Goal: Task Accomplishment & Management: Use online tool/utility

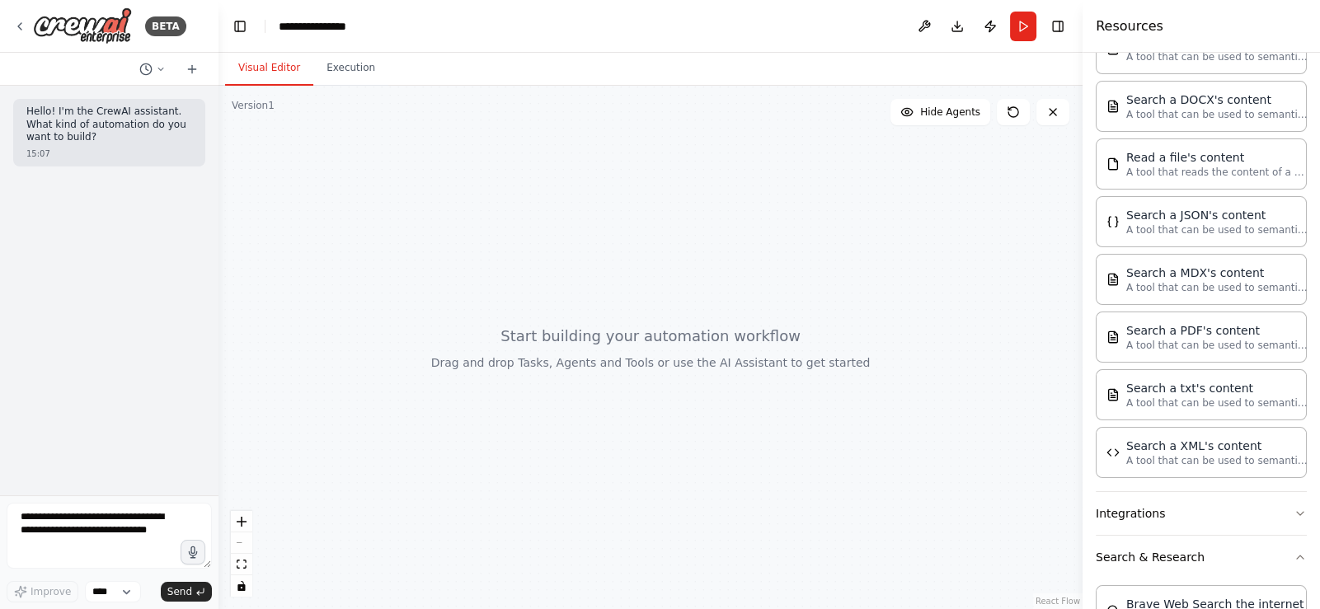
drag, startPoint x: 703, startPoint y: 396, endPoint x: 537, endPoint y: 271, distance: 207.7
click at [537, 271] on div at bounding box center [650, 347] width 864 height 523
drag, startPoint x: 537, startPoint y: 271, endPoint x: 706, endPoint y: 328, distance: 177.5
click at [706, 328] on div at bounding box center [650, 347] width 864 height 523
click at [338, 89] on div at bounding box center [650, 347] width 864 height 523
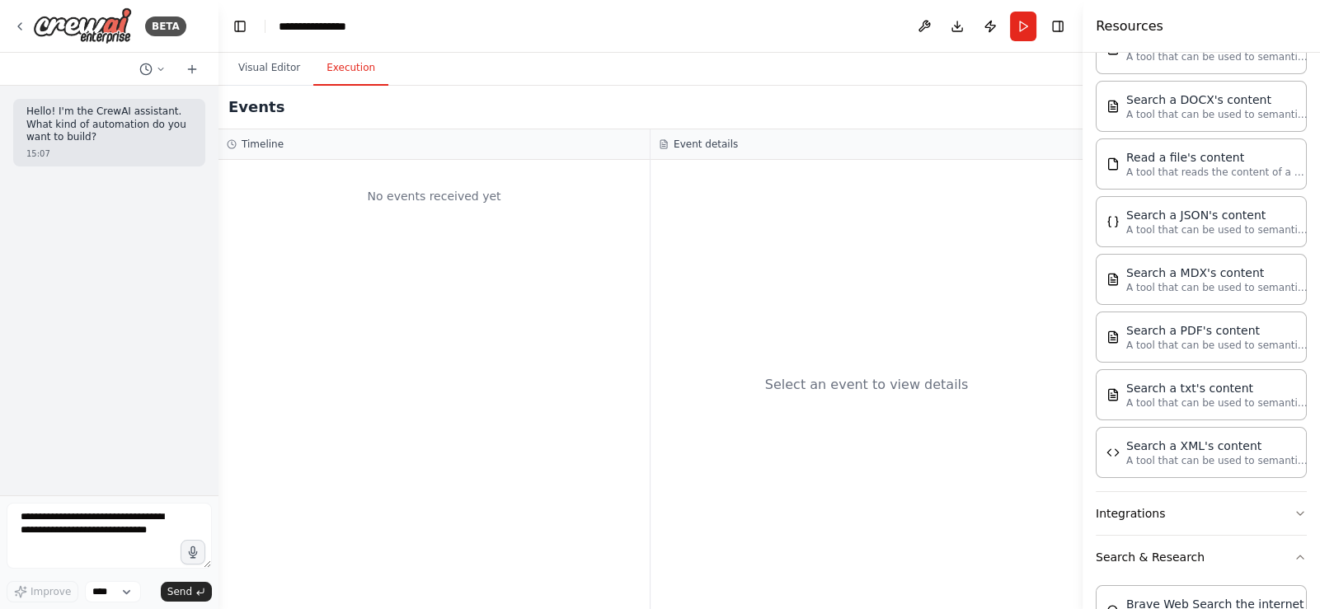
click at [338, 74] on button "Execution" at bounding box center [350, 68] width 75 height 35
click at [266, 74] on button "Visual Editor" at bounding box center [269, 68] width 88 height 35
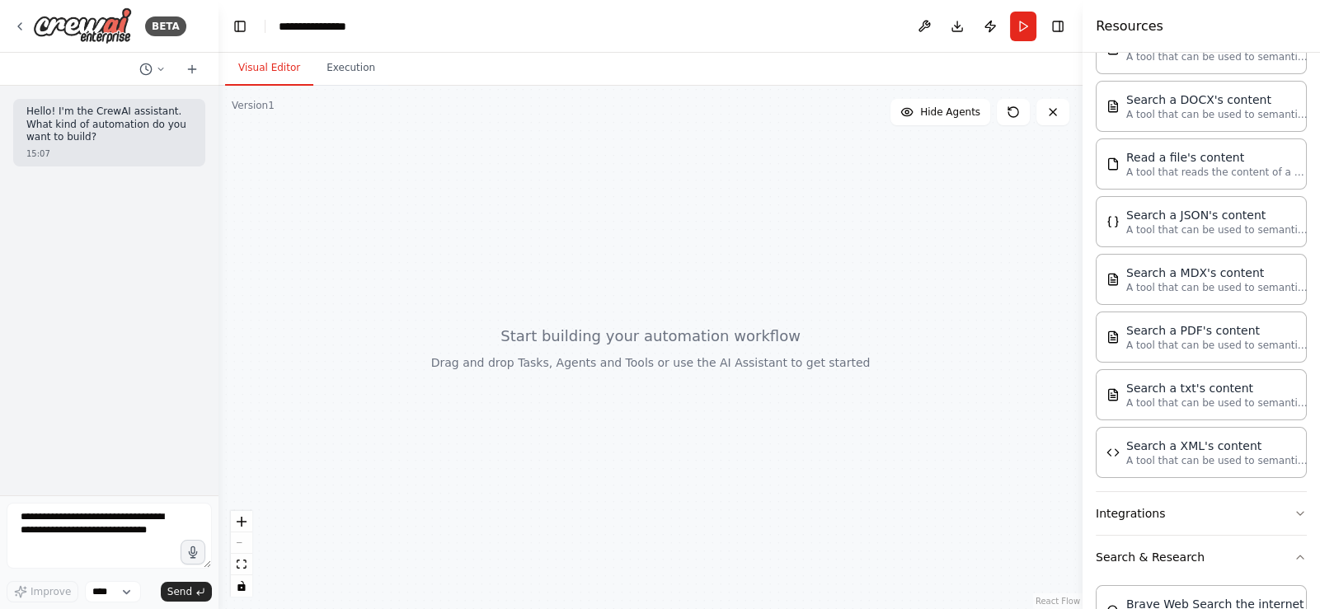
drag, startPoint x: 342, startPoint y: 217, endPoint x: 458, endPoint y: 226, distance: 116.6
click at [458, 226] on div at bounding box center [650, 347] width 864 height 523
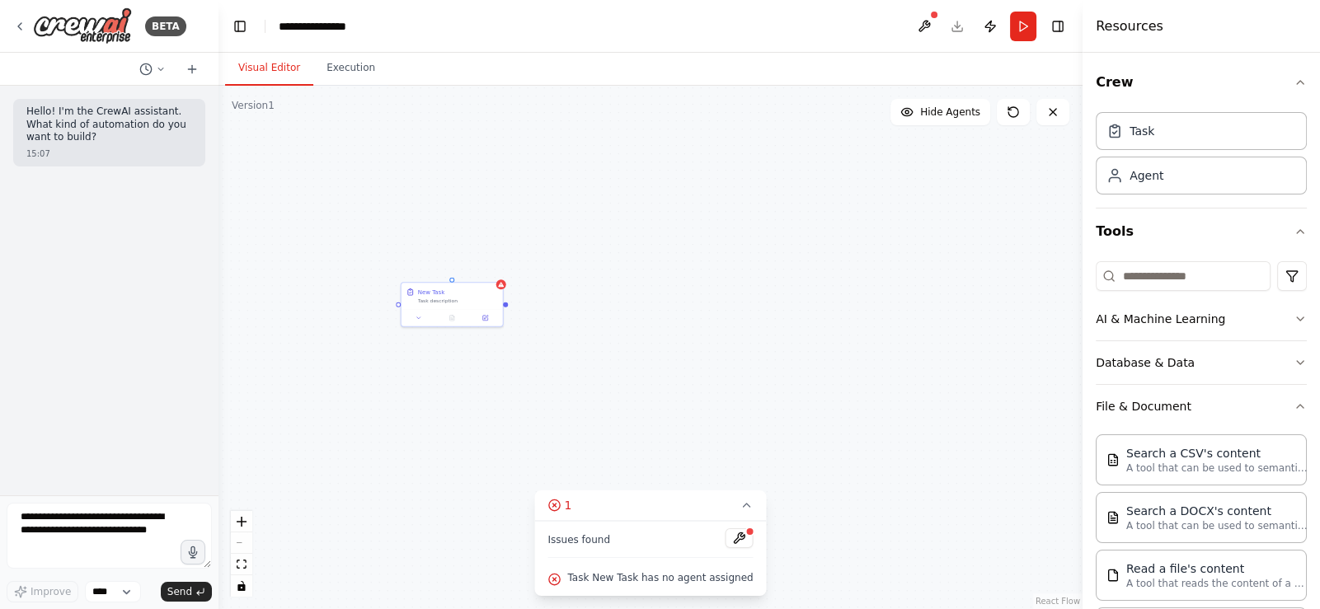
click at [745, 537] on div at bounding box center [750, 532] width 10 height 10
click at [725, 542] on button at bounding box center [739, 538] width 28 height 20
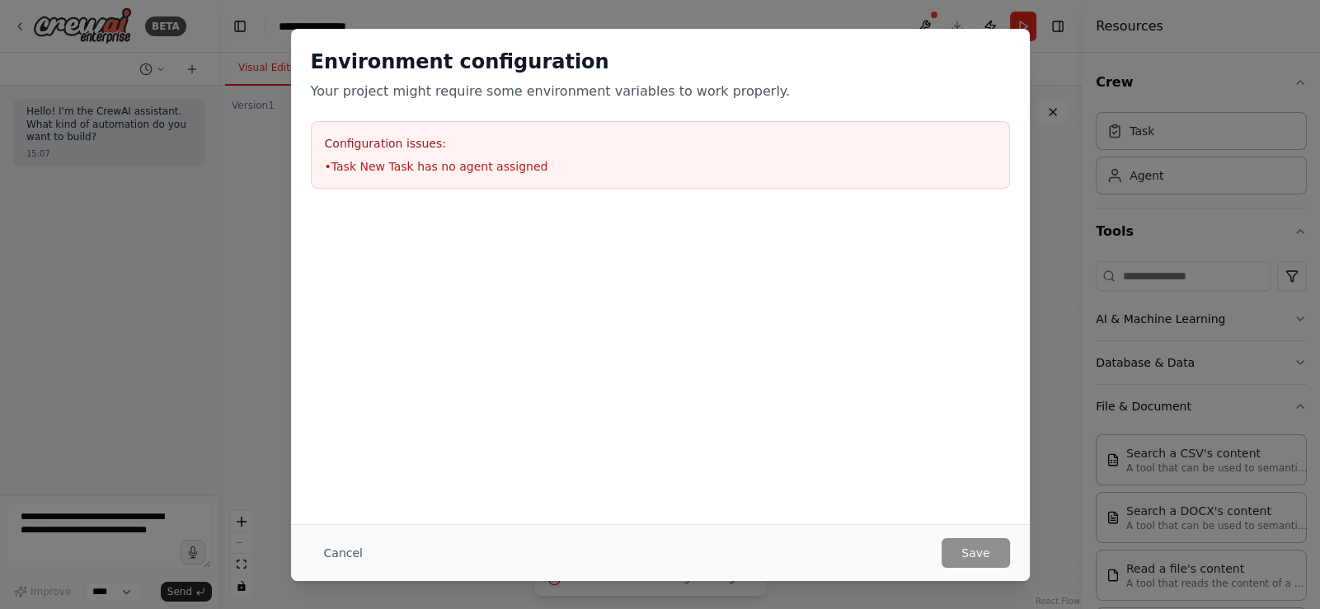
click at [477, 165] on li "• Task New Task has no agent assigned" at bounding box center [660, 166] width 671 height 16
drag, startPoint x: 528, startPoint y: 200, endPoint x: 525, endPoint y: 226, distance: 25.7
click at [528, 205] on div "Environment configuration Your project might require some environment variables…" at bounding box center [660, 119] width 739 height 180
click at [347, 576] on div "Cancel Save" at bounding box center [660, 552] width 739 height 57
click at [348, 560] on button "Cancel" at bounding box center [343, 553] width 65 height 30
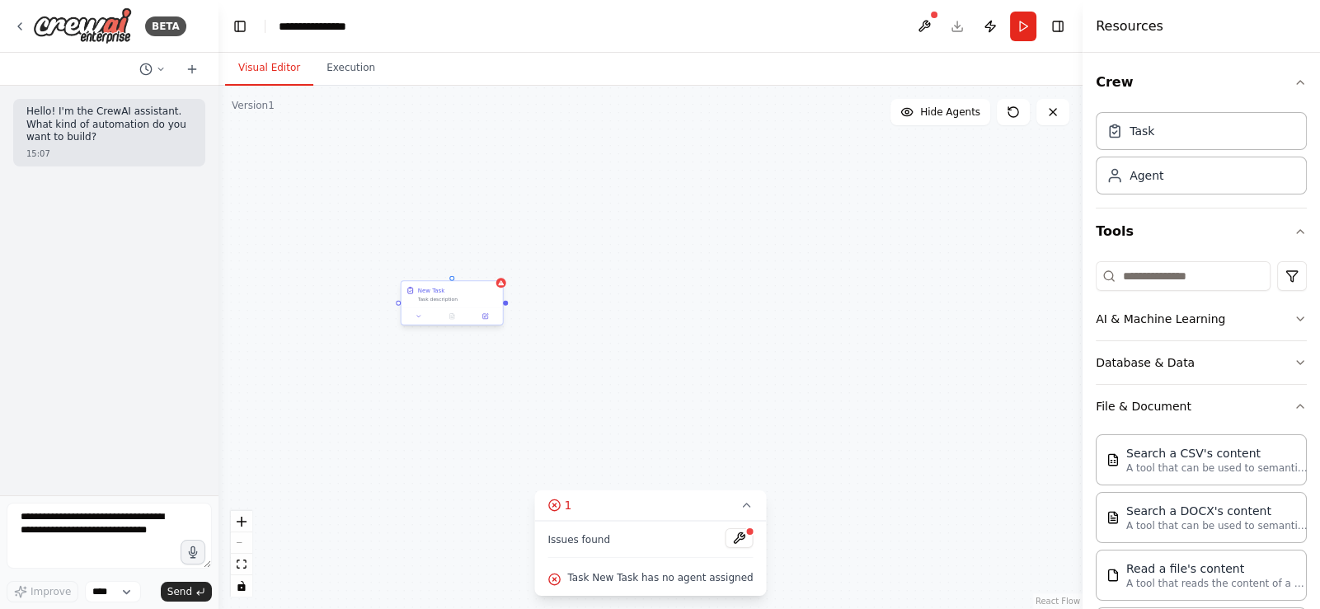
click at [444, 295] on div "New Task Task description" at bounding box center [458, 294] width 80 height 16
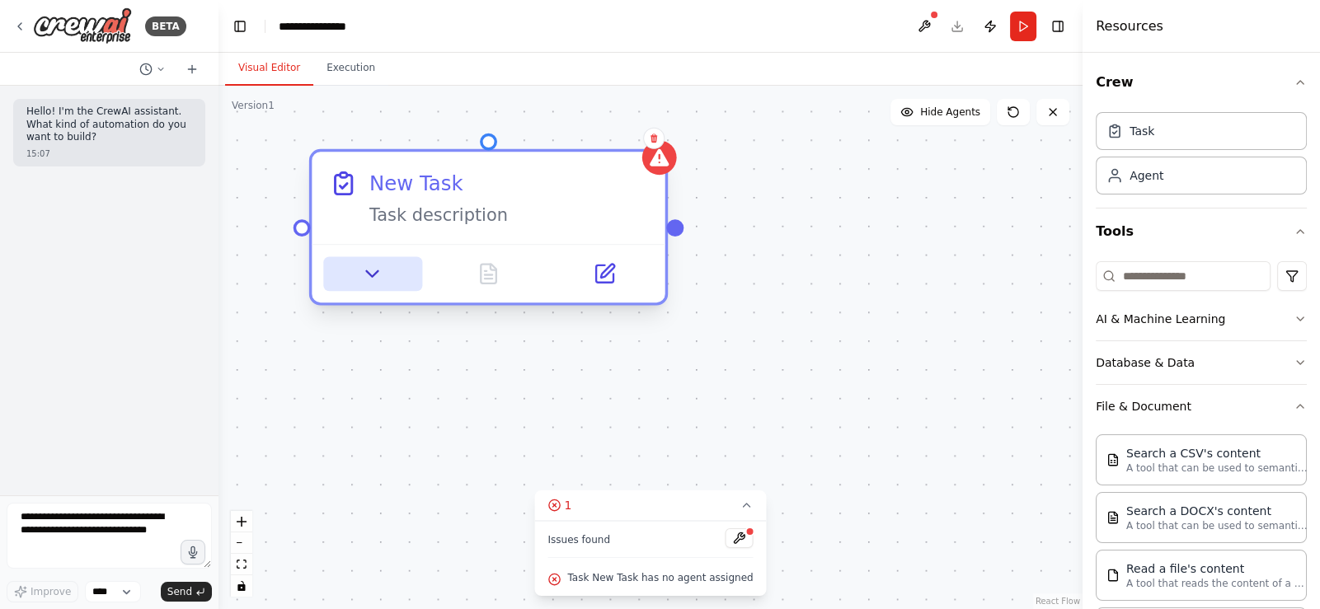
click at [370, 265] on icon at bounding box center [372, 273] width 23 height 23
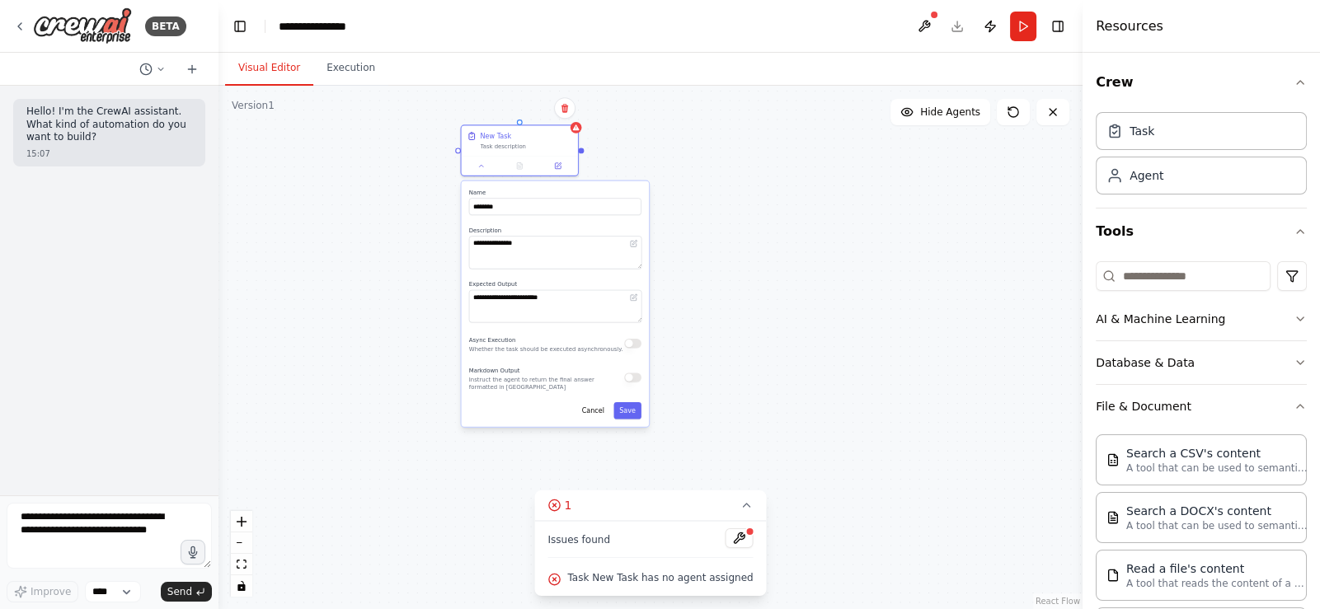
drag, startPoint x: 679, startPoint y: 402, endPoint x: 724, endPoint y: 200, distance: 207.0
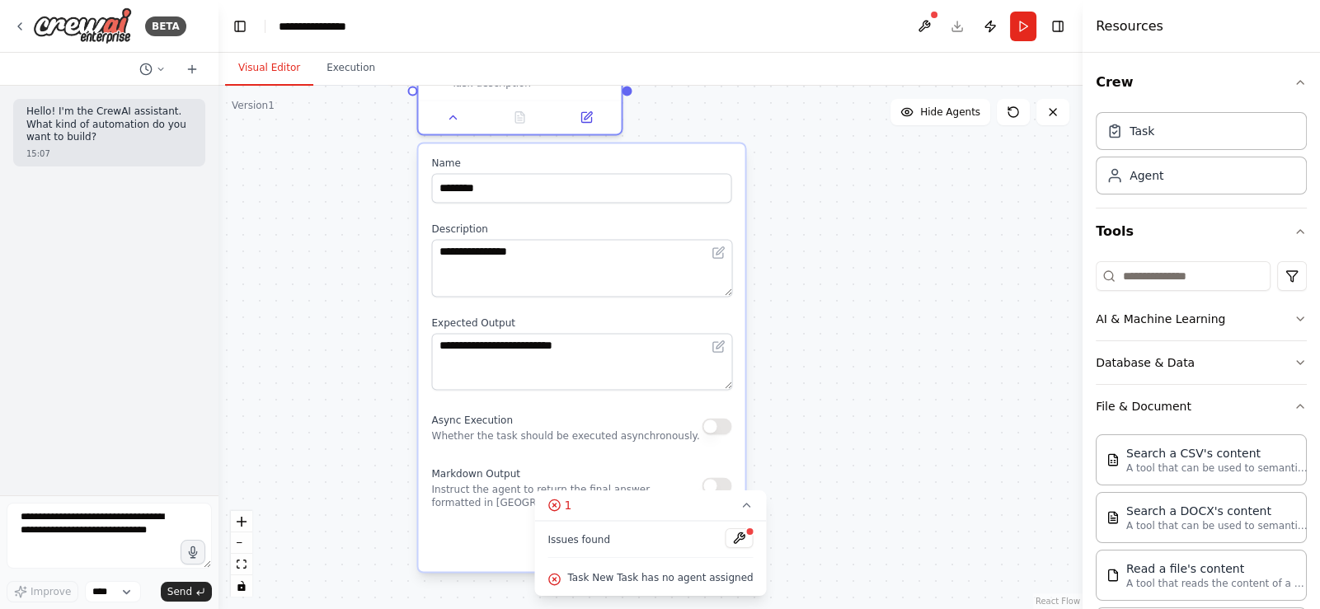
drag, startPoint x: 809, startPoint y: 269, endPoint x: 828, endPoint y: 385, distance: 117.9
click at [828, 385] on div "**********" at bounding box center [650, 347] width 864 height 523
click at [534, 187] on input "********" at bounding box center [581, 188] width 300 height 30
type input "*"
type input "**********"
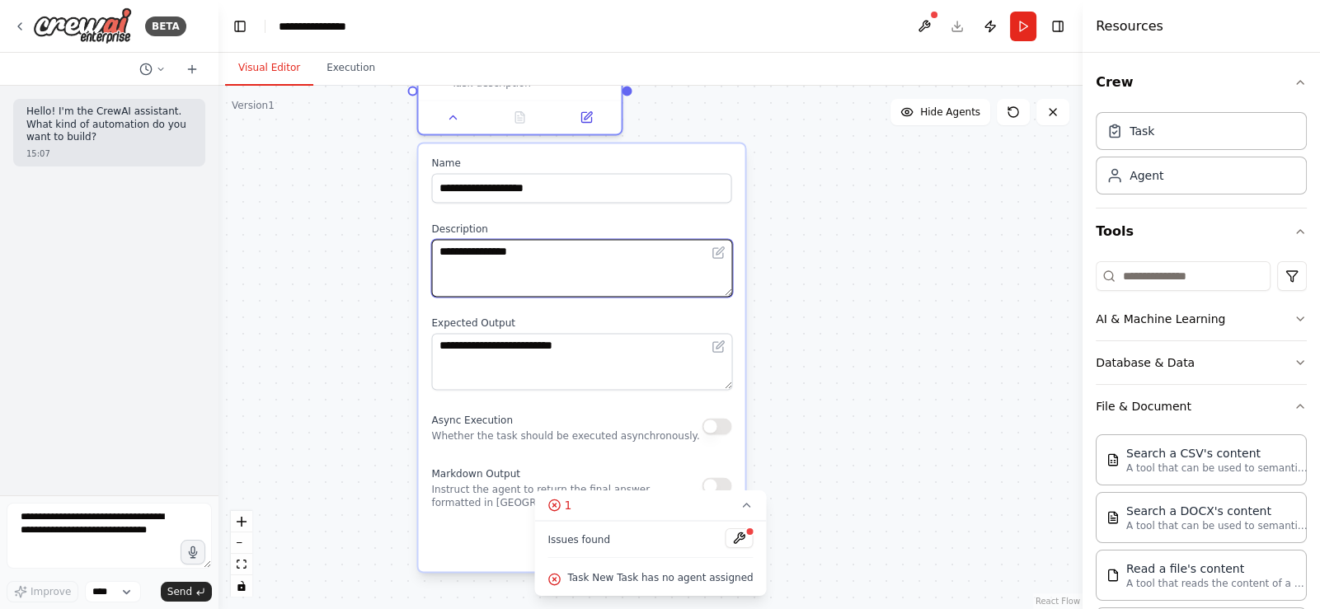
click at [587, 273] on textarea "**********" at bounding box center [581, 268] width 301 height 58
type textarea "*"
type textarea "**********"
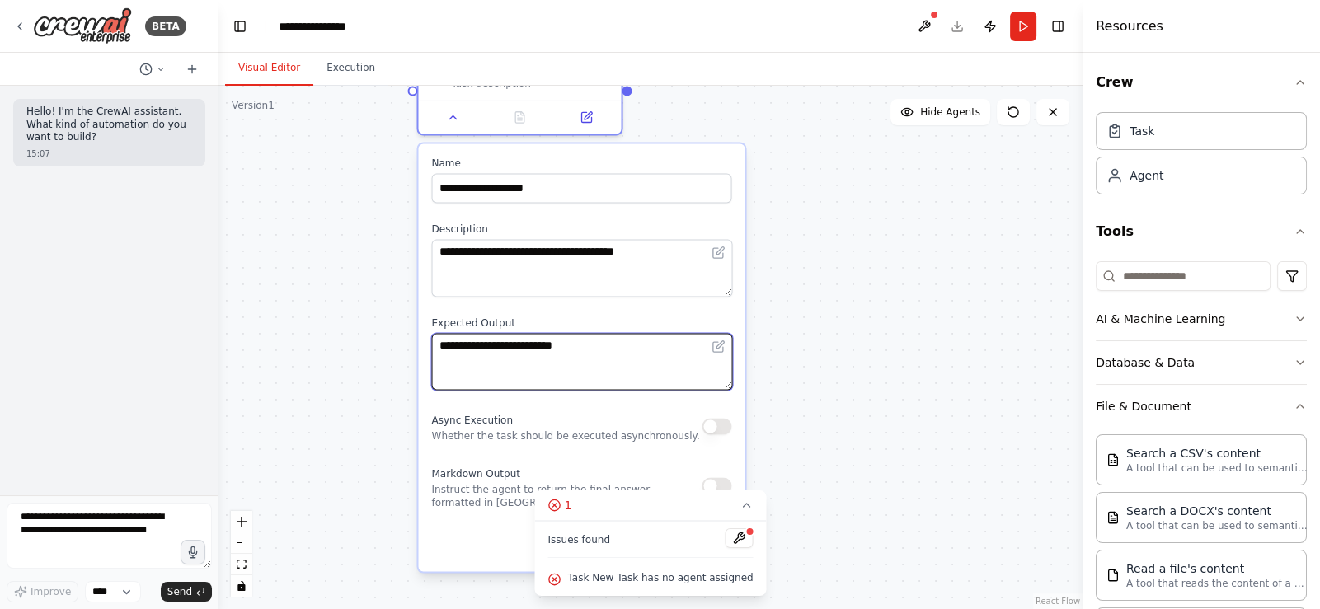
click at [645, 366] on textarea "**********" at bounding box center [581, 362] width 301 height 58
type textarea "*"
type textarea "**********"
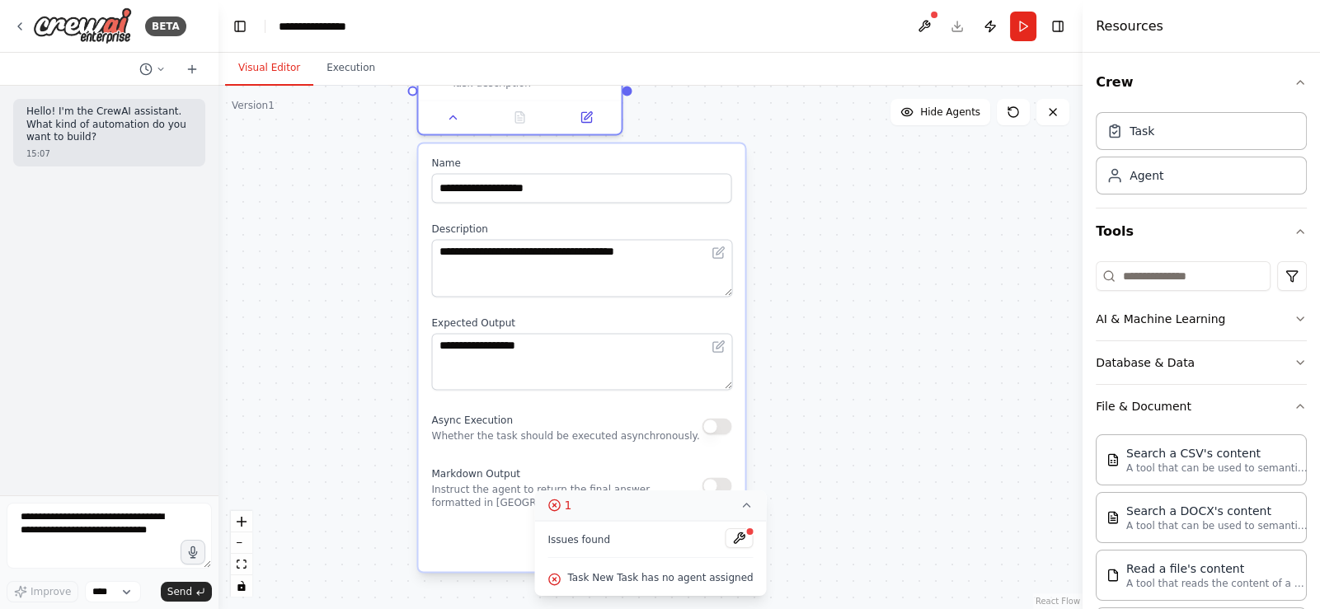
click at [742, 503] on button "1" at bounding box center [650, 505] width 232 height 30
click at [715, 551] on button "Save" at bounding box center [707, 544] width 48 height 30
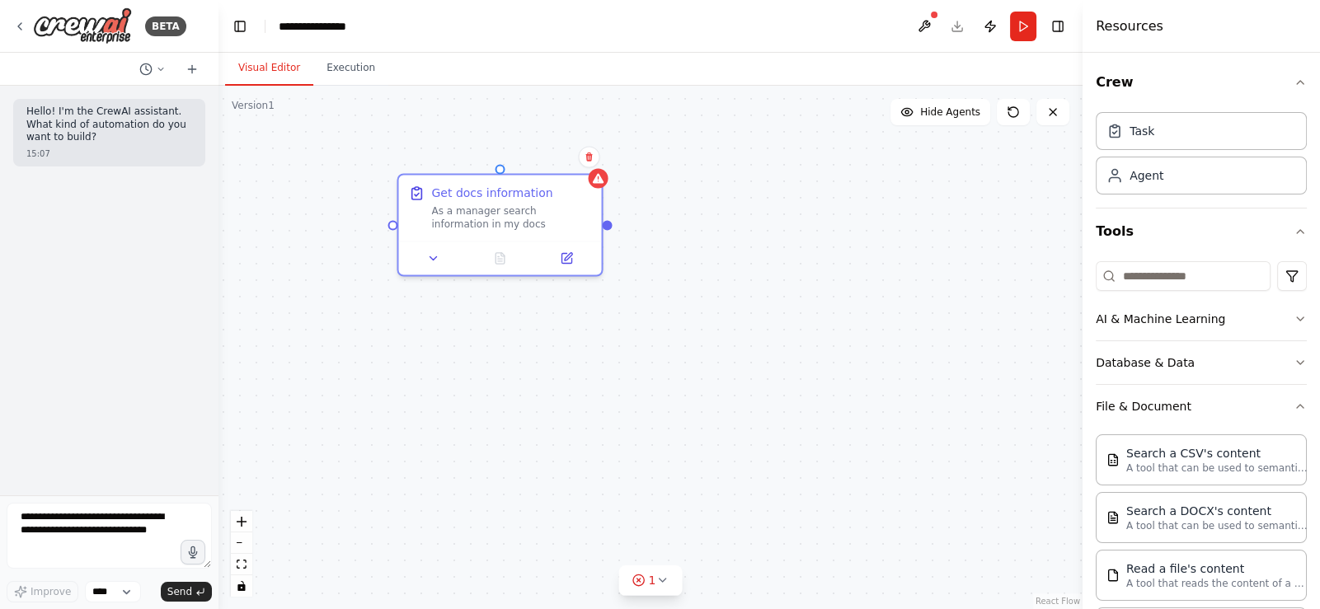
drag, startPoint x: 692, startPoint y: 284, endPoint x: 672, endPoint y: 411, distance: 129.3
click at [672, 411] on div "Get docs information As a manager search information in my docs" at bounding box center [650, 347] width 864 height 523
drag, startPoint x: 610, startPoint y: 223, endPoint x: 706, endPoint y: 225, distance: 96.4
click at [706, 225] on div "Get docs information As a manager search information in my docs" at bounding box center [650, 347] width 864 height 523
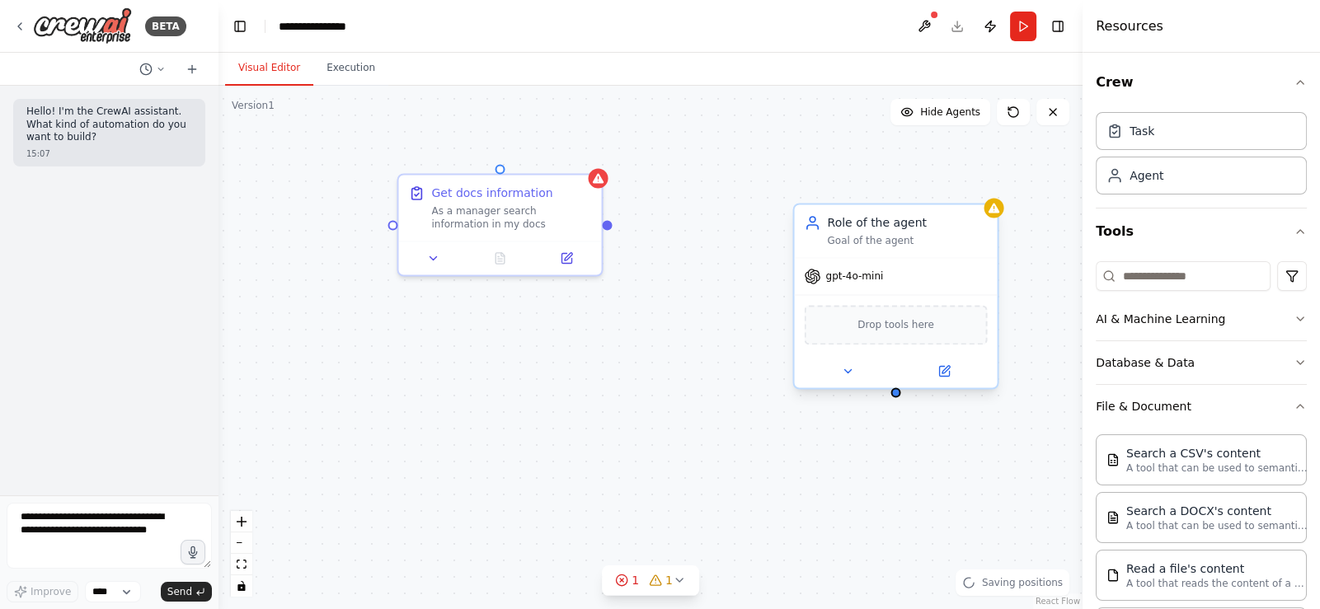
click at [882, 282] on div "gpt-4o-mini" at bounding box center [895, 276] width 203 height 36
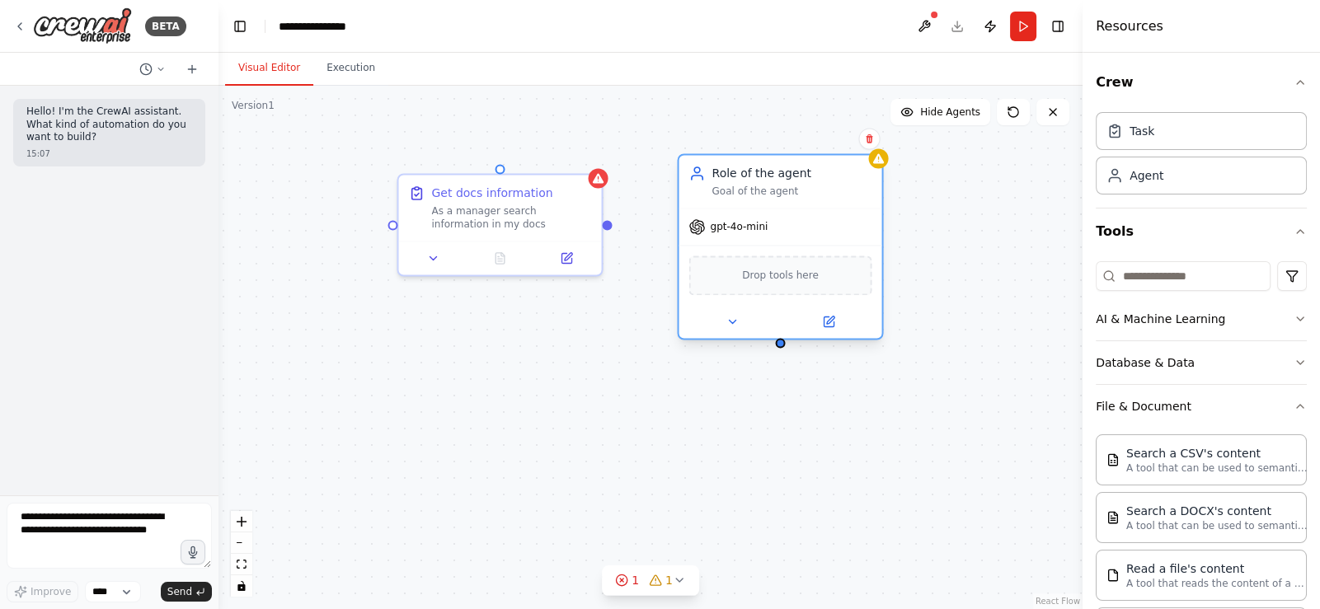
drag, startPoint x: 842, startPoint y: 279, endPoint x: 725, endPoint y: 220, distance: 131.2
click at [725, 220] on span "gpt-4o-mini" at bounding box center [739, 226] width 58 height 13
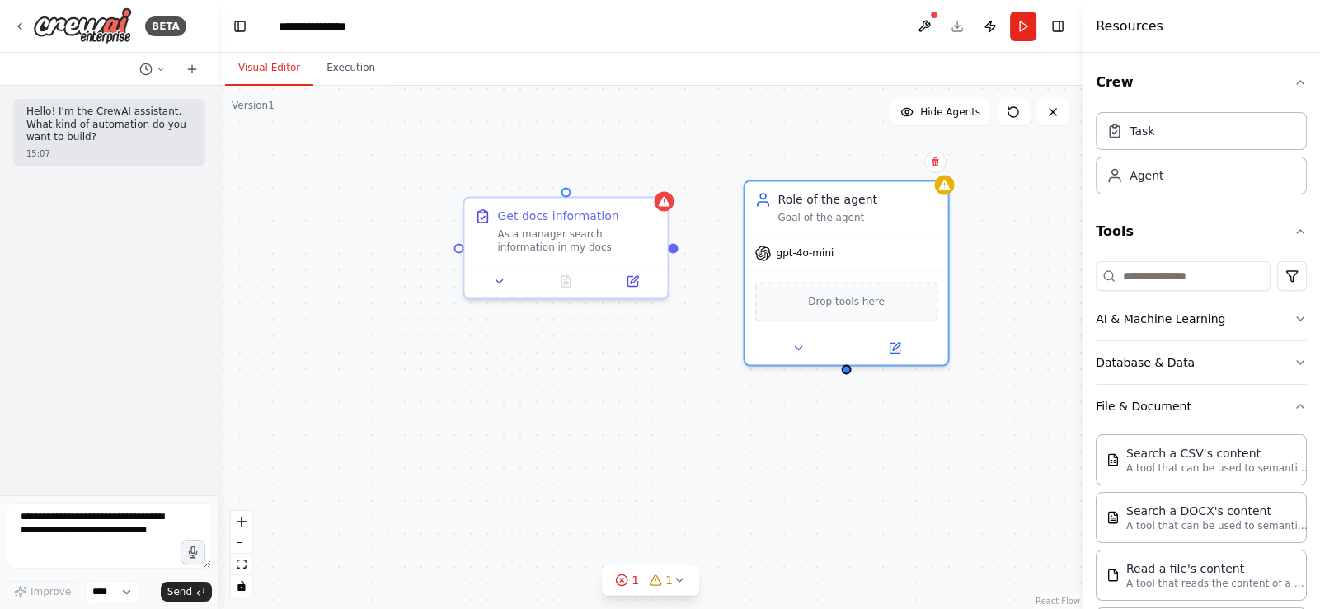
drag, startPoint x: 606, startPoint y: 229, endPoint x: 672, endPoint y: 253, distance: 70.1
click at [672, 253] on div "Get docs information As a manager search information in my docs Role of the age…" at bounding box center [650, 347] width 864 height 523
drag, startPoint x: 676, startPoint y: 247, endPoint x: 828, endPoint y: 269, distance: 154.0
drag, startPoint x: 672, startPoint y: 247, endPoint x: 851, endPoint y: 365, distance: 214.9
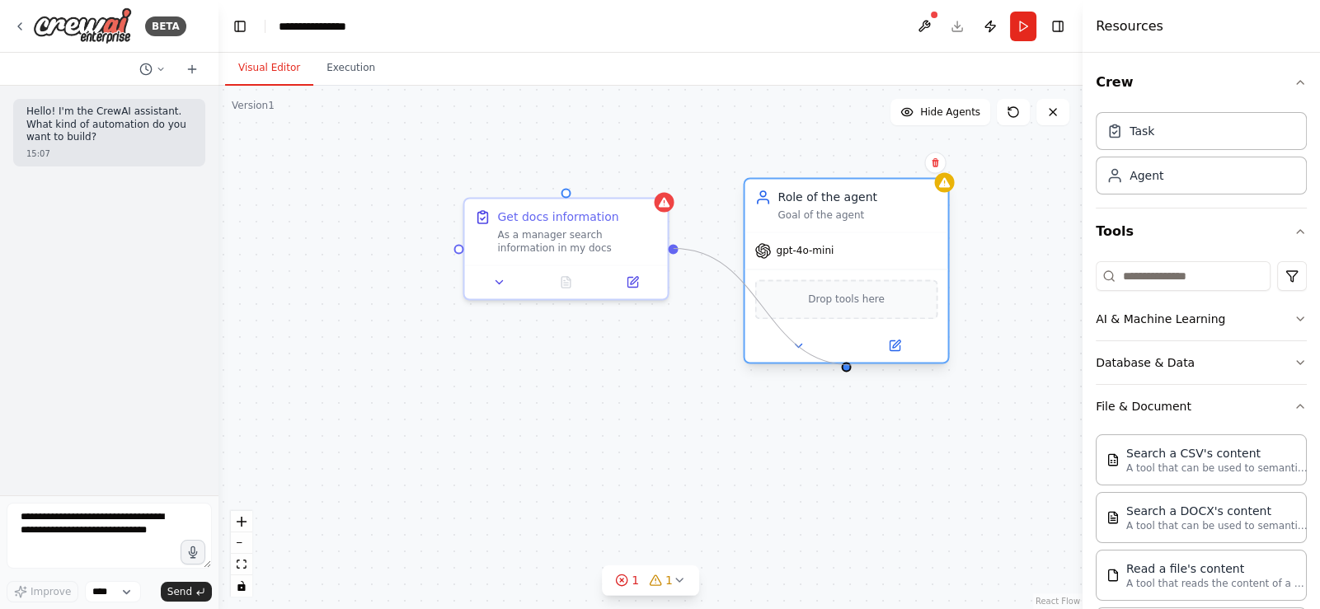
drag, startPoint x: 673, startPoint y: 249, endPoint x: 886, endPoint y: 218, distance: 214.9
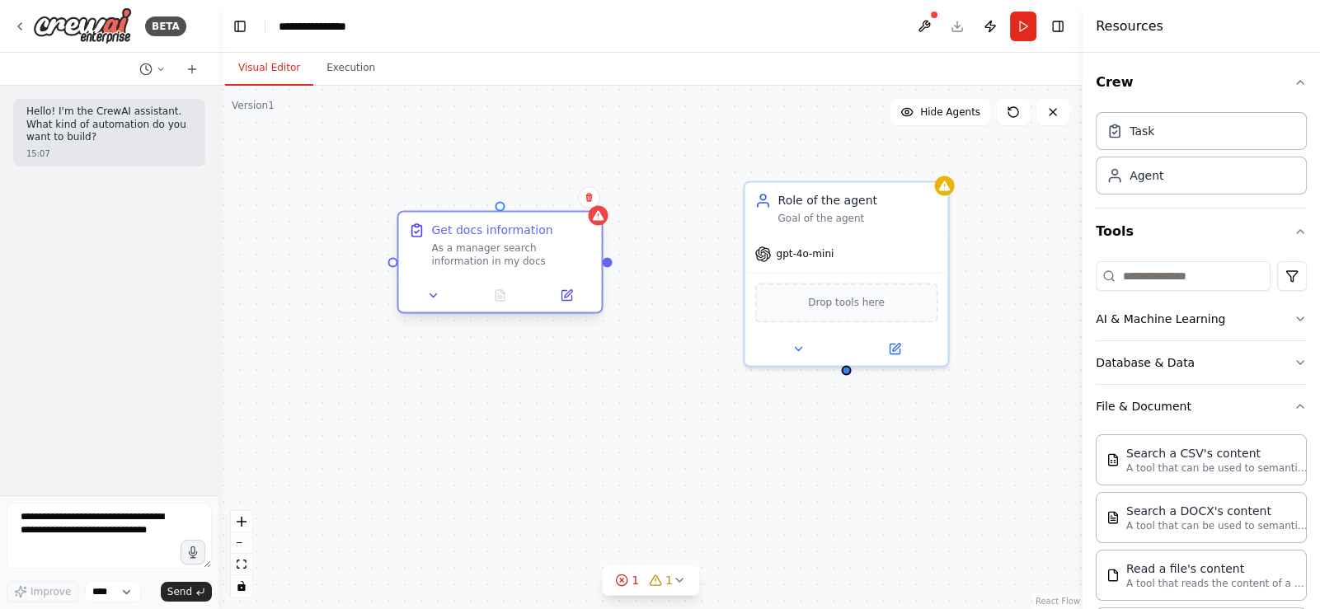
drag, startPoint x: 557, startPoint y: 243, endPoint x: 474, endPoint y: 271, distance: 87.8
click at [474, 268] on div "As a manager search information in my docs" at bounding box center [511, 254] width 160 height 26
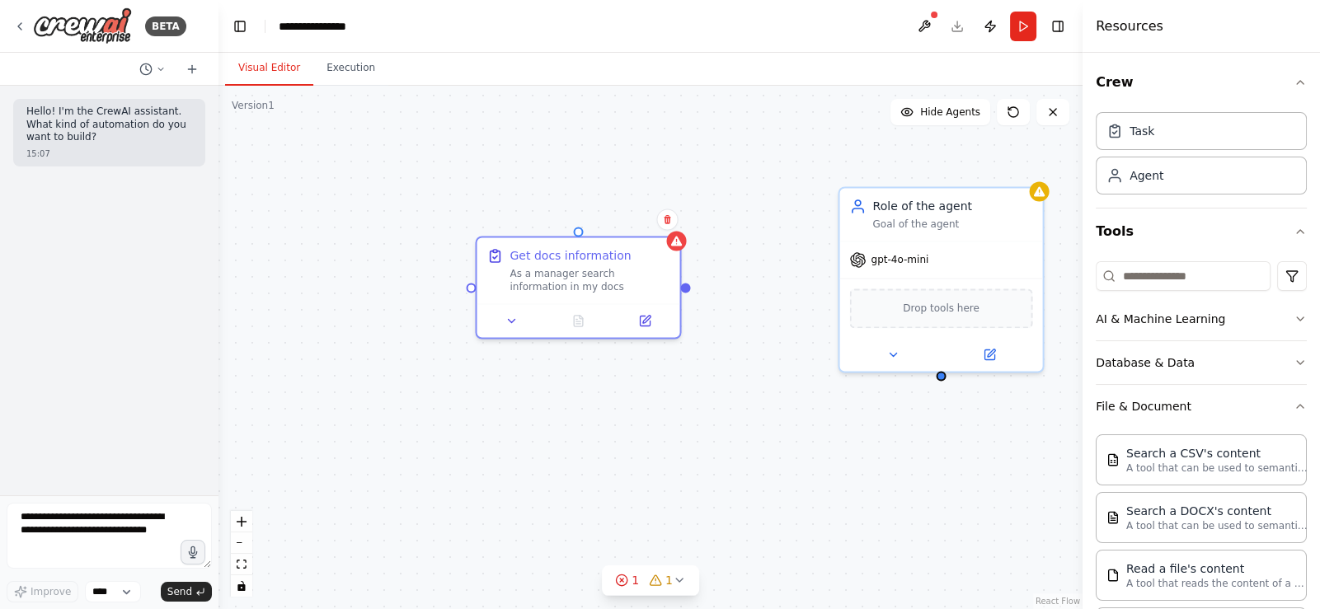
drag, startPoint x: 595, startPoint y: 284, endPoint x: 692, endPoint y: 288, distance: 96.5
click at [692, 288] on div "Get docs information As a manager search information in my docs Role of the age…" at bounding box center [650, 347] width 864 height 523
drag, startPoint x: 693, startPoint y: 287, endPoint x: 808, endPoint y: 292, distance: 114.7
click at [808, 292] on div "Get docs information As a manager search information in my docs Role of the age…" at bounding box center [650, 347] width 864 height 523
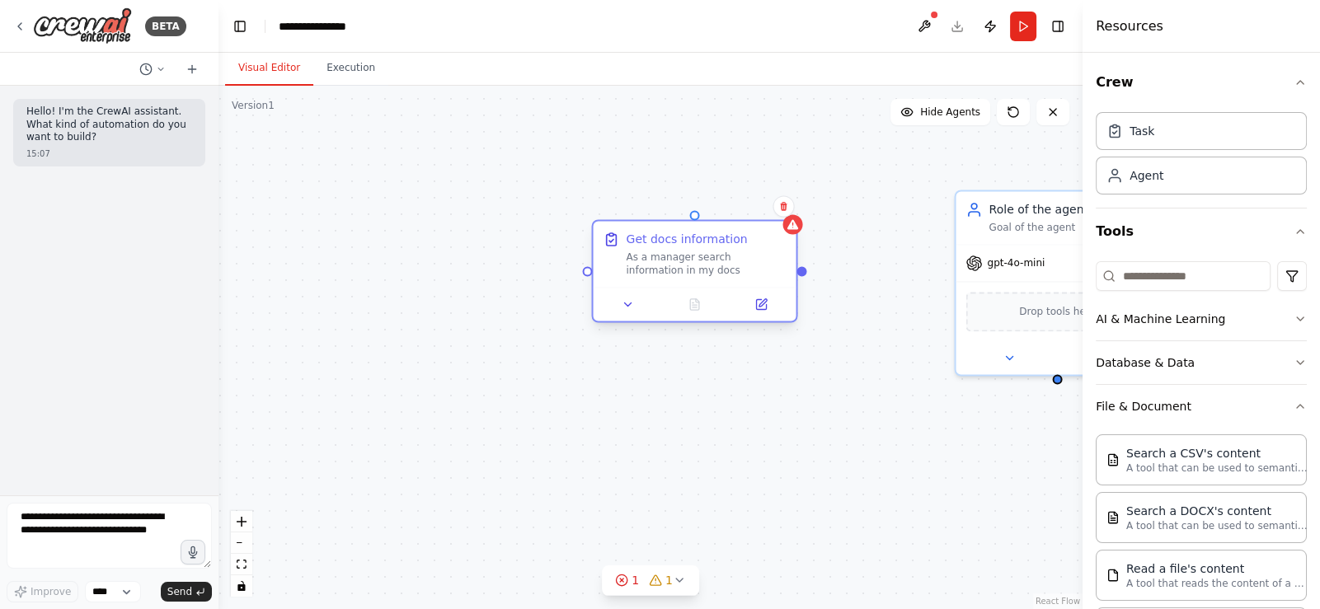
drag, startPoint x: 795, startPoint y: 291, endPoint x: 838, endPoint y: 266, distance: 49.5
click at [795, 266] on div "Get docs information As a manager search information in my docs" at bounding box center [694, 254] width 203 height 66
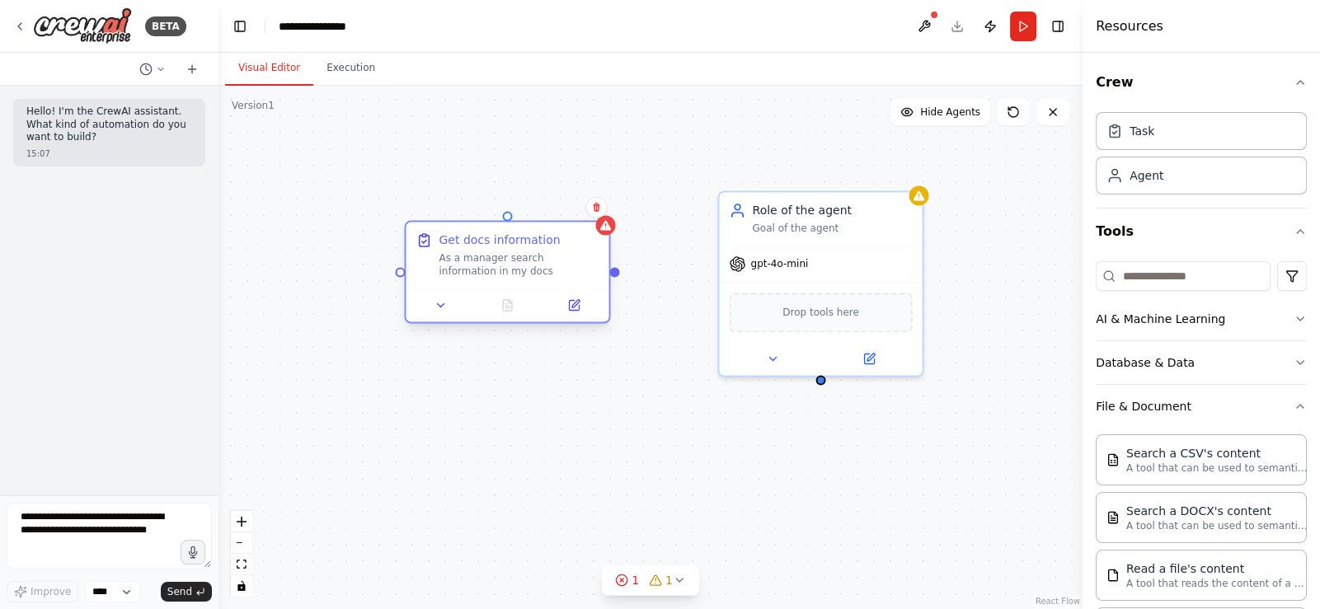
drag, startPoint x: 852, startPoint y: 275, endPoint x: 523, endPoint y: 288, distance: 329.1
click at [523, 288] on div "Get docs information As a manager search information in my docs Role of the age…" at bounding box center [650, 347] width 864 height 523
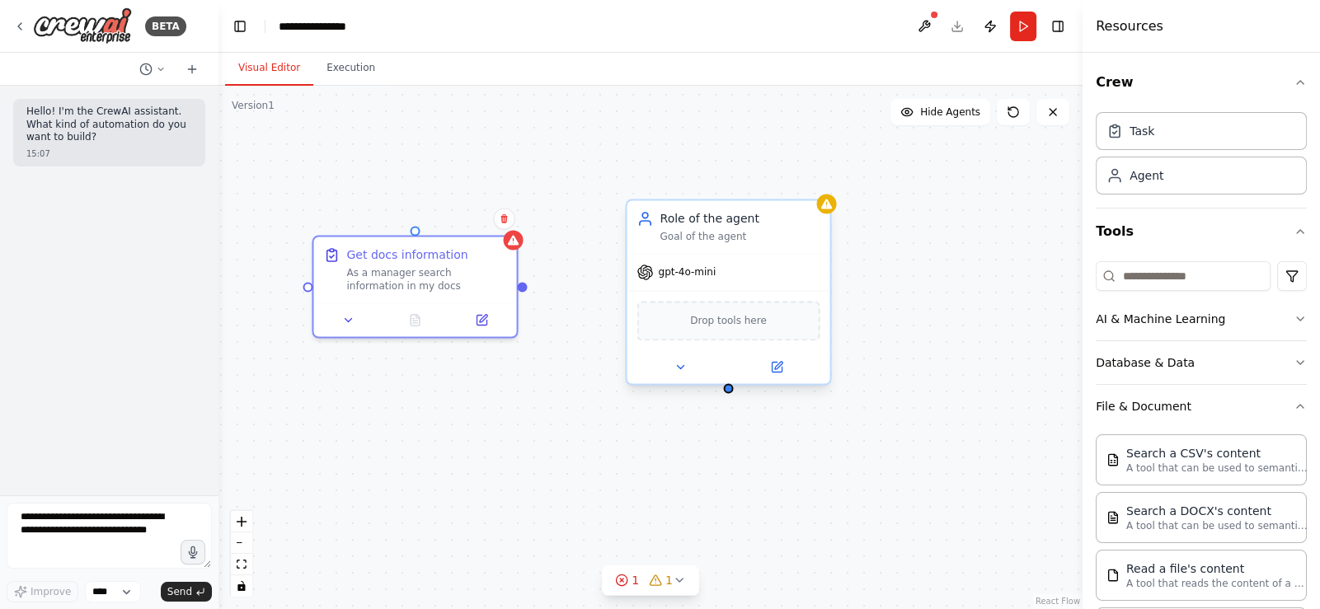
click at [713, 308] on div "Drop tools here" at bounding box center [727, 321] width 183 height 40
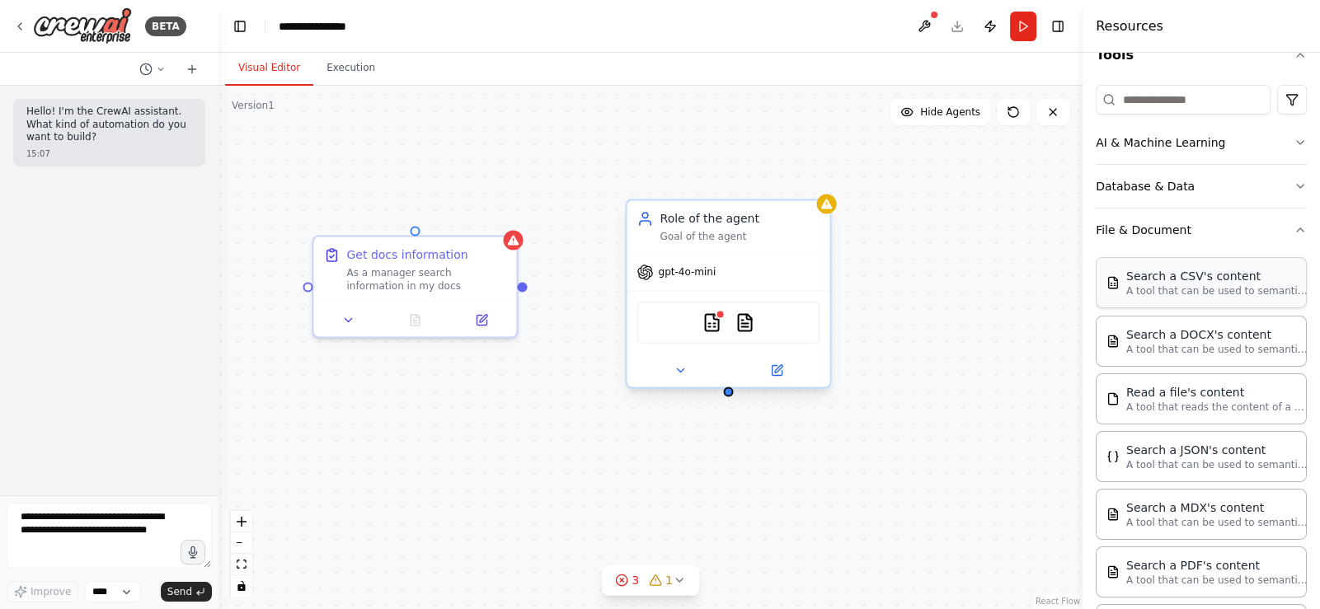
scroll to position [176, 0]
click at [764, 326] on div "CSVSearchTool DOCXSearchTool FileReadTool JSONSearchTool" at bounding box center [727, 322] width 183 height 43
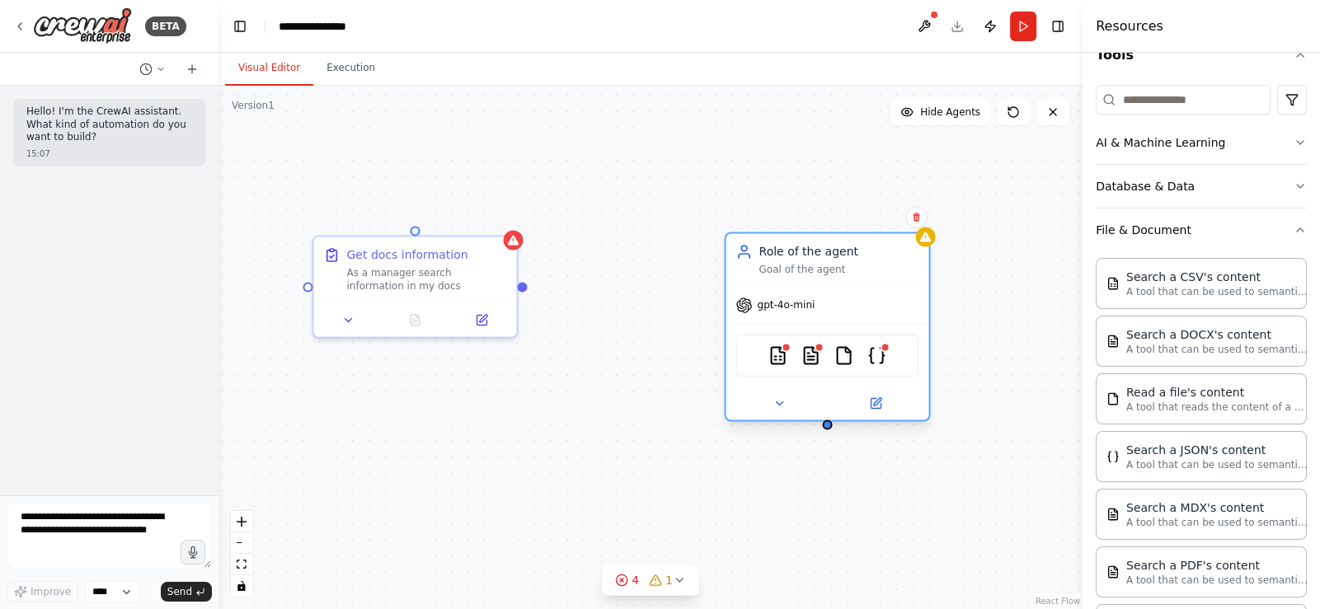
drag, startPoint x: 780, startPoint y: 325, endPoint x: 882, endPoint y: 358, distance: 107.4
click at [882, 358] on div "CSVSearchTool DOCXSearchTool FileReadTool JSONSearchTool" at bounding box center [826, 355] width 183 height 43
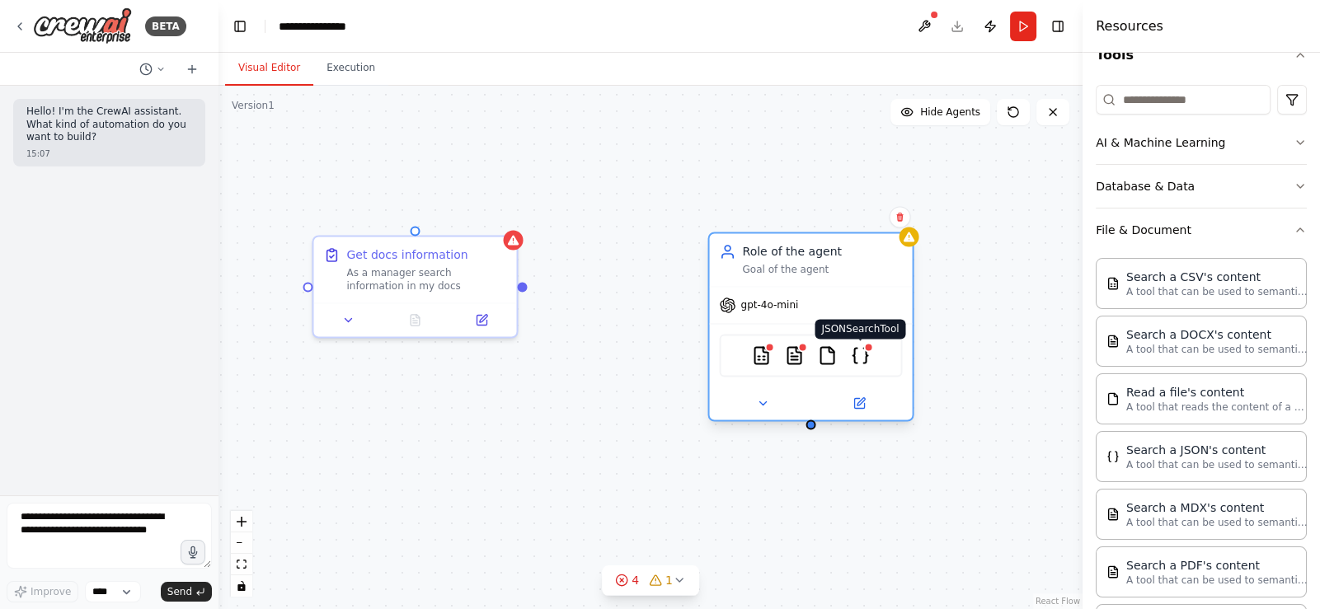
click at [861, 349] on img at bounding box center [860, 355] width 20 height 20
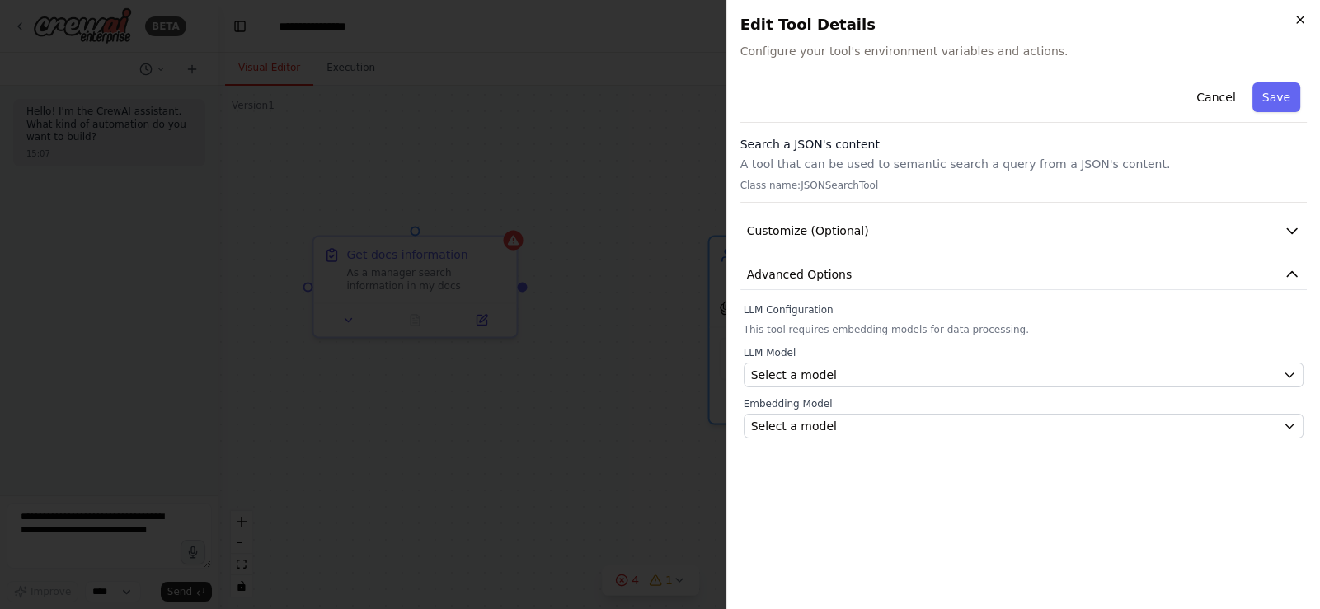
click at [1293, 18] on icon "button" at bounding box center [1299, 19] width 13 height 13
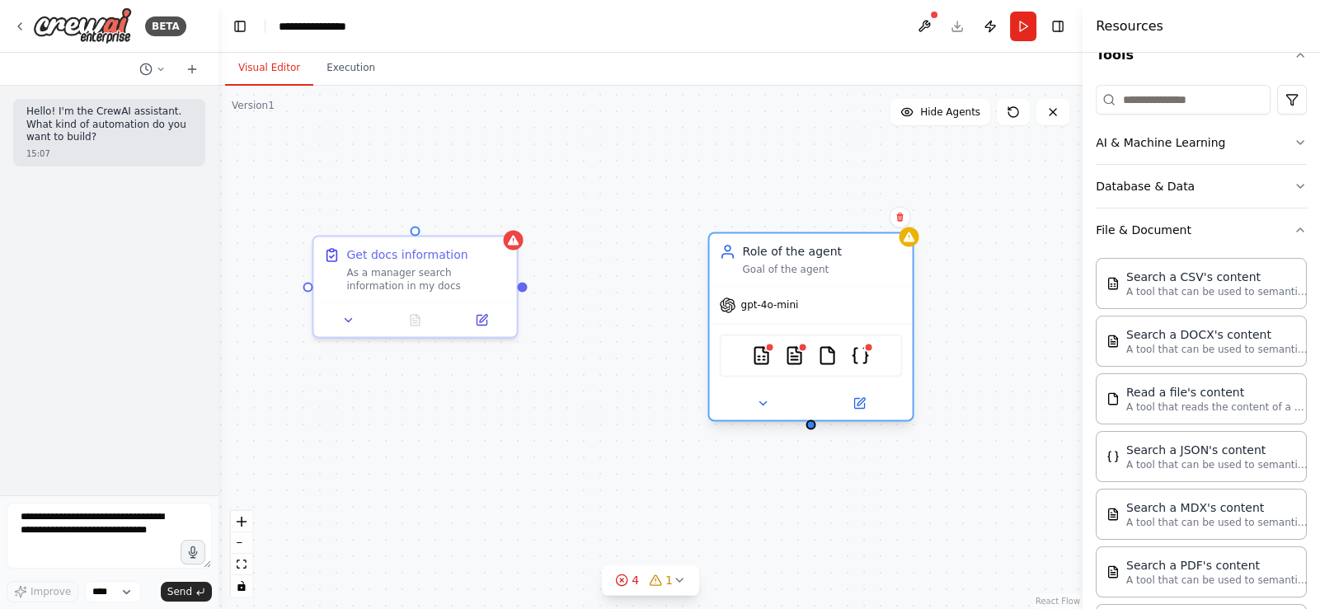
click at [878, 375] on div "CSVSearchTool DOCXSearchTool FileReadTool JSONSearchTool" at bounding box center [810, 355] width 183 height 43
click at [858, 407] on icon at bounding box center [858, 402] width 13 height 13
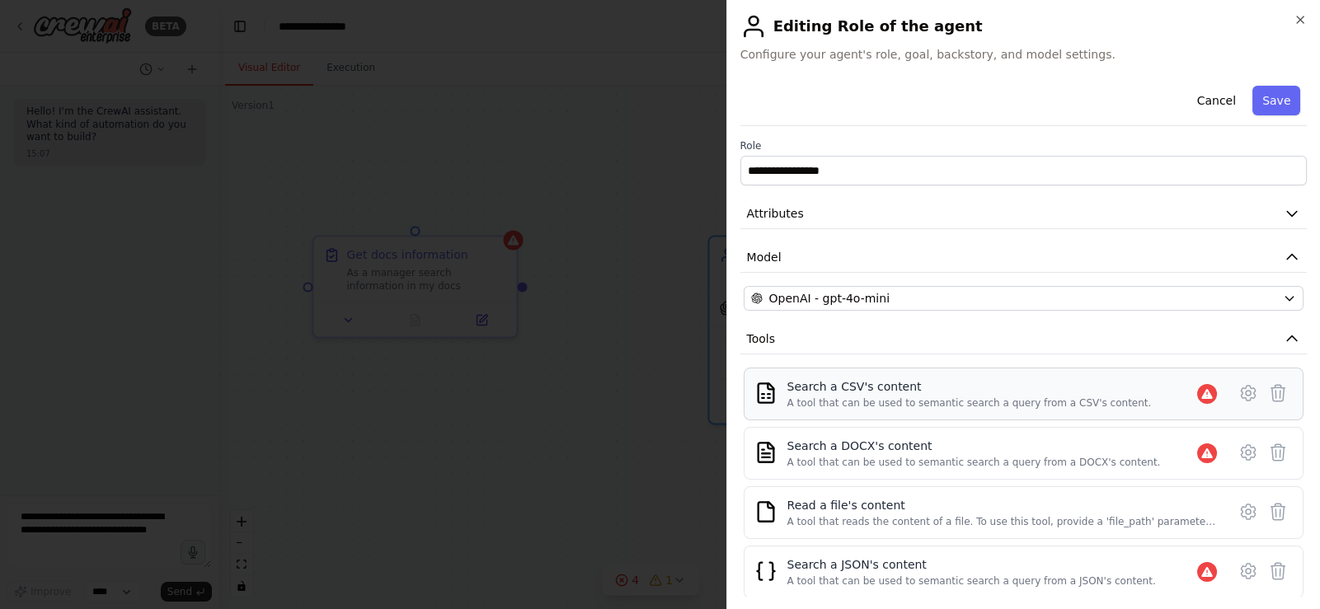
scroll to position [100, 0]
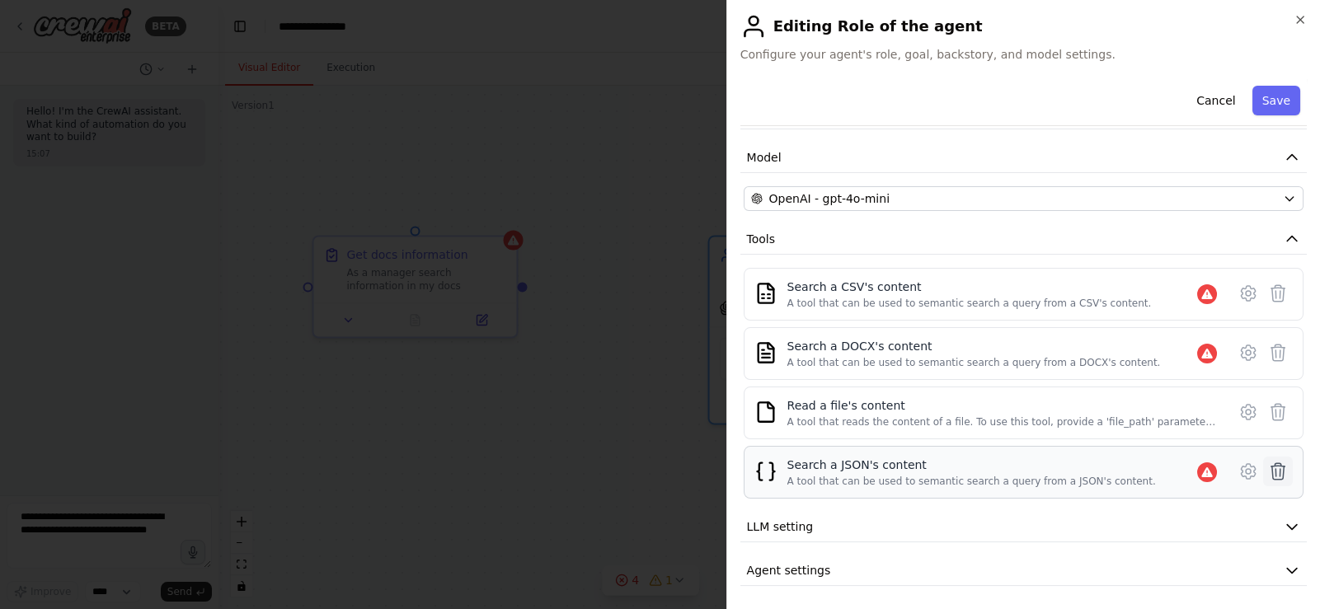
click at [1271, 472] on icon at bounding box center [1278, 471] width 14 height 16
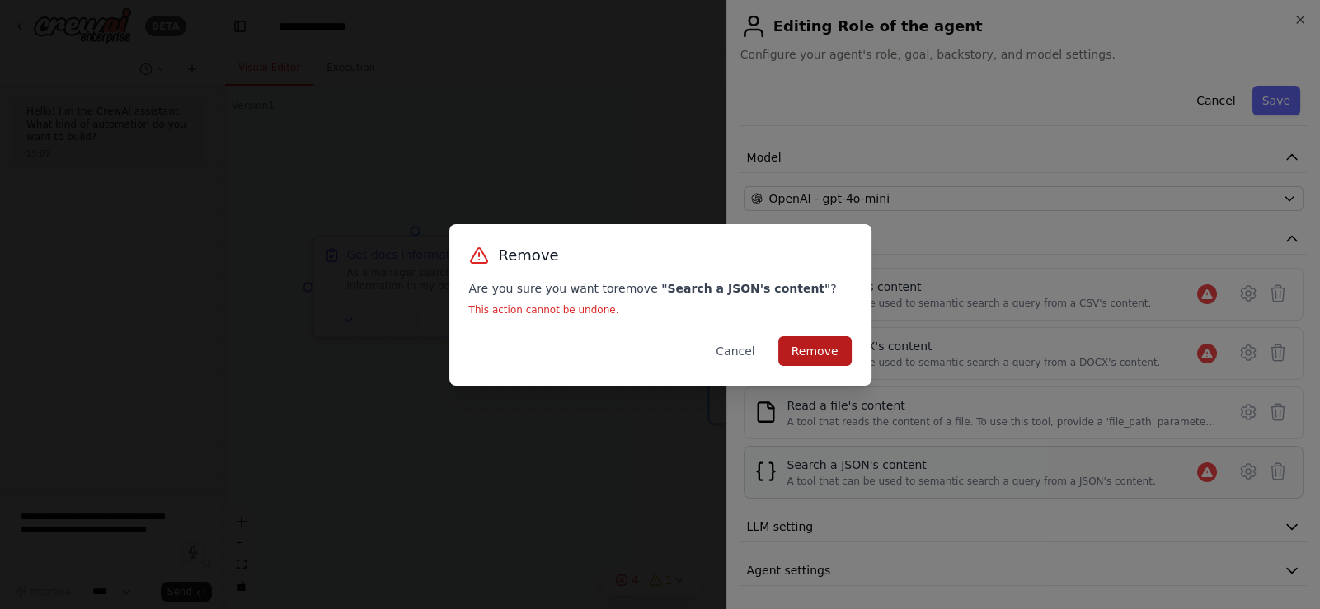
click at [815, 345] on button "Remove" at bounding box center [814, 351] width 73 height 30
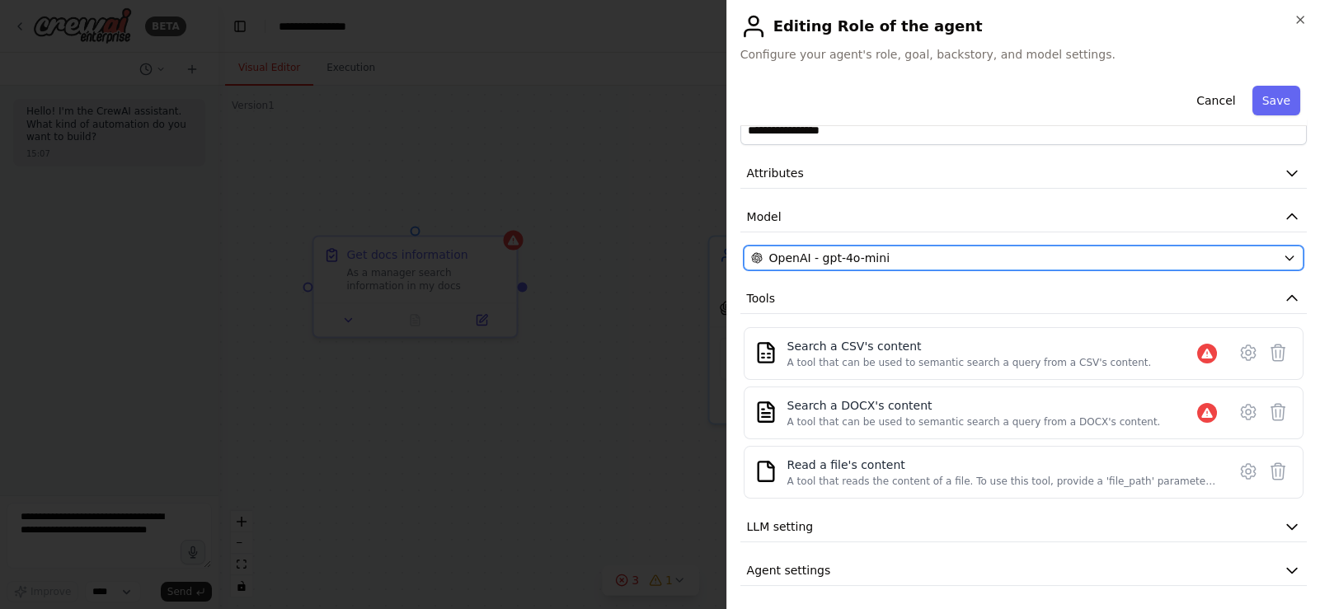
click at [832, 267] on button "OpenAI - gpt-4o-mini" at bounding box center [1023, 258] width 560 height 25
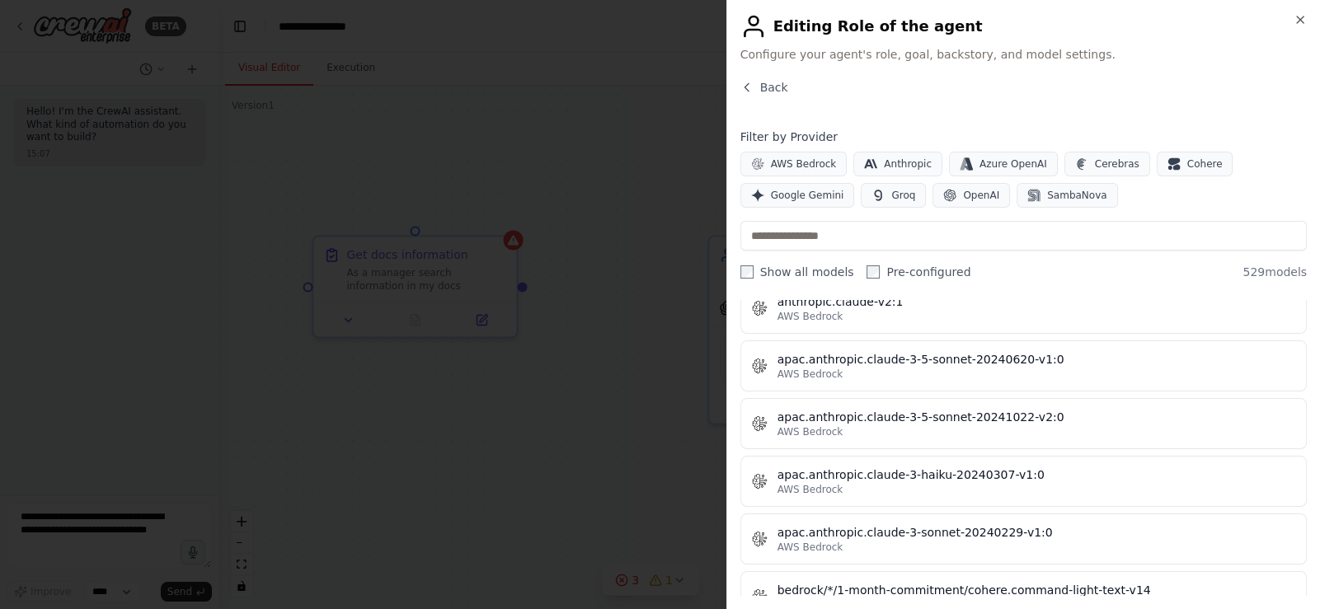
scroll to position [1854, 0]
click at [803, 267] on label "Show all models" at bounding box center [797, 272] width 114 height 16
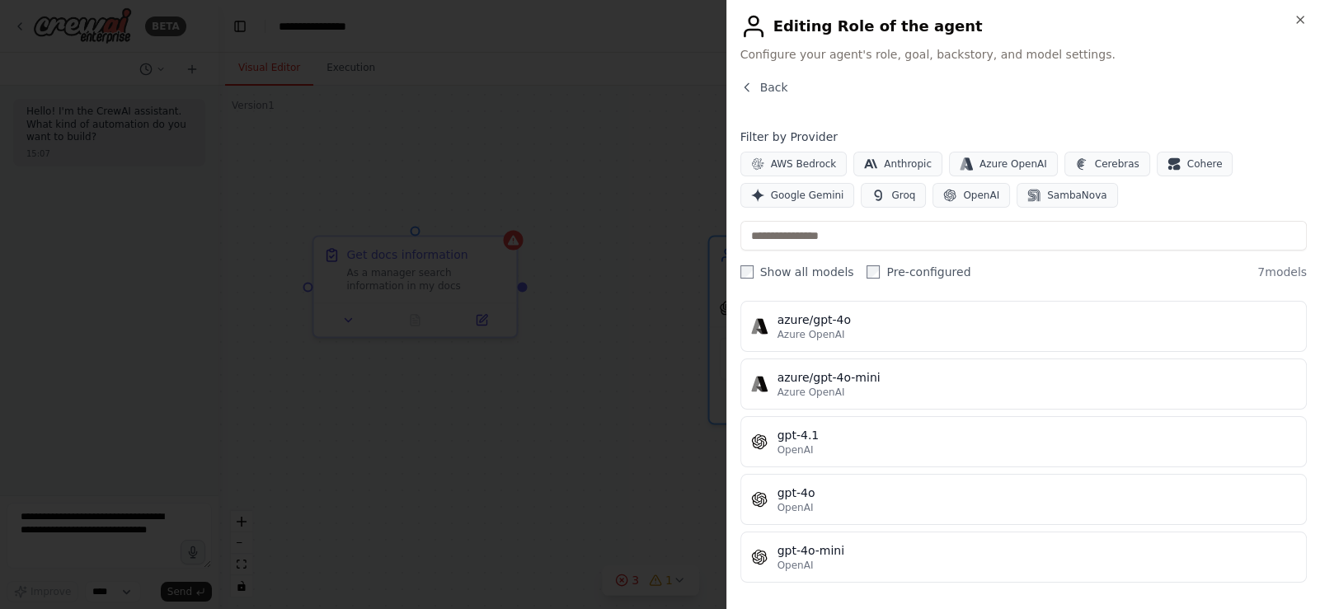
scroll to position [164, 0]
click at [801, 268] on label "Show all models" at bounding box center [797, 272] width 114 height 16
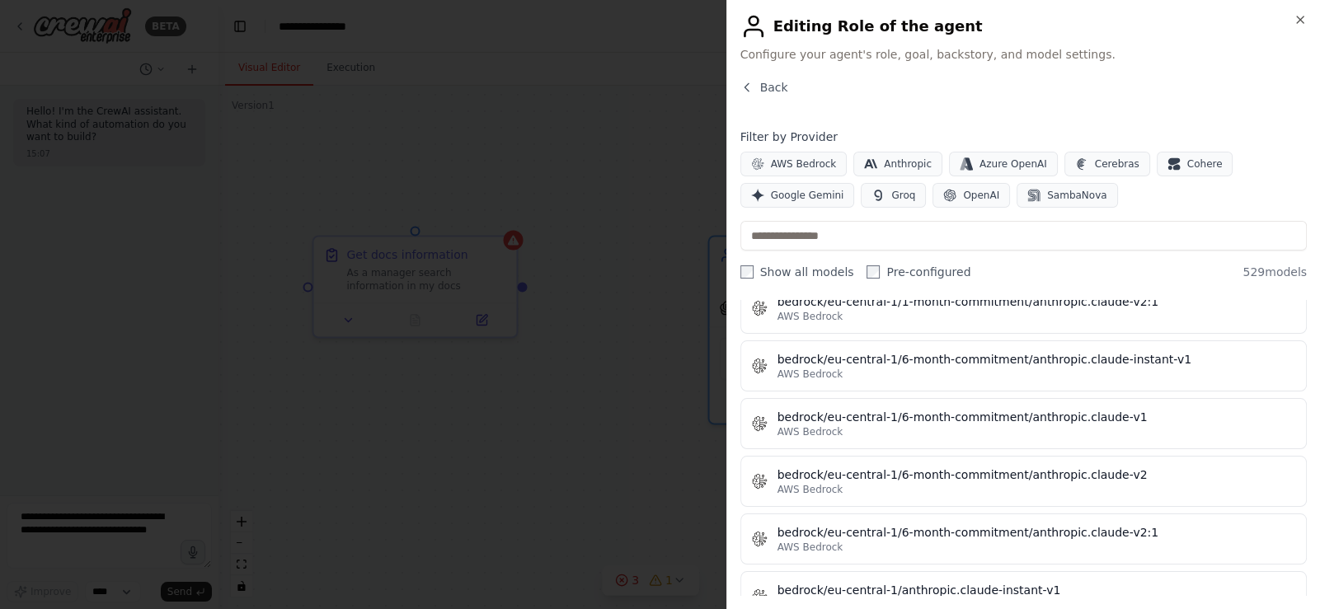
scroll to position [3471, 0]
click at [789, 234] on input "text" at bounding box center [1023, 236] width 566 height 30
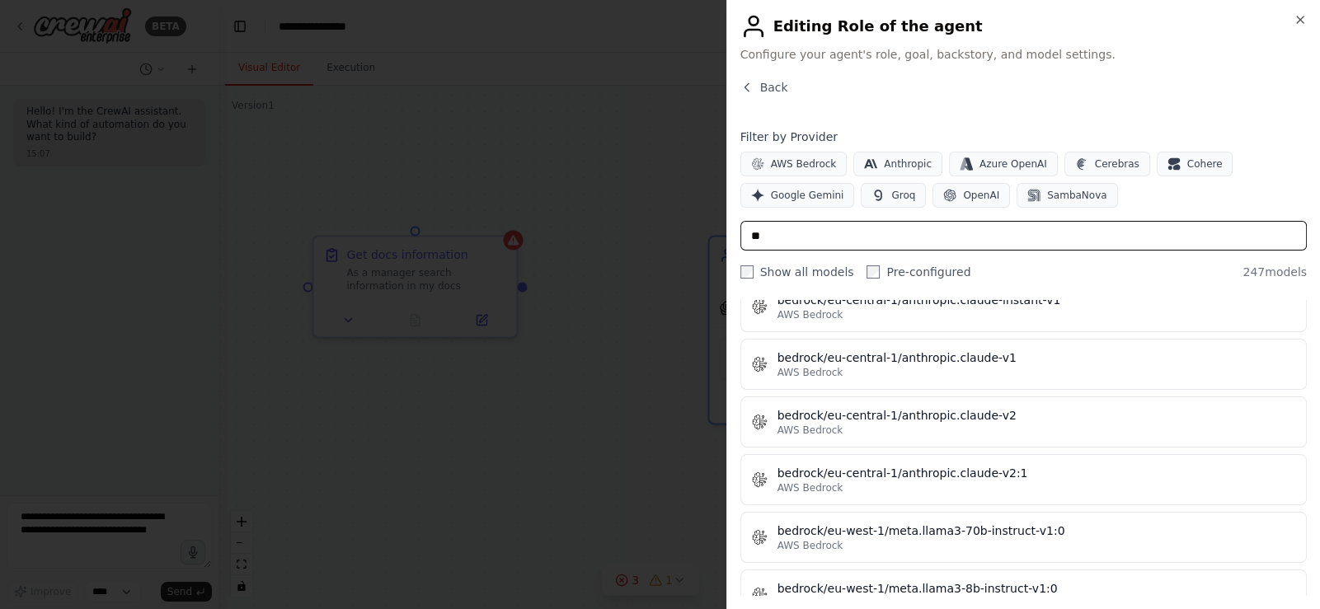
scroll to position [0, 0]
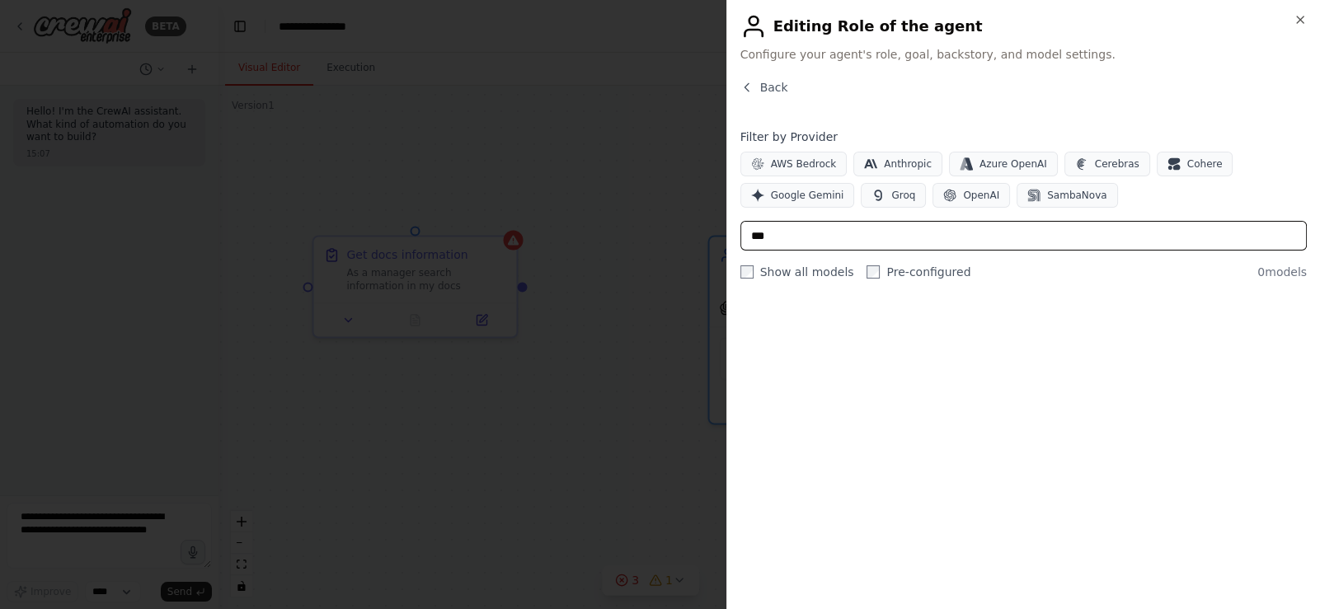
type input "****"
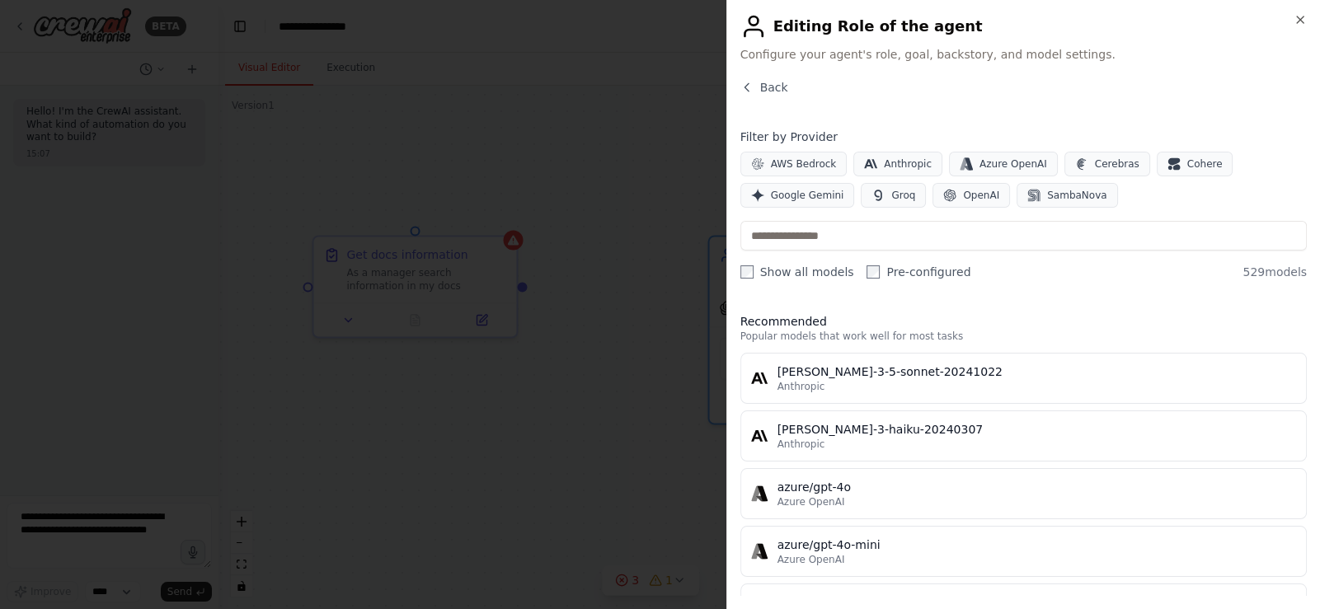
click at [579, 271] on div at bounding box center [660, 304] width 1320 height 609
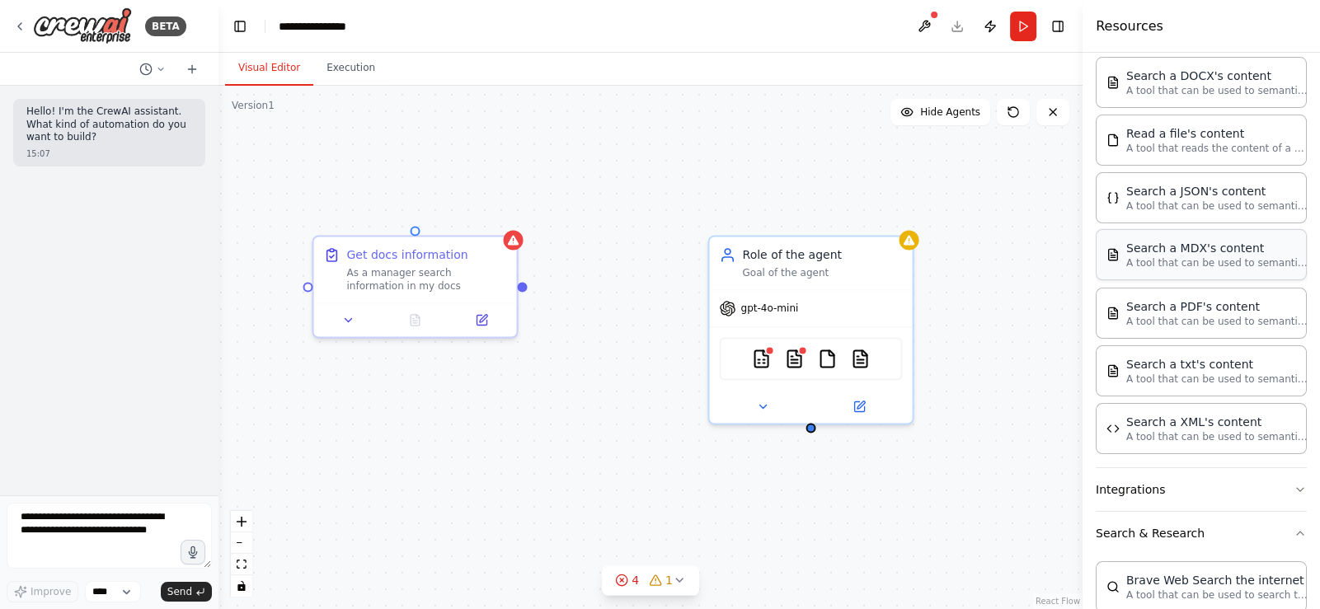
scroll to position [437, 0]
click at [758, 259] on div "Role of the agent" at bounding box center [822, 251] width 160 height 16
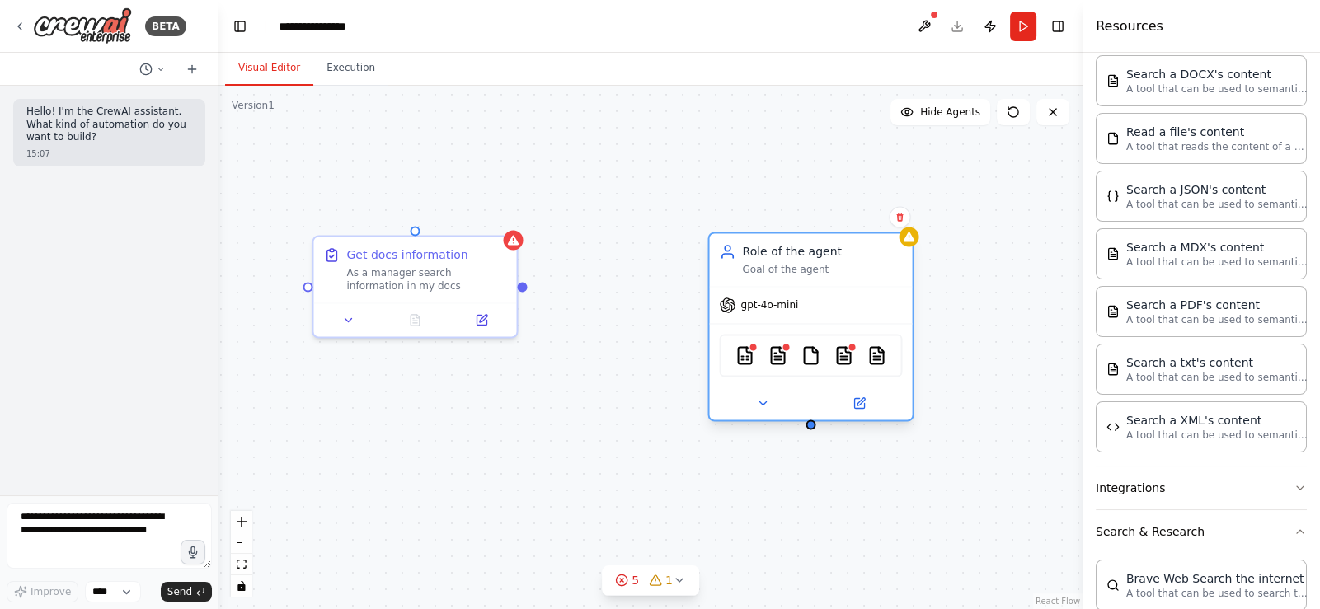
click at [758, 259] on div "Role of the agent" at bounding box center [822, 251] width 160 height 16
click at [772, 284] on div "Role of the agent Goal of the agent" at bounding box center [810, 259] width 203 height 53
click at [770, 317] on div "gpt-4o-mini" at bounding box center [810, 305] width 203 height 36
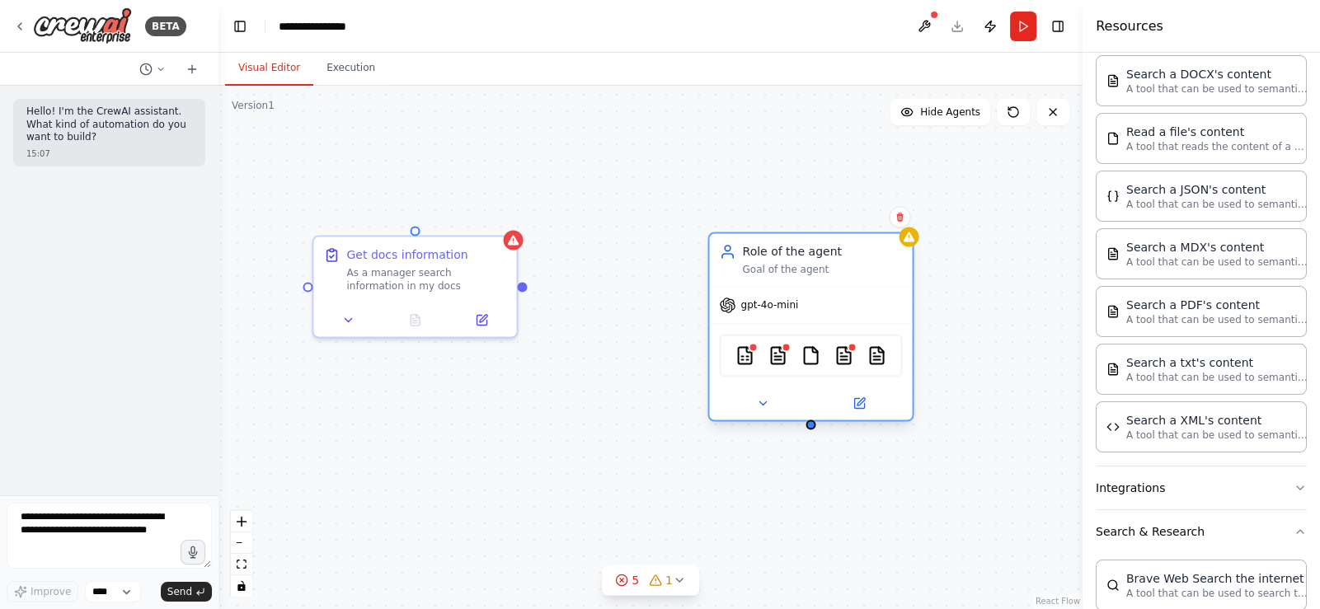
click at [770, 317] on div "gpt-4o-mini" at bounding box center [810, 305] width 203 height 36
click at [860, 418] on div at bounding box center [810, 403] width 203 height 33
click at [853, 407] on icon at bounding box center [858, 402] width 13 height 13
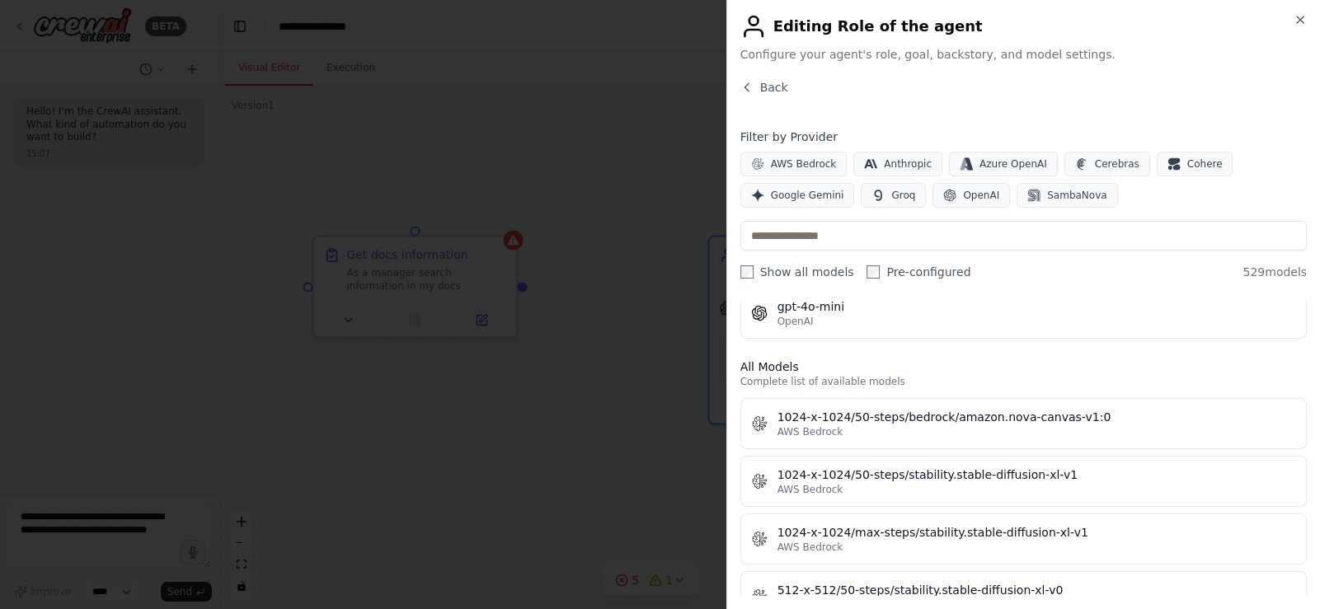
scroll to position [247, 0]
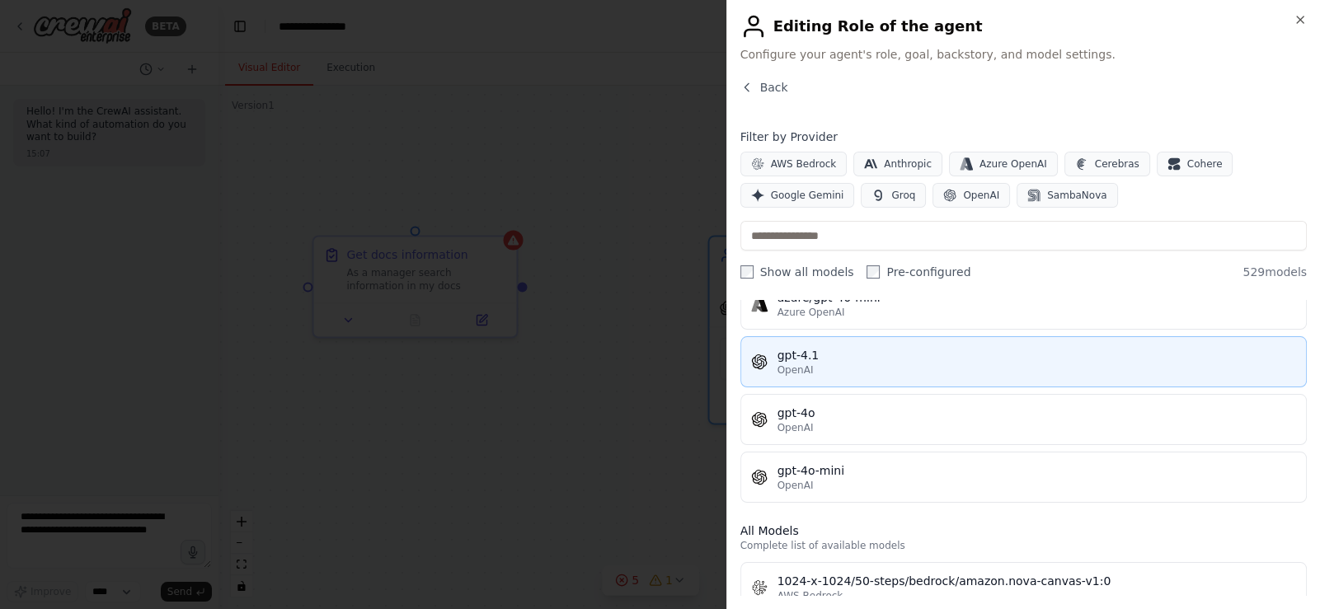
click at [865, 358] on div "gpt-4.1" at bounding box center [1036, 355] width 518 height 16
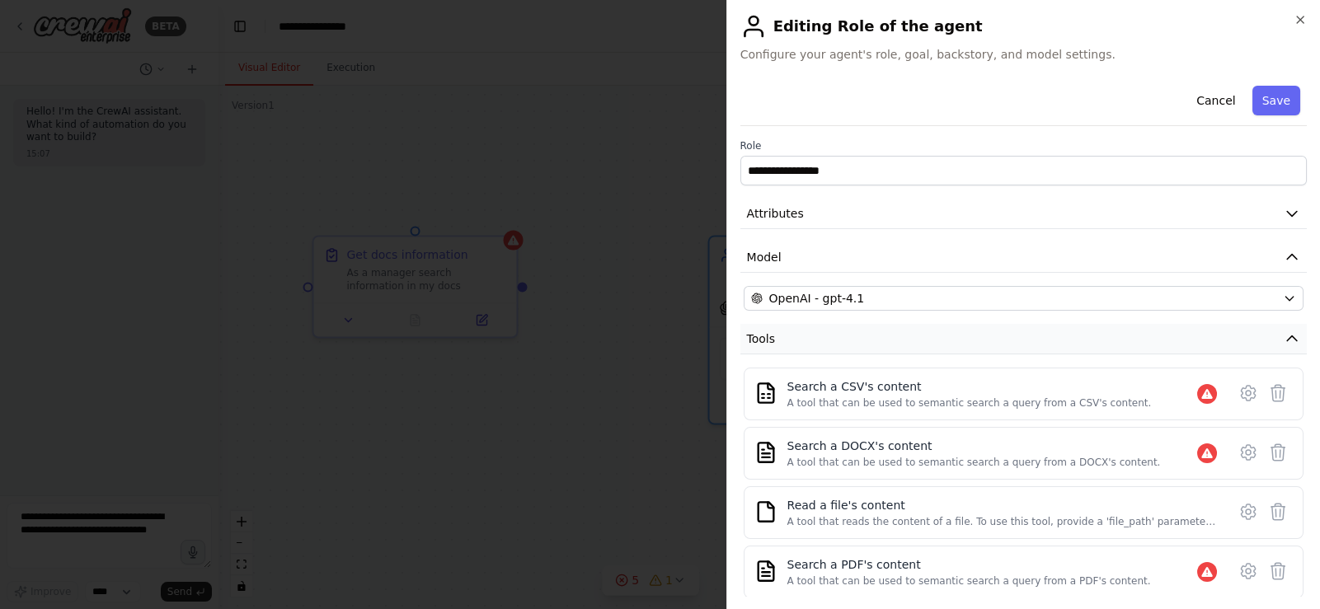
scroll to position [159, 0]
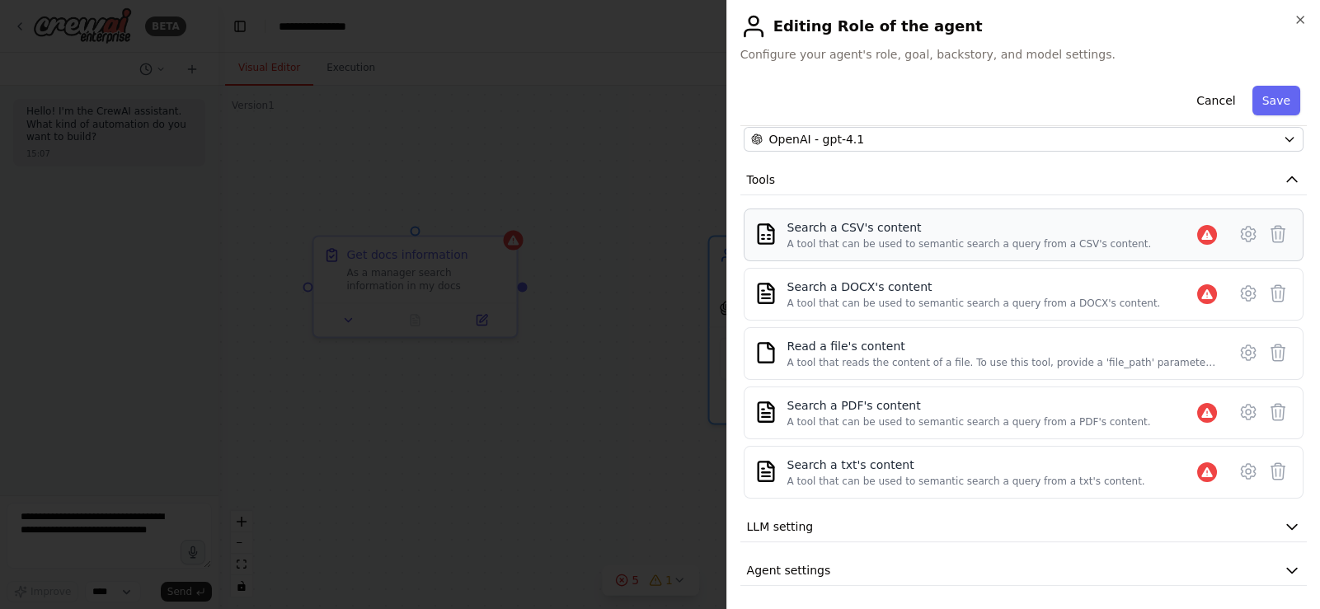
click at [907, 232] on div "Search a CSV's content" at bounding box center [969, 227] width 364 height 16
click at [1238, 232] on icon at bounding box center [1248, 234] width 20 height 20
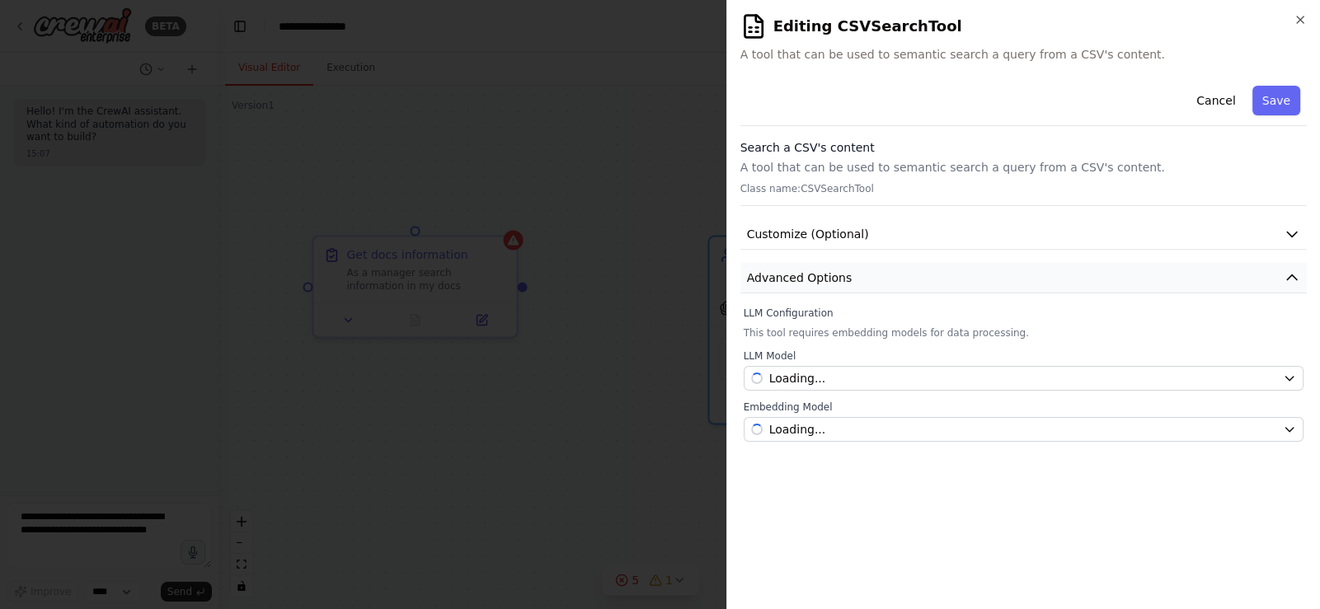
scroll to position [0, 0]
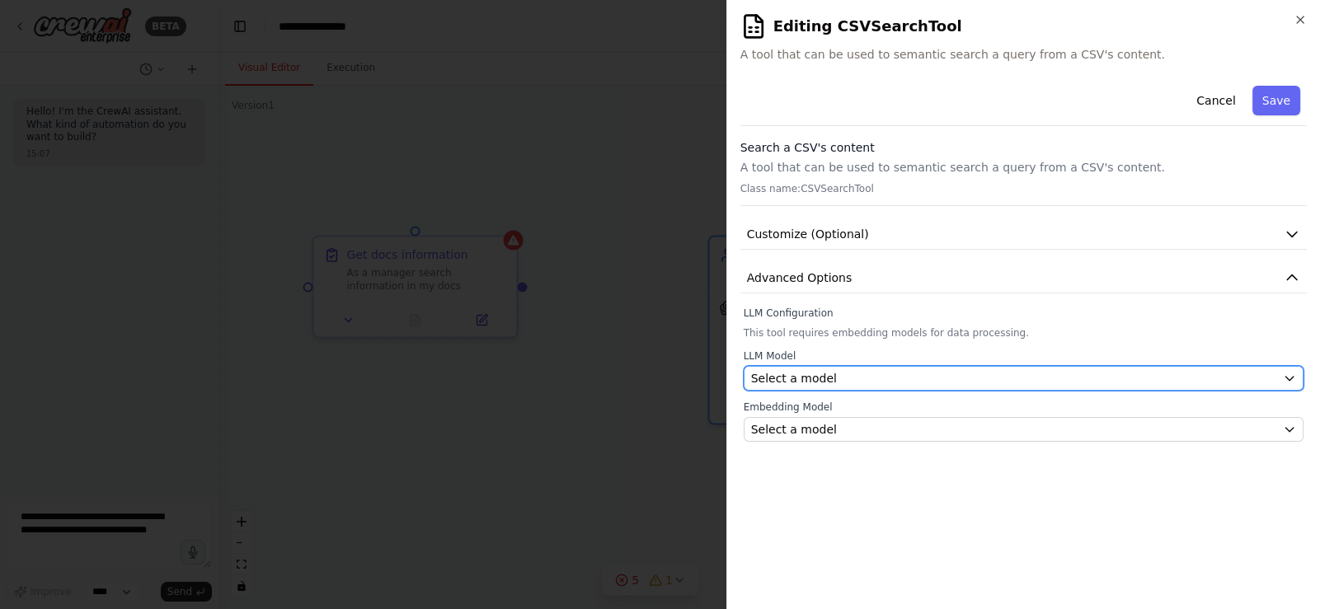
click at [833, 380] on div "Select a model" at bounding box center [1013, 378] width 525 height 16
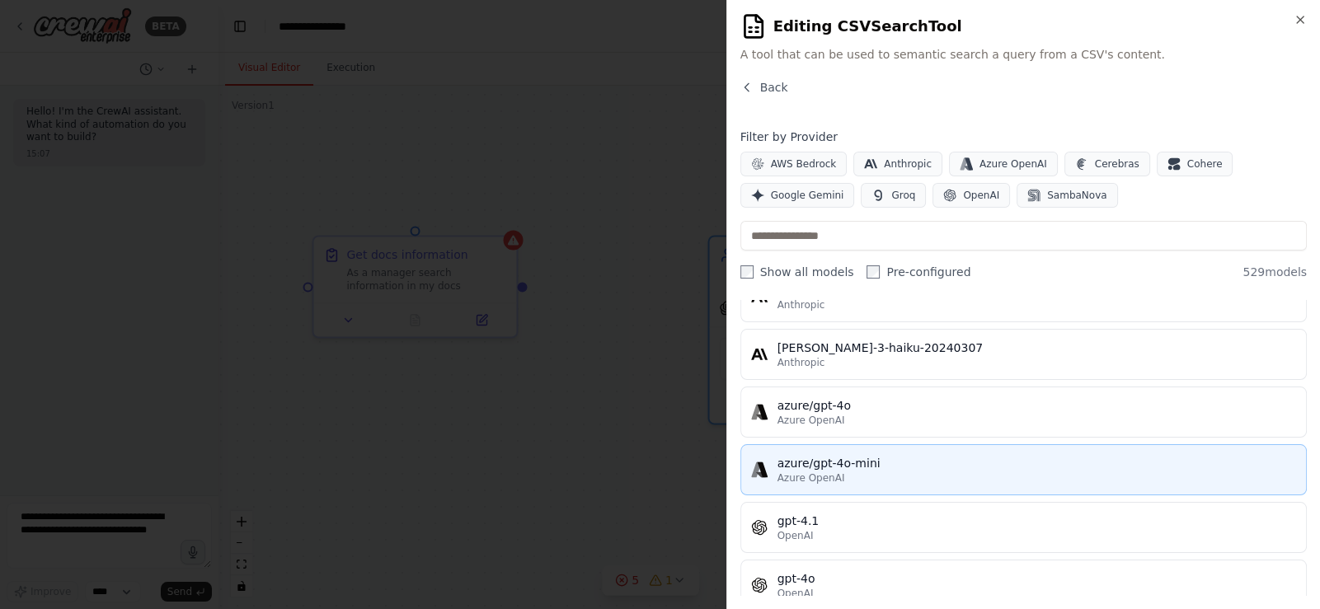
scroll to position [247, 0]
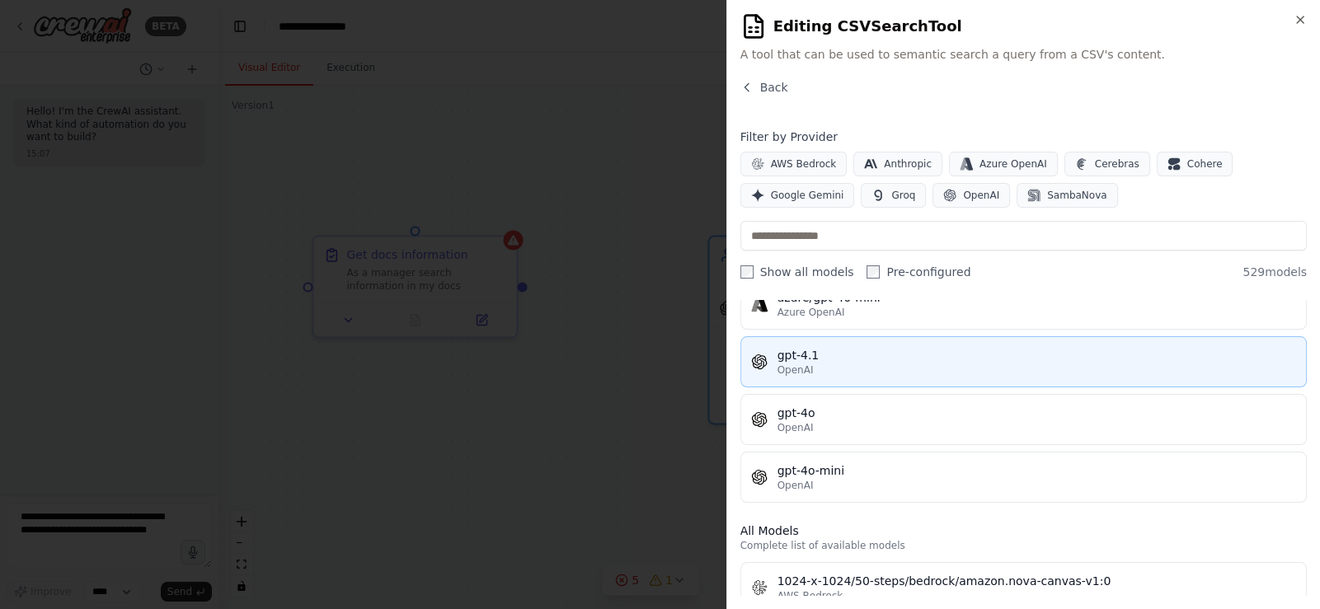
click at [870, 363] on div "OpenAI" at bounding box center [1036, 369] width 518 height 13
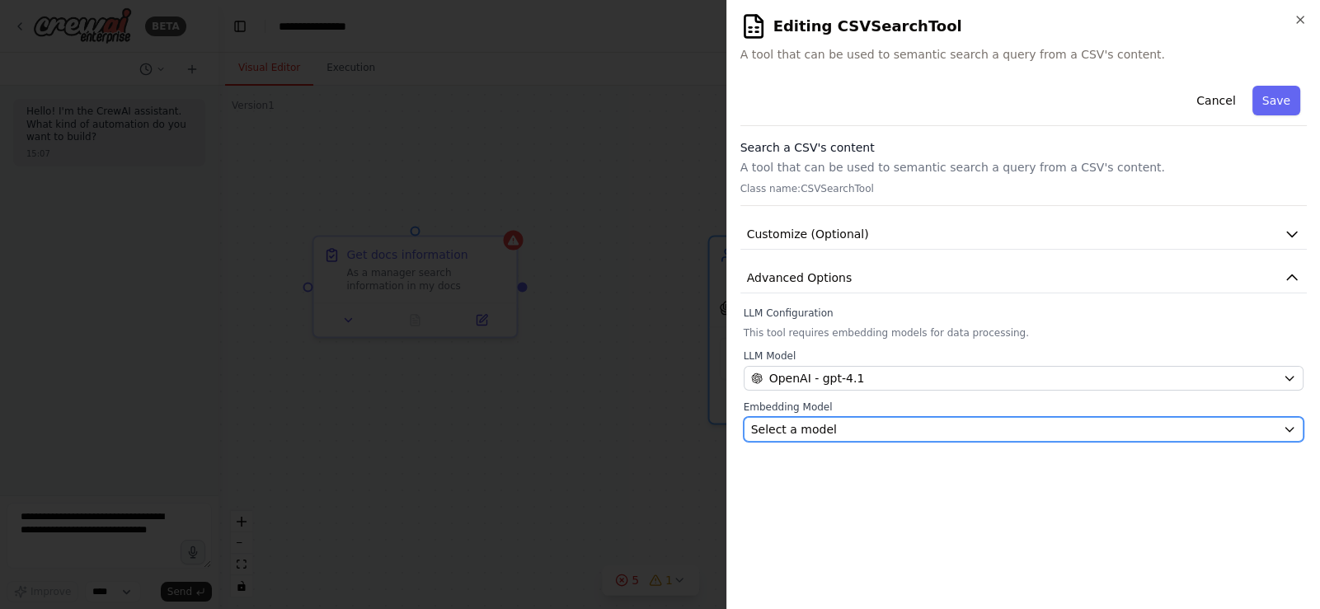
click at [849, 430] on div "Select a model" at bounding box center [1013, 429] width 525 height 16
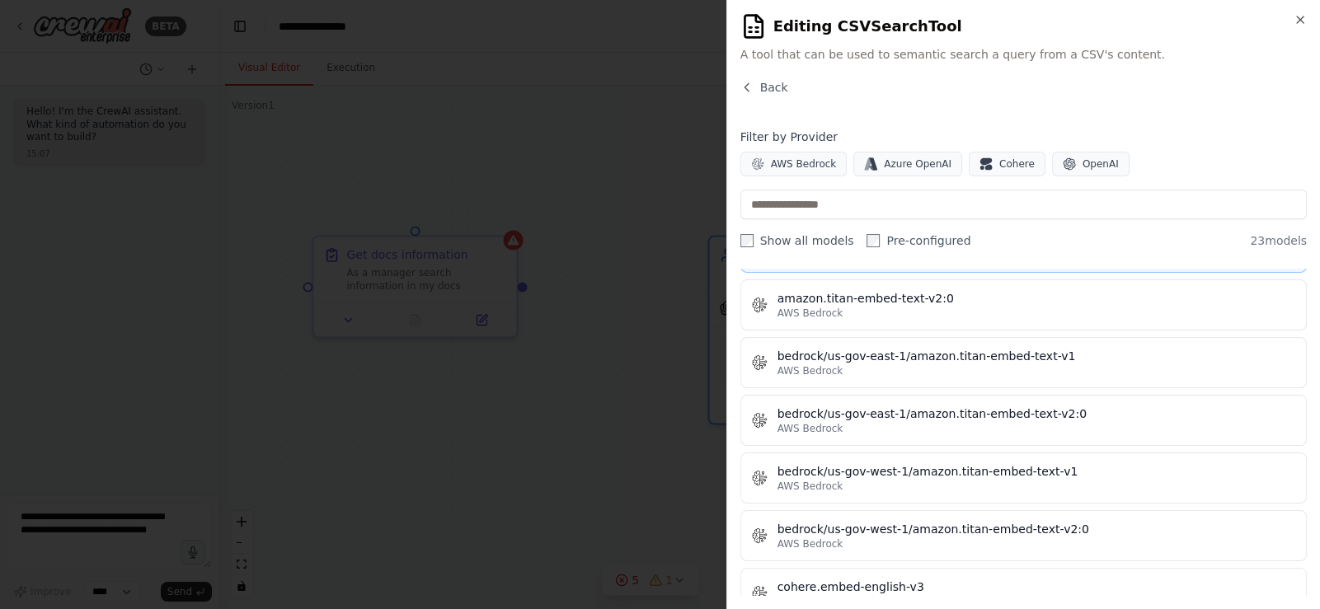
scroll to position [0, 0]
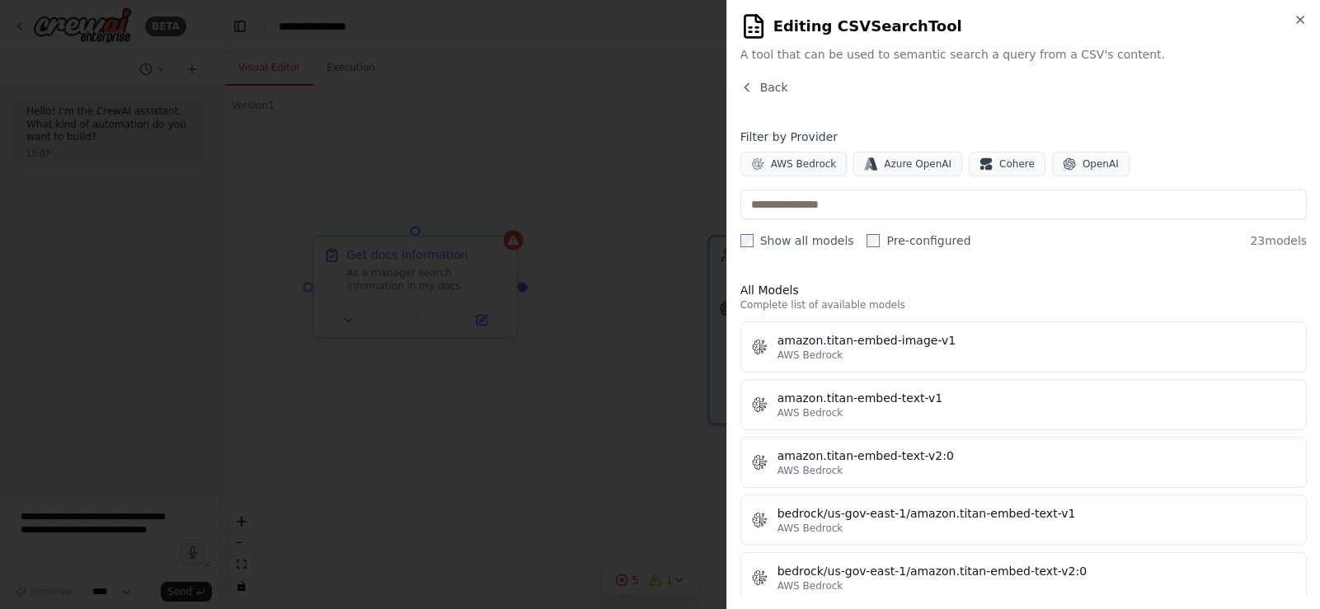
click at [638, 375] on div at bounding box center [660, 304] width 1320 height 609
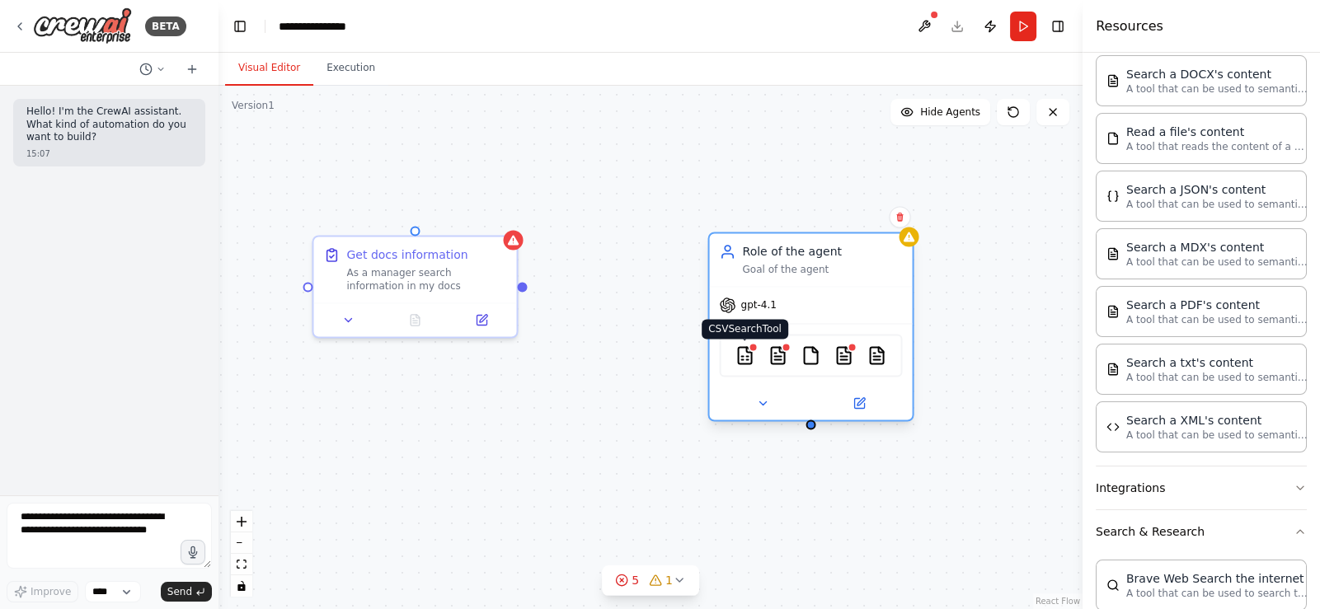
click at [746, 360] on img at bounding box center [744, 355] width 20 height 20
click at [859, 398] on icon at bounding box center [859, 403] width 10 height 10
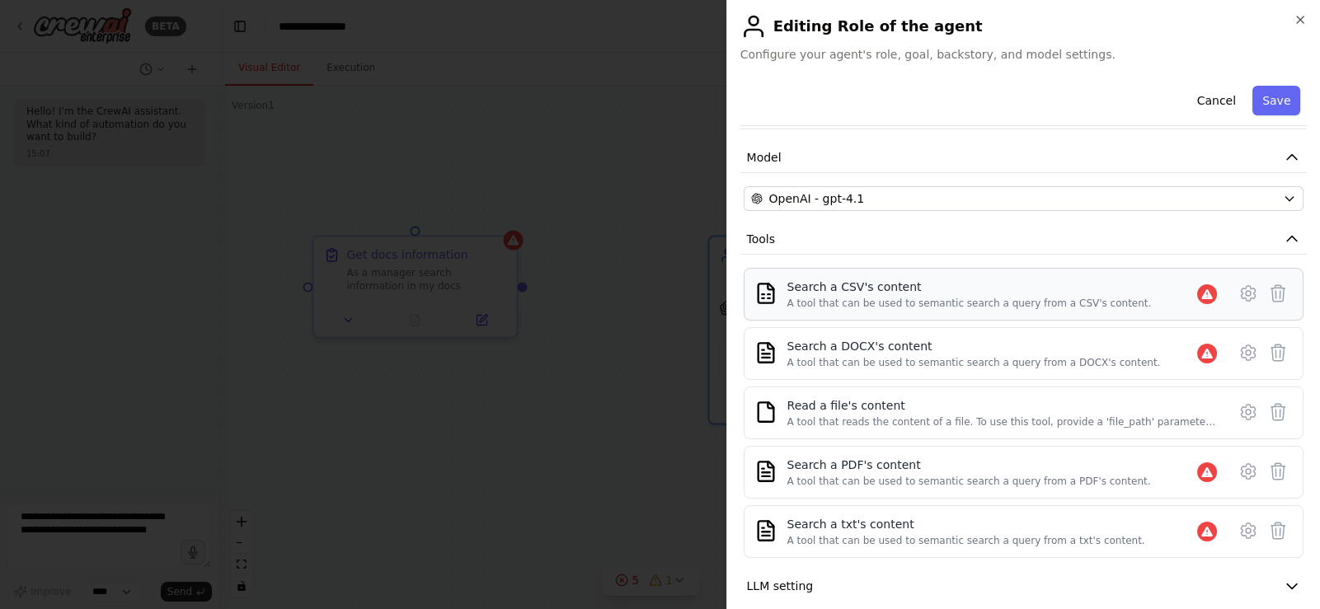
scroll to position [77, 0]
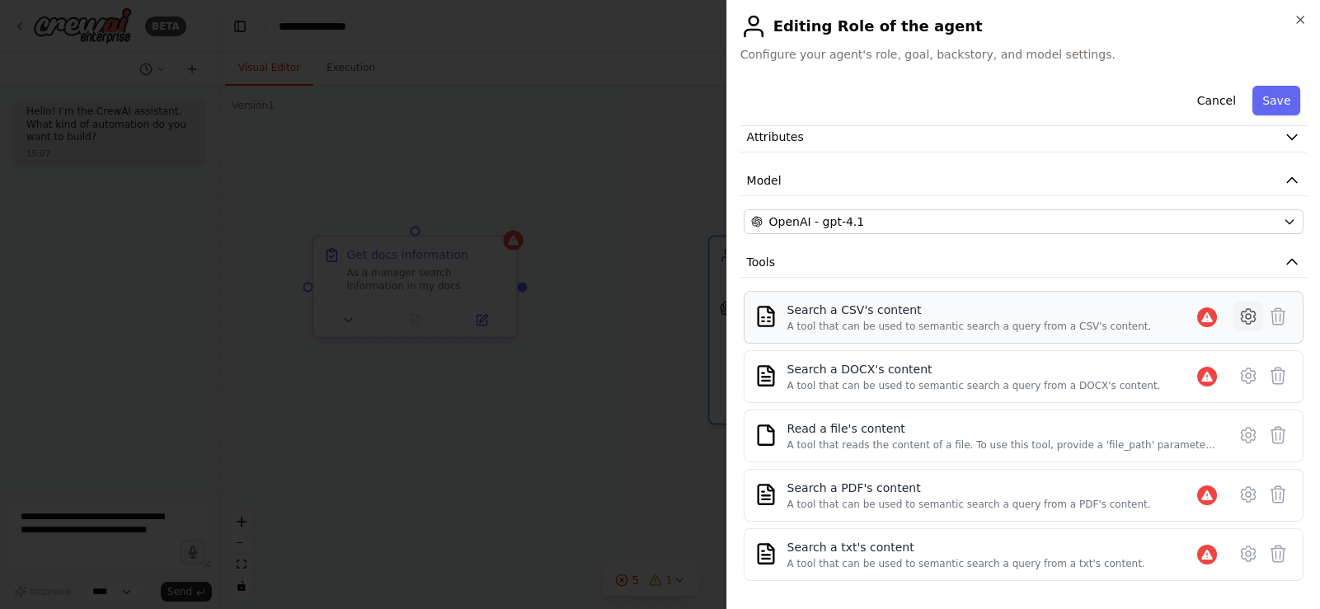
click at [1238, 310] on icon at bounding box center [1248, 317] width 20 height 20
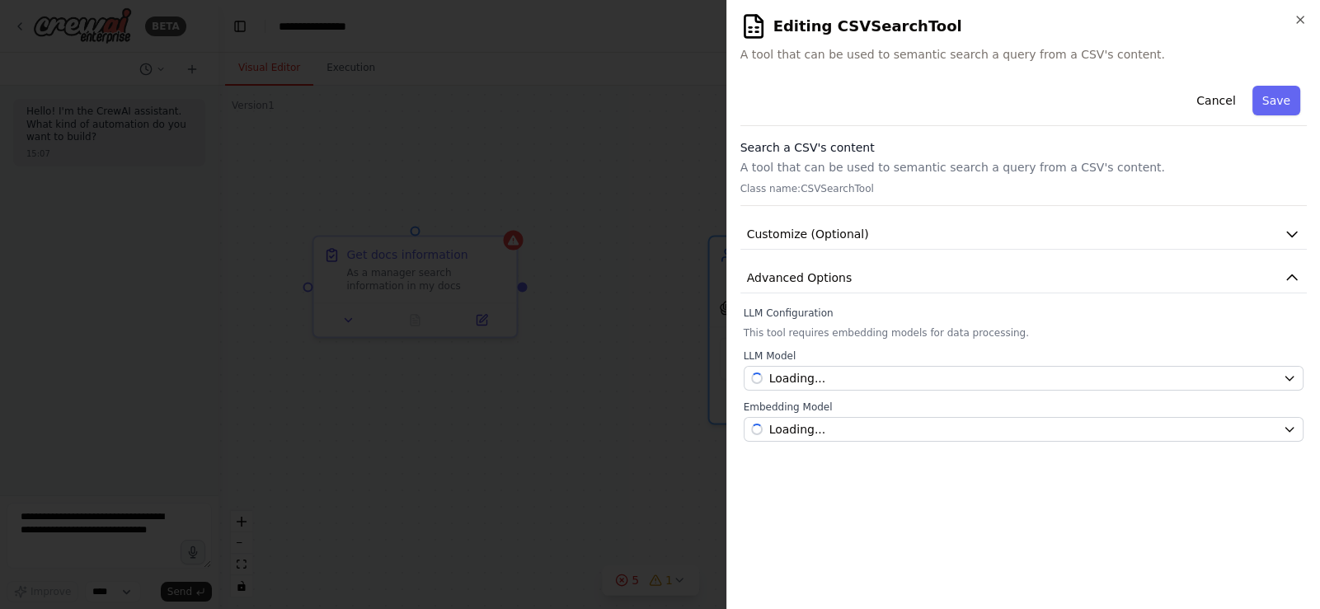
scroll to position [0, 0]
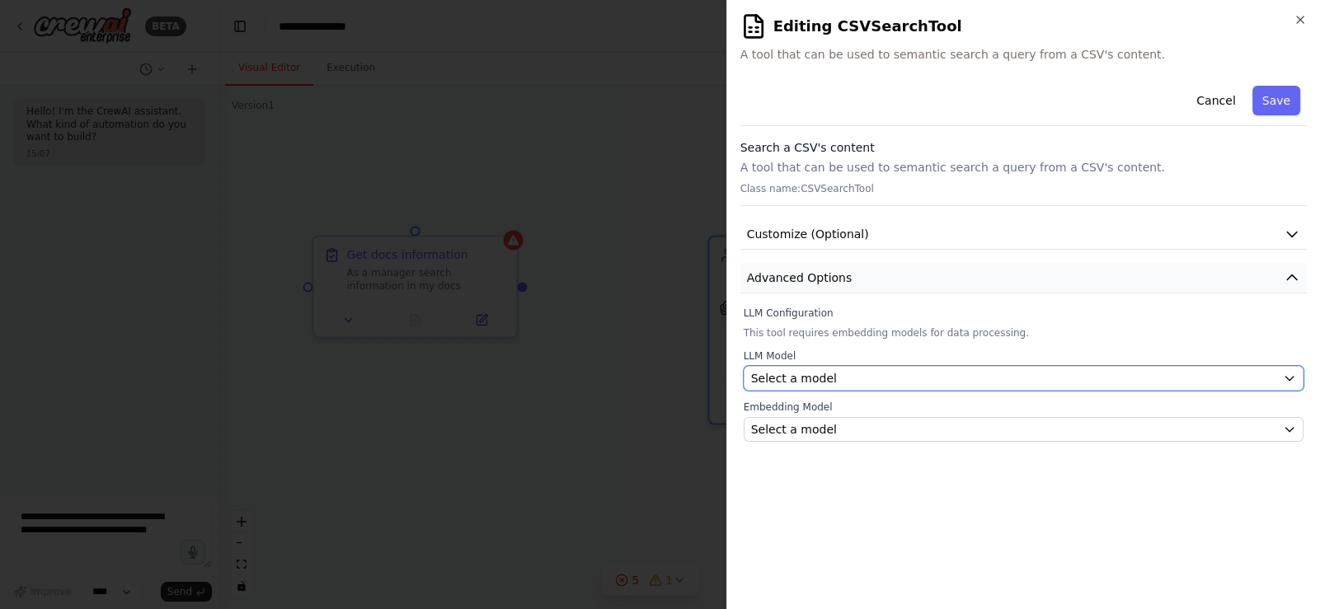
drag, startPoint x: 849, startPoint y: 373, endPoint x: 856, endPoint y: 268, distance: 104.9
click at [857, 272] on div "Cancel Save Search a CSV's content A tool that can be used to semantic search a…" at bounding box center [1023, 260] width 566 height 363
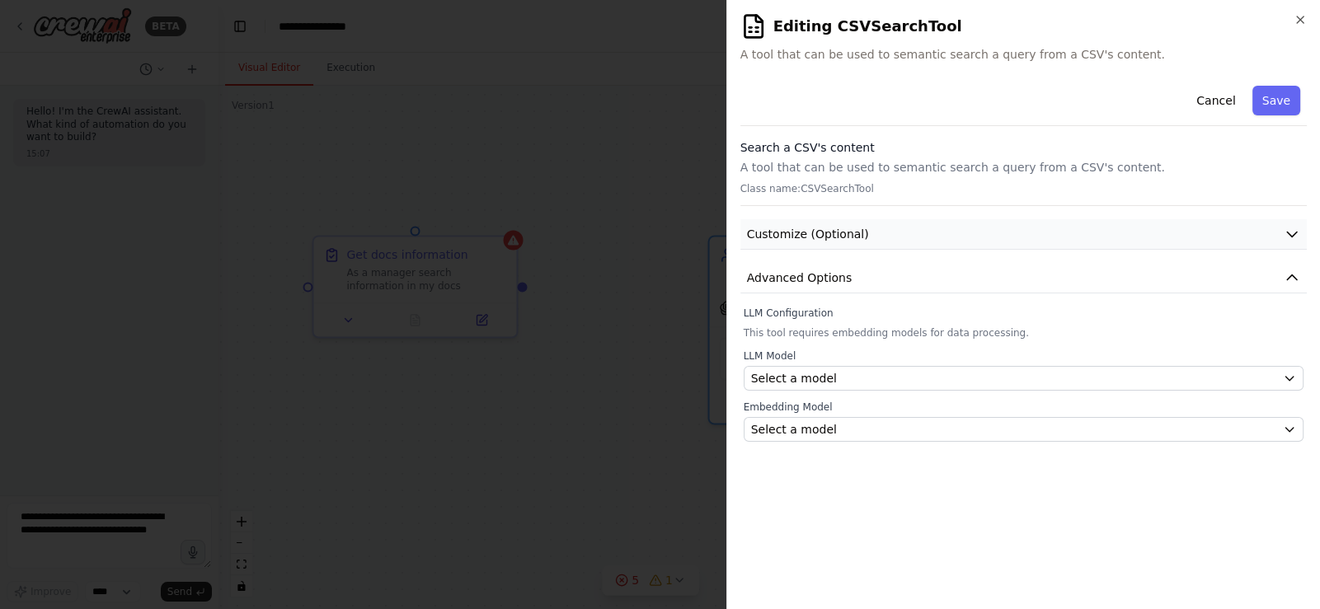
click at [850, 234] on span "Customize (Optional)" at bounding box center [808, 234] width 122 height 16
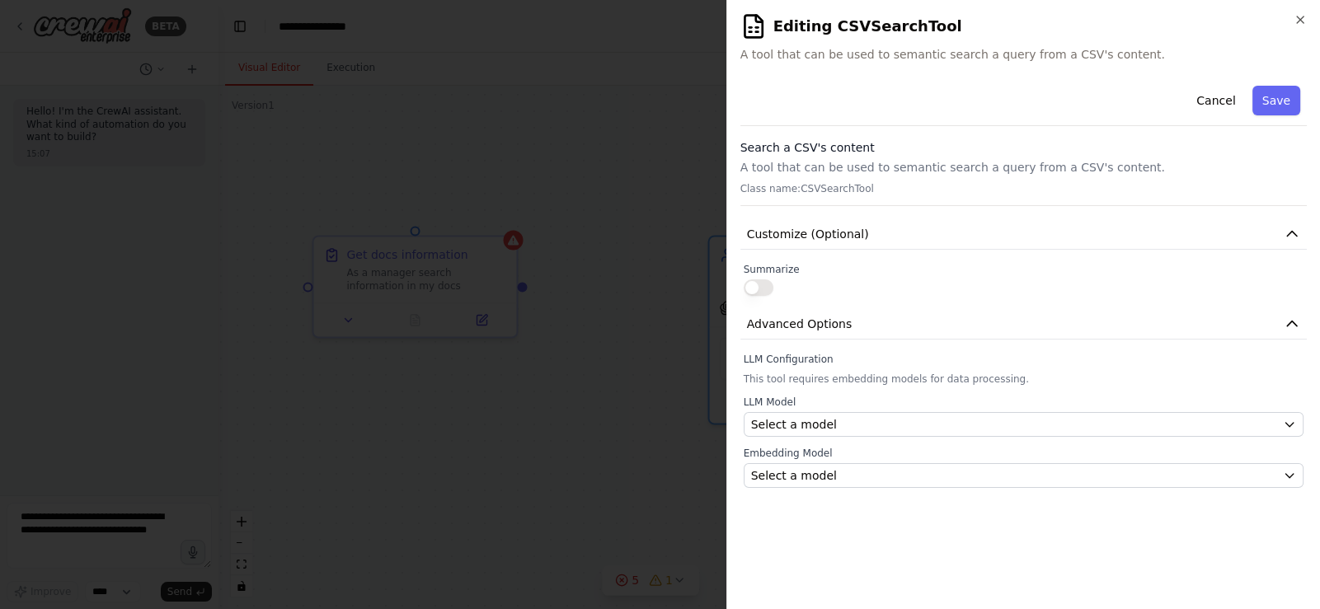
click at [763, 292] on button "button" at bounding box center [758, 287] width 30 height 16
click at [762, 292] on button "button" at bounding box center [758, 287] width 30 height 16
click at [838, 174] on p "A tool that can be used to semantic search a query from a CSV's content." at bounding box center [1023, 167] width 566 height 16
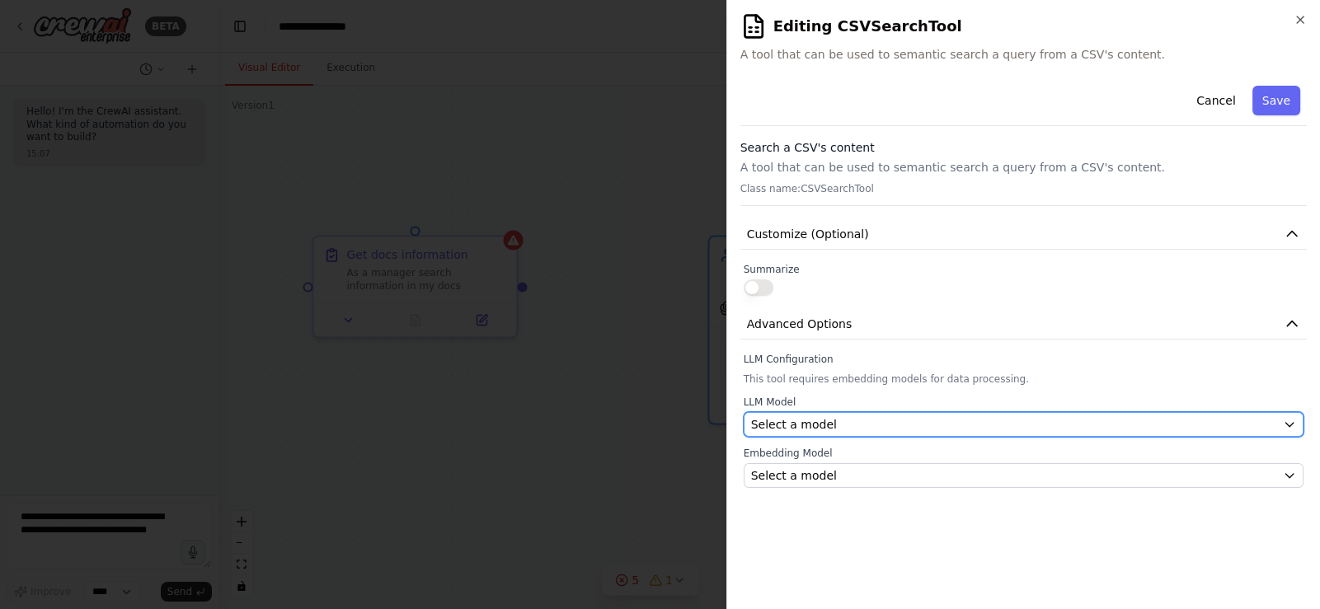
click at [848, 429] on div "Select a model" at bounding box center [1013, 424] width 525 height 16
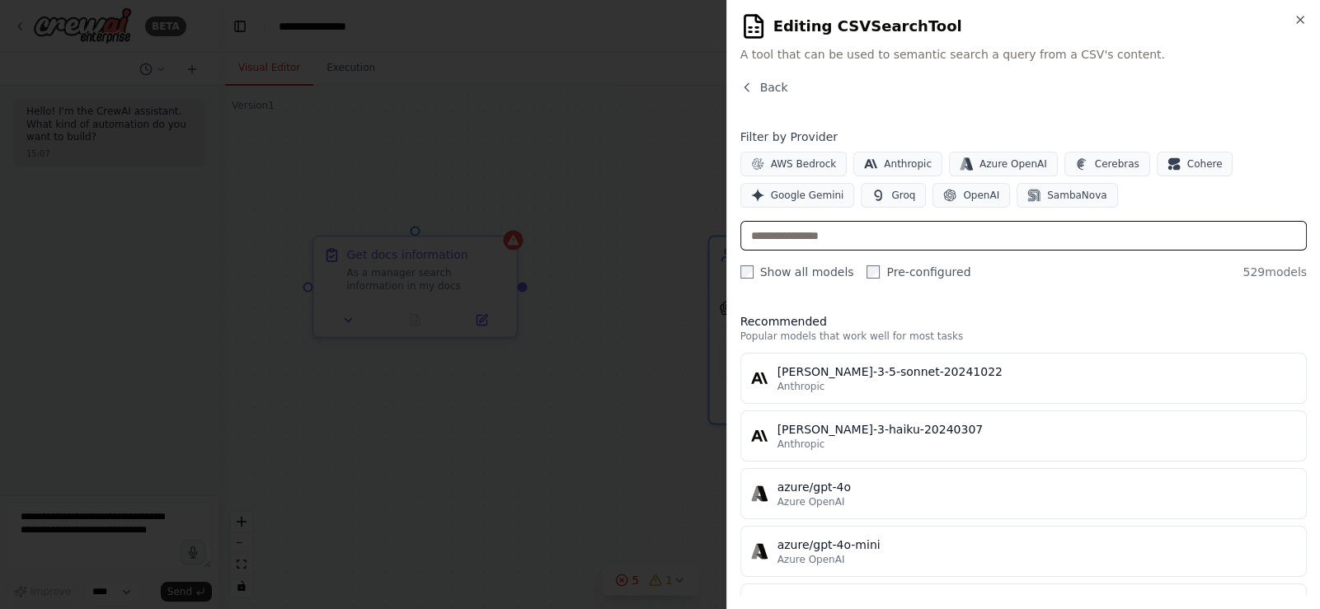
click at [889, 243] on input "text" at bounding box center [1023, 236] width 566 height 30
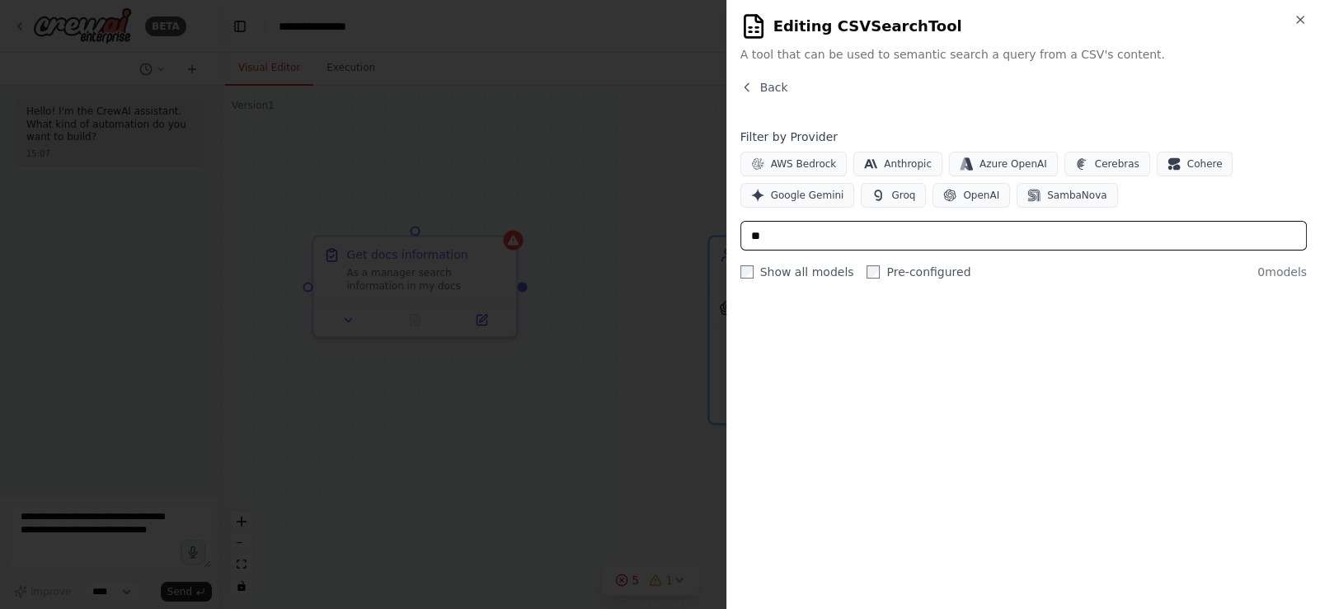
type input "*"
click at [888, 243] on input "***" at bounding box center [1023, 236] width 566 height 30
type input "*"
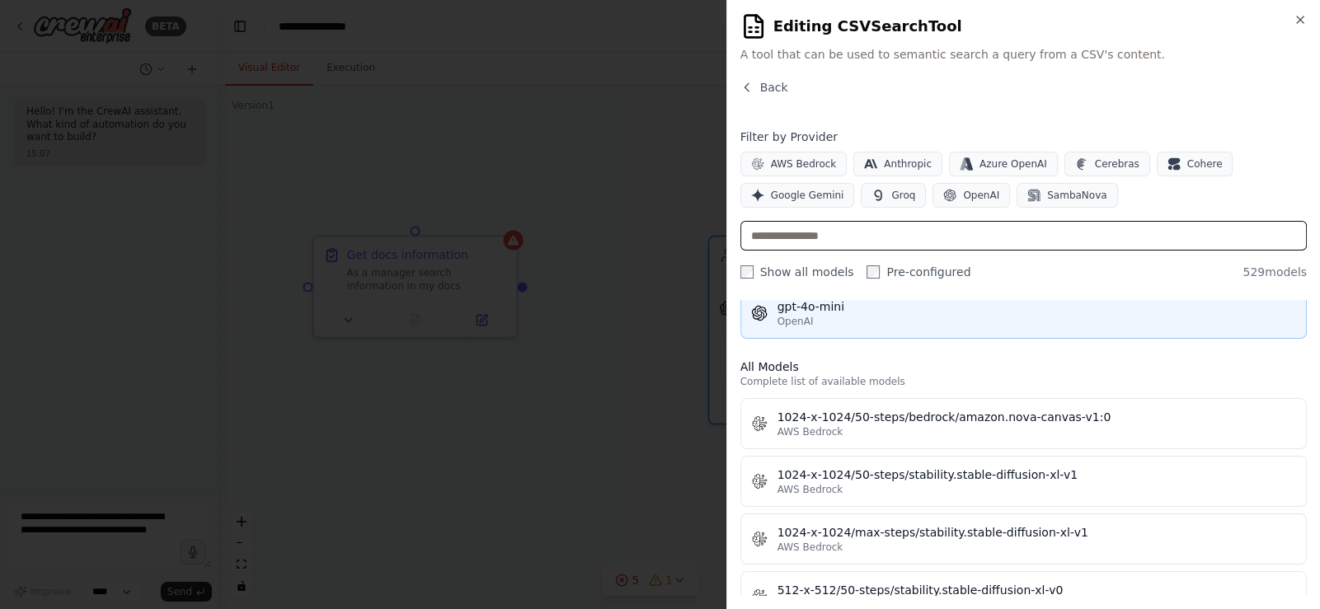
scroll to position [247, 0]
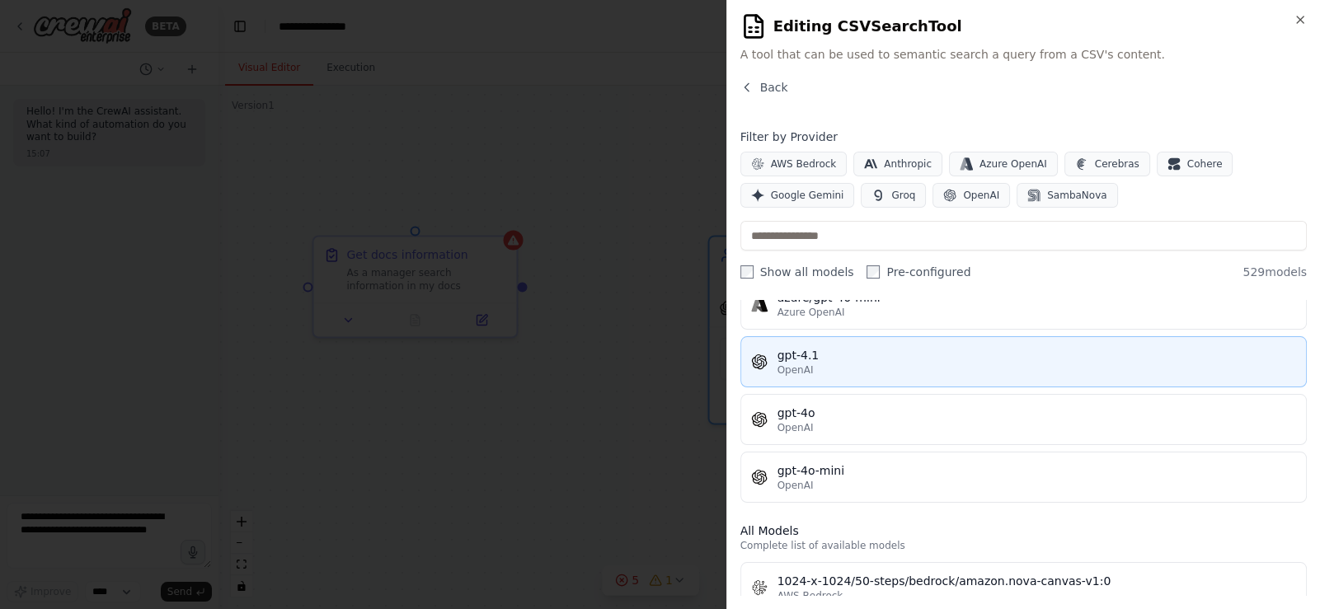
click at [854, 378] on button "gpt-4.1 OpenAI" at bounding box center [1023, 361] width 566 height 51
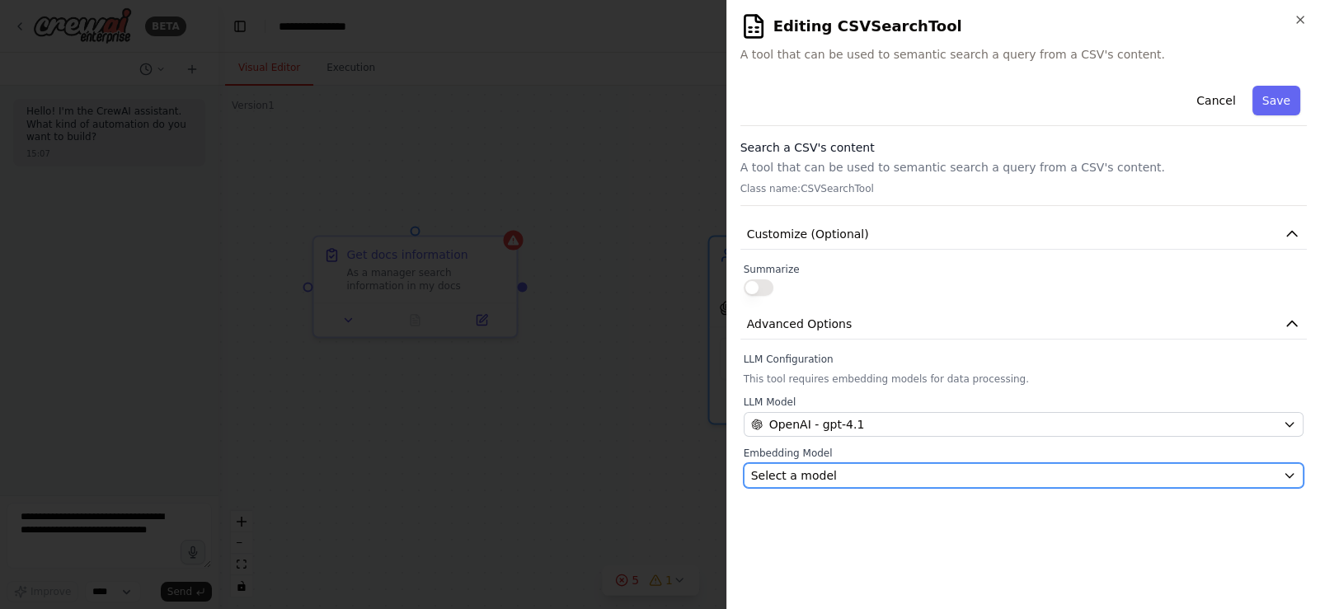
click at [865, 469] on div "Select a model" at bounding box center [1013, 475] width 525 height 16
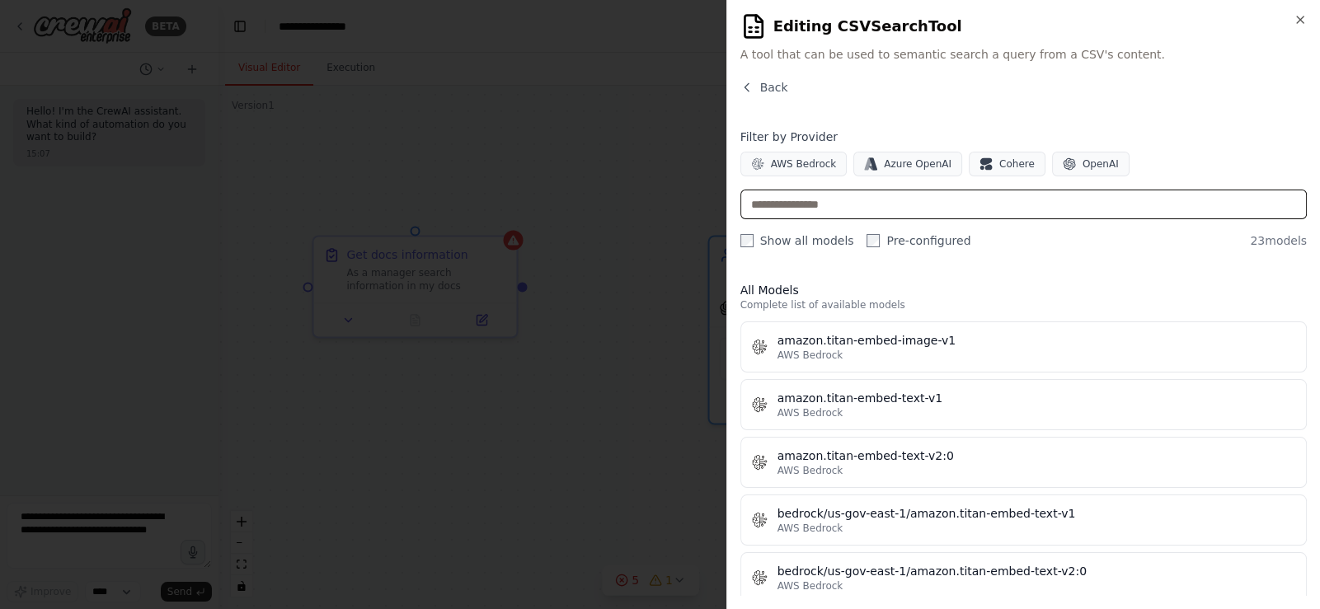
click at [838, 203] on input "text" at bounding box center [1023, 205] width 566 height 30
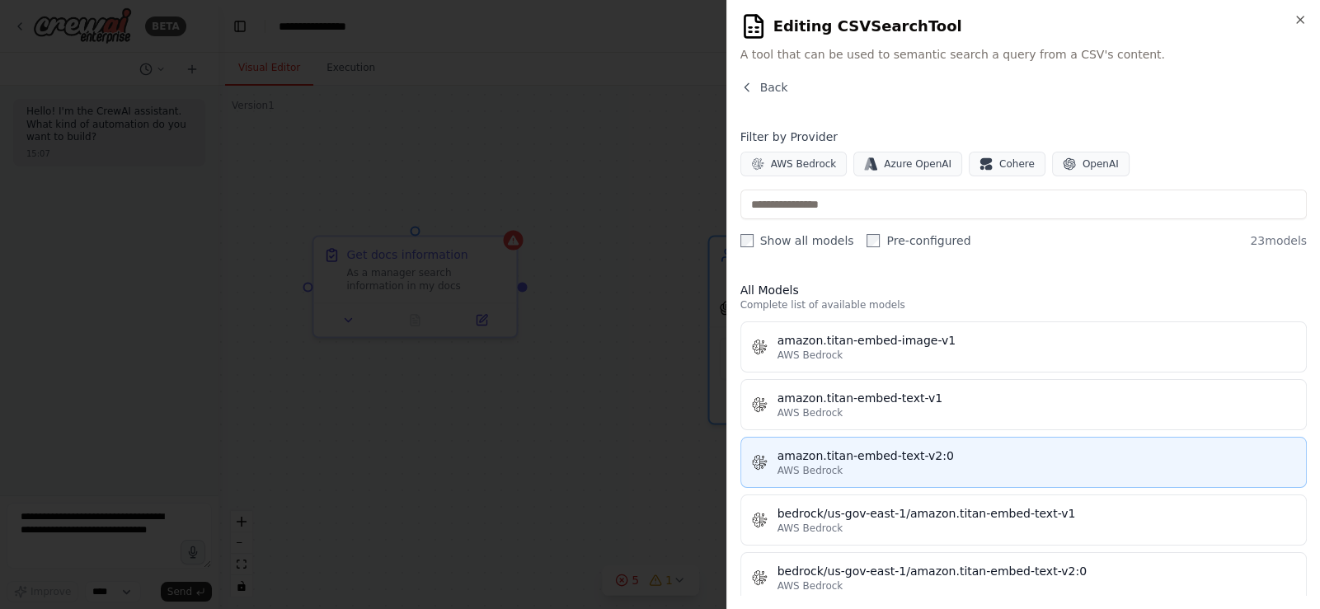
click at [942, 467] on div "AWS Bedrock" at bounding box center [1036, 470] width 518 height 13
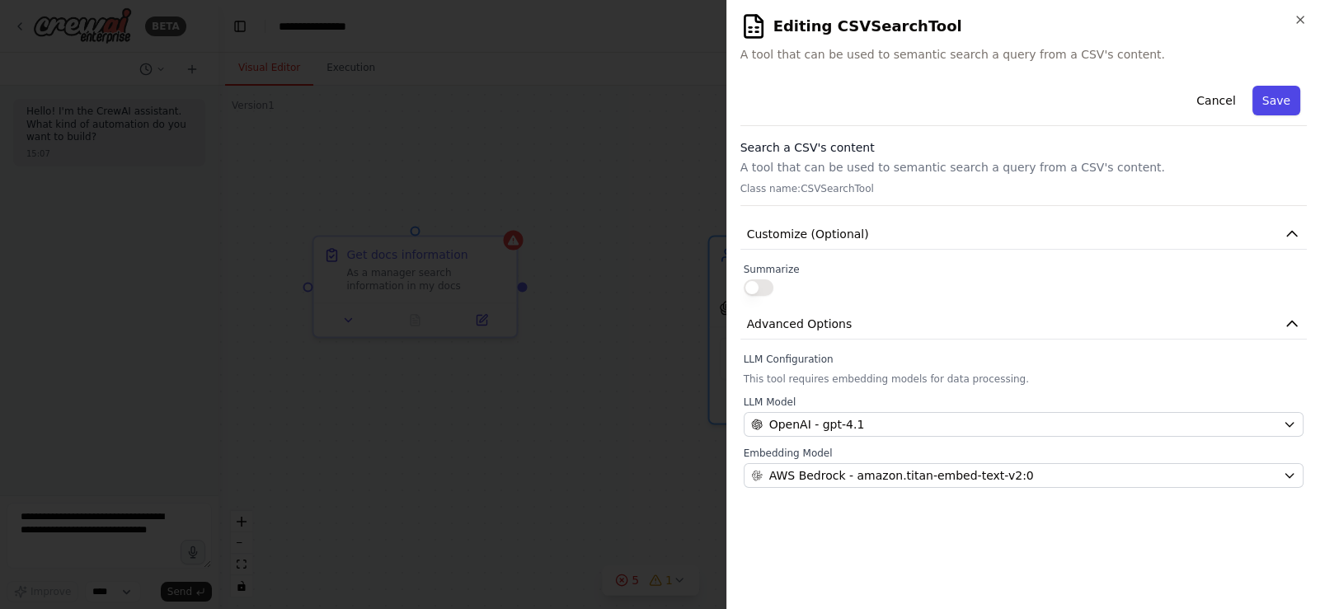
click at [1290, 94] on button "Save" at bounding box center [1276, 101] width 48 height 30
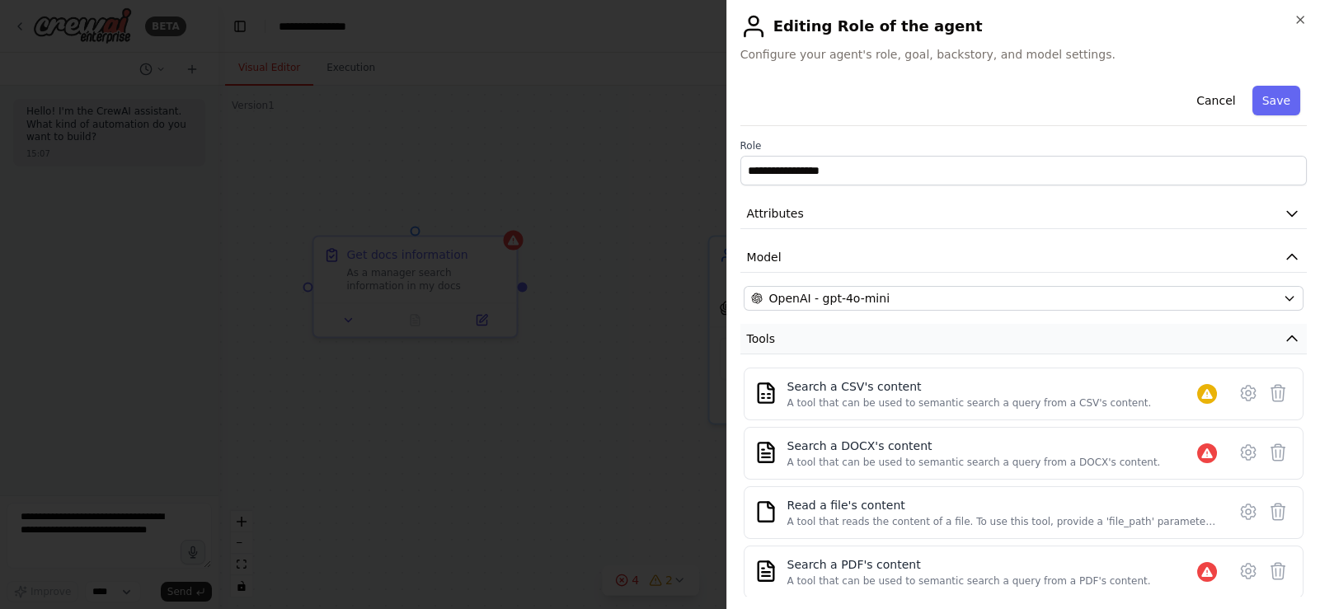
scroll to position [159, 0]
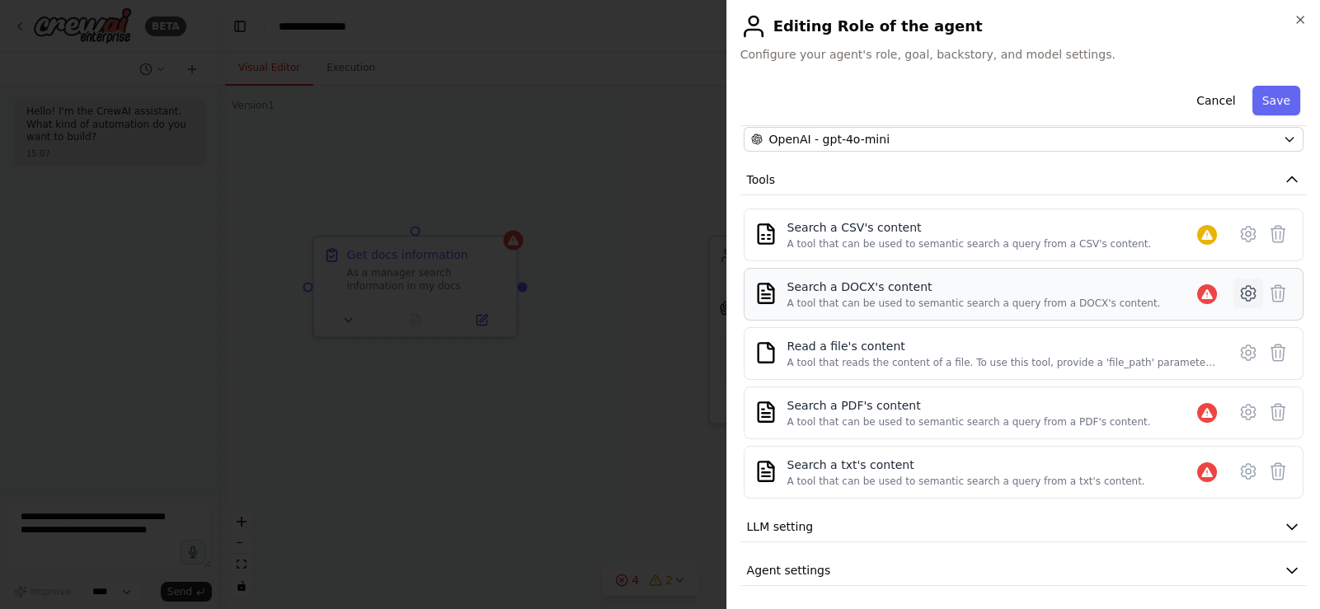
click at [1238, 295] on icon at bounding box center [1248, 294] width 20 height 20
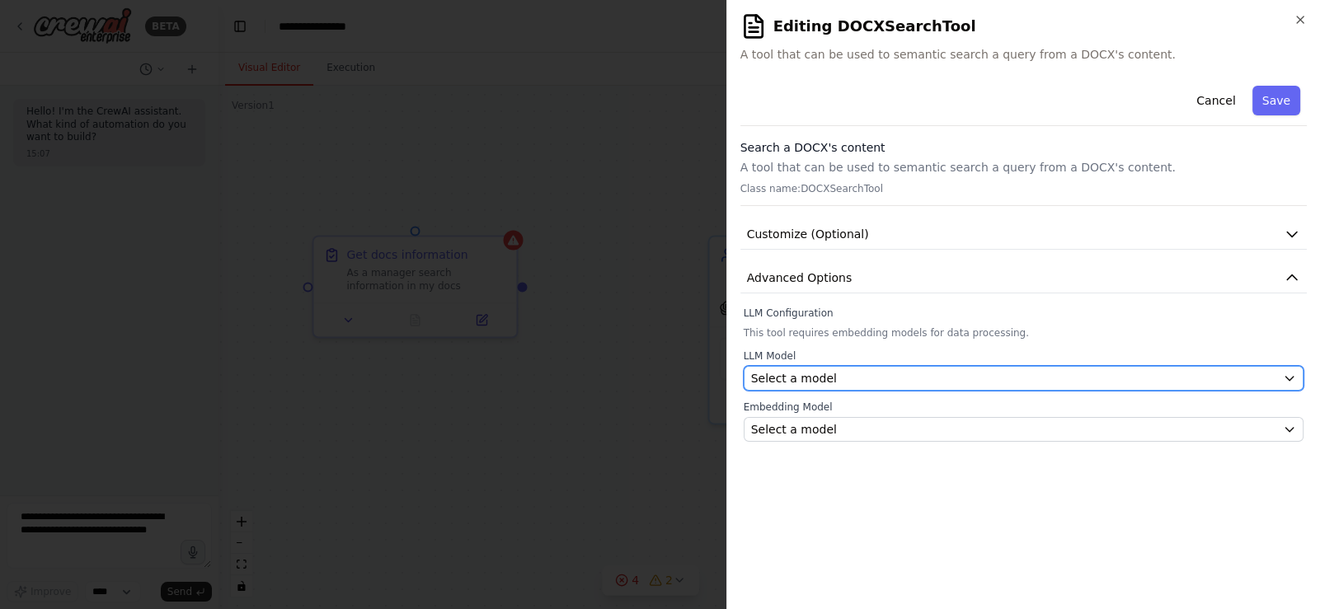
click at [848, 374] on div "Select a model" at bounding box center [1013, 378] width 525 height 16
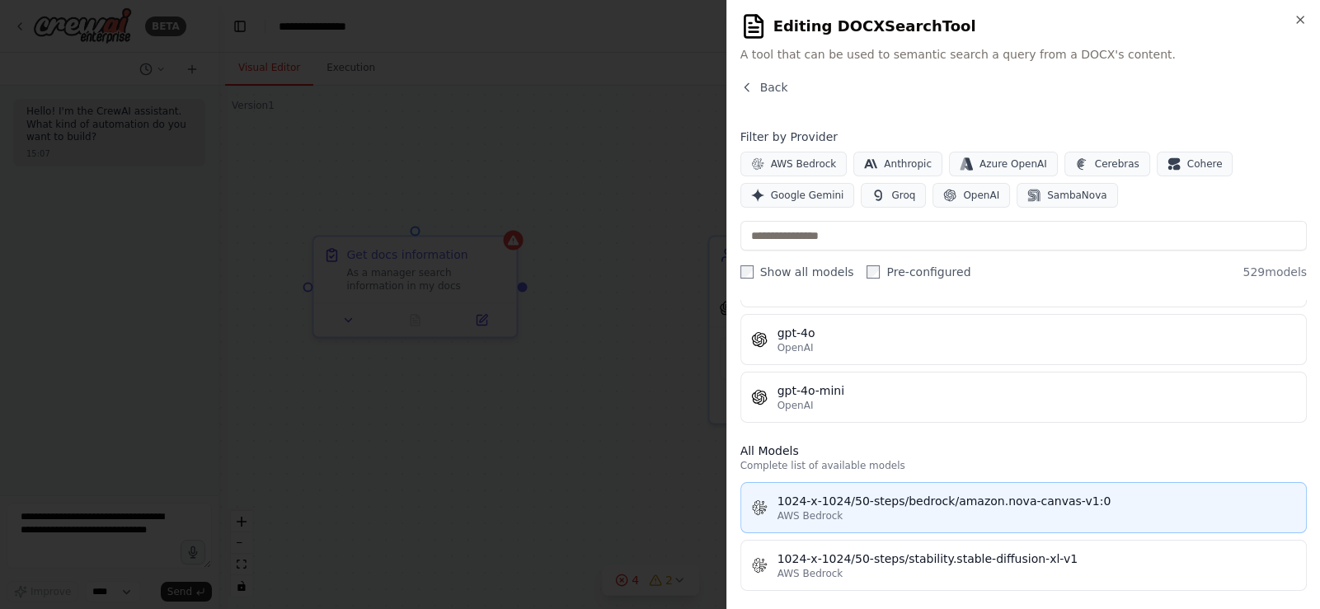
scroll to position [247, 0]
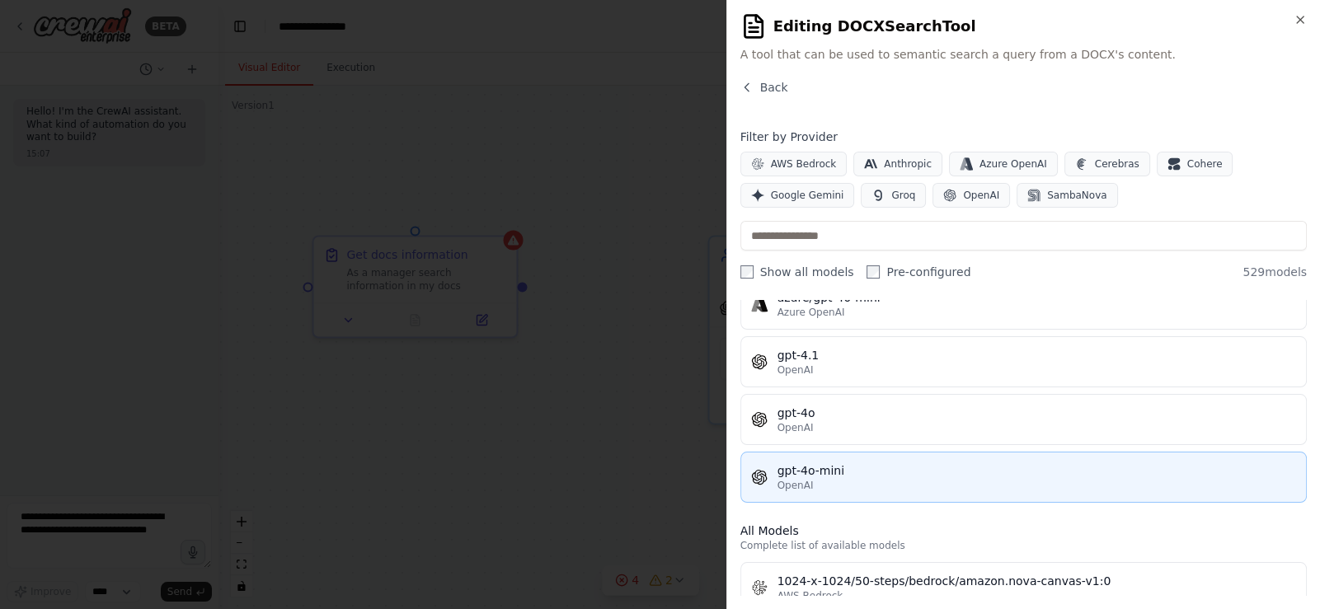
click at [846, 472] on div "gpt-4o-mini" at bounding box center [1036, 470] width 518 height 16
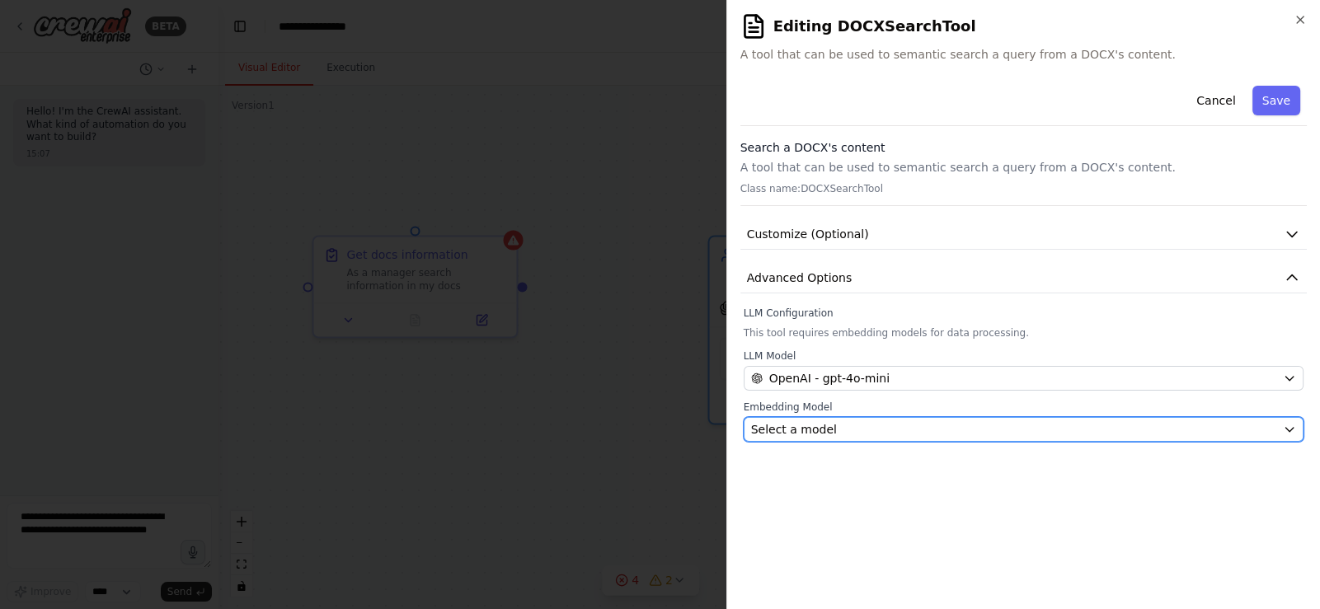
click at [1018, 430] on div "Select a model" at bounding box center [1013, 429] width 525 height 16
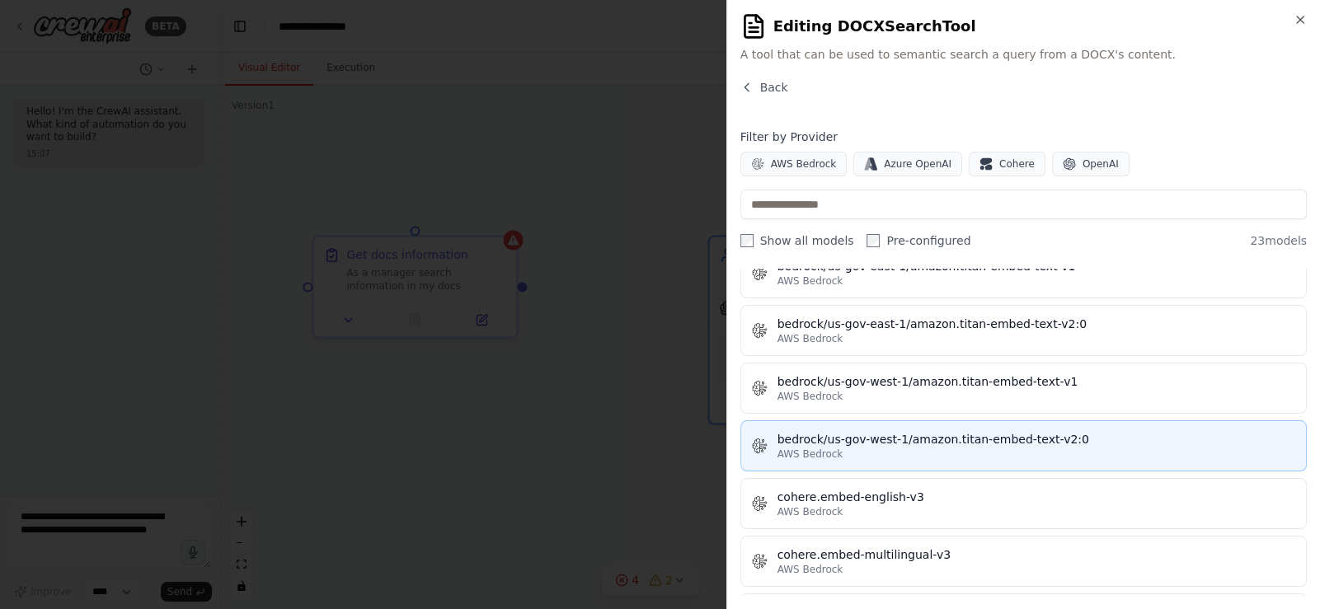
click at [894, 462] on button "bedrock/us-gov-west-1/amazon.titan-embed-text-v2:0 AWS Bedrock" at bounding box center [1023, 445] width 566 height 51
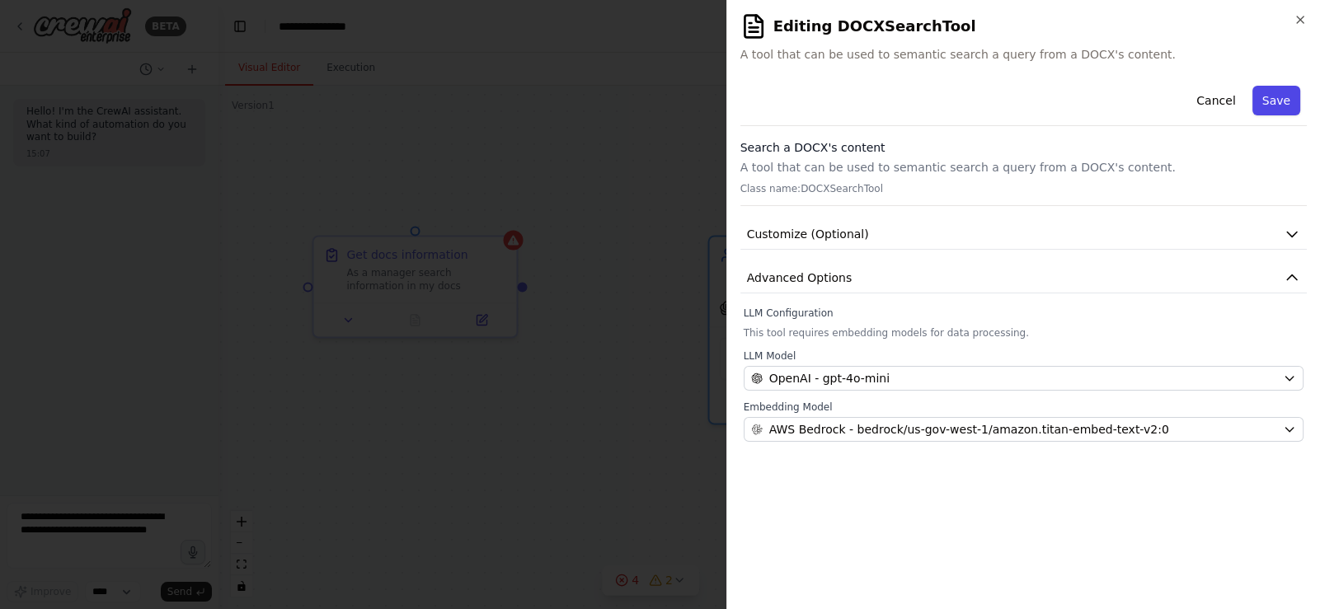
click at [1259, 107] on button "Save" at bounding box center [1276, 101] width 48 height 30
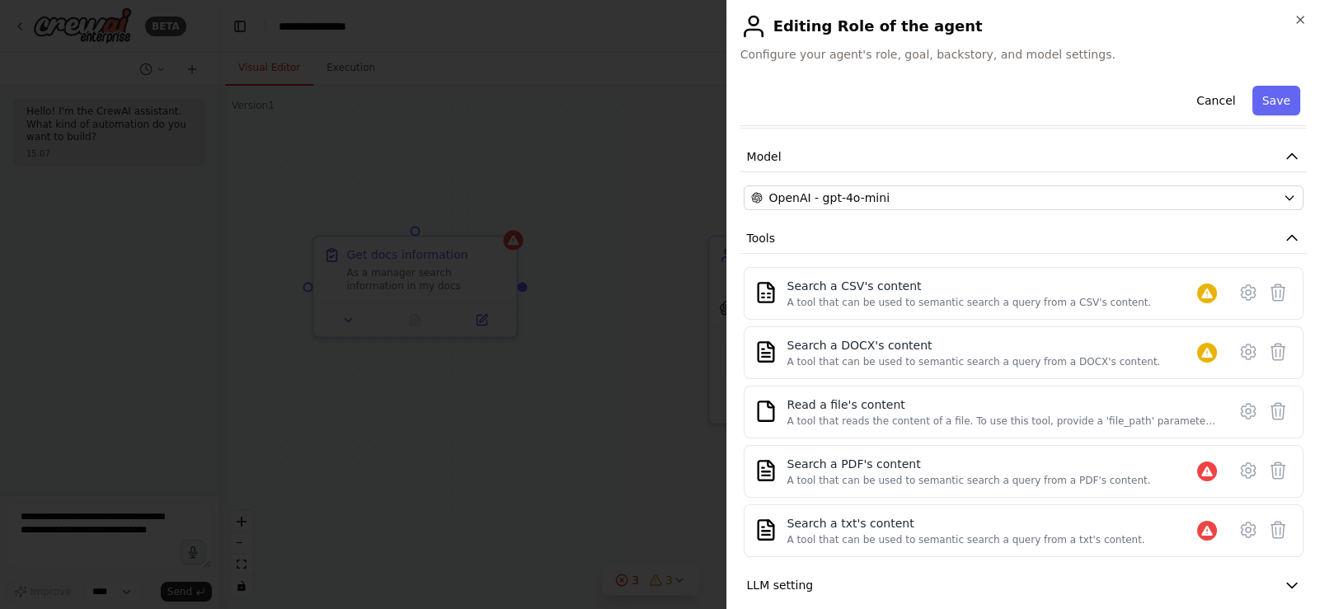
scroll to position [159, 0]
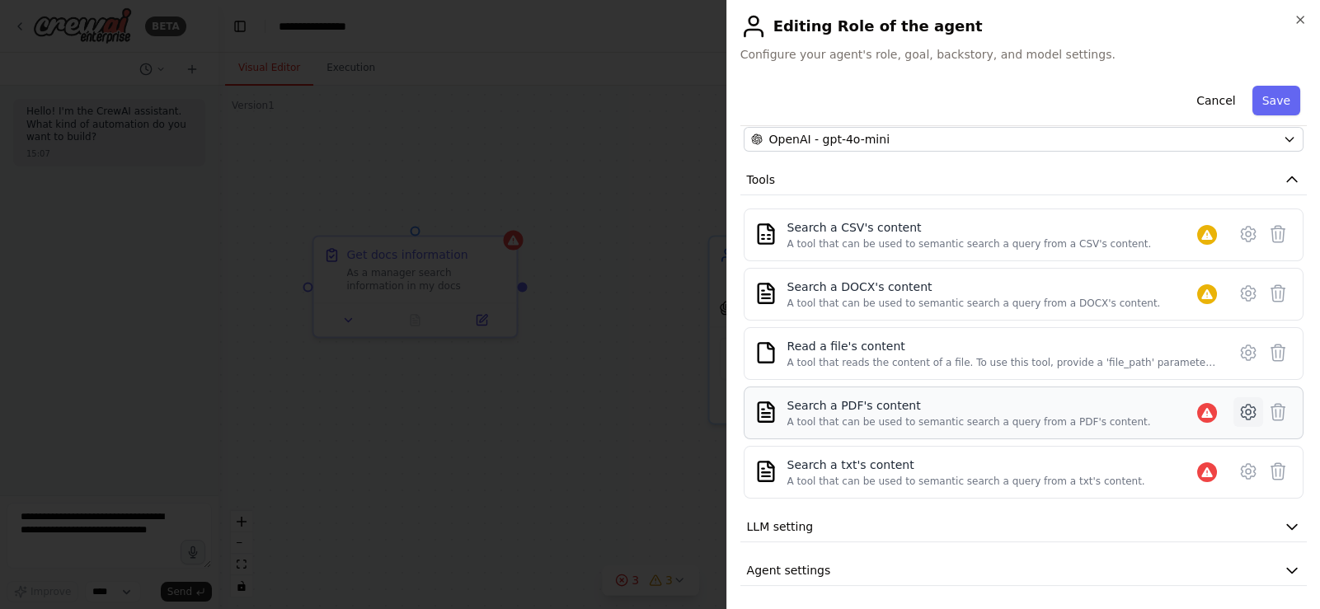
click at [1240, 415] on icon at bounding box center [1247, 412] width 14 height 15
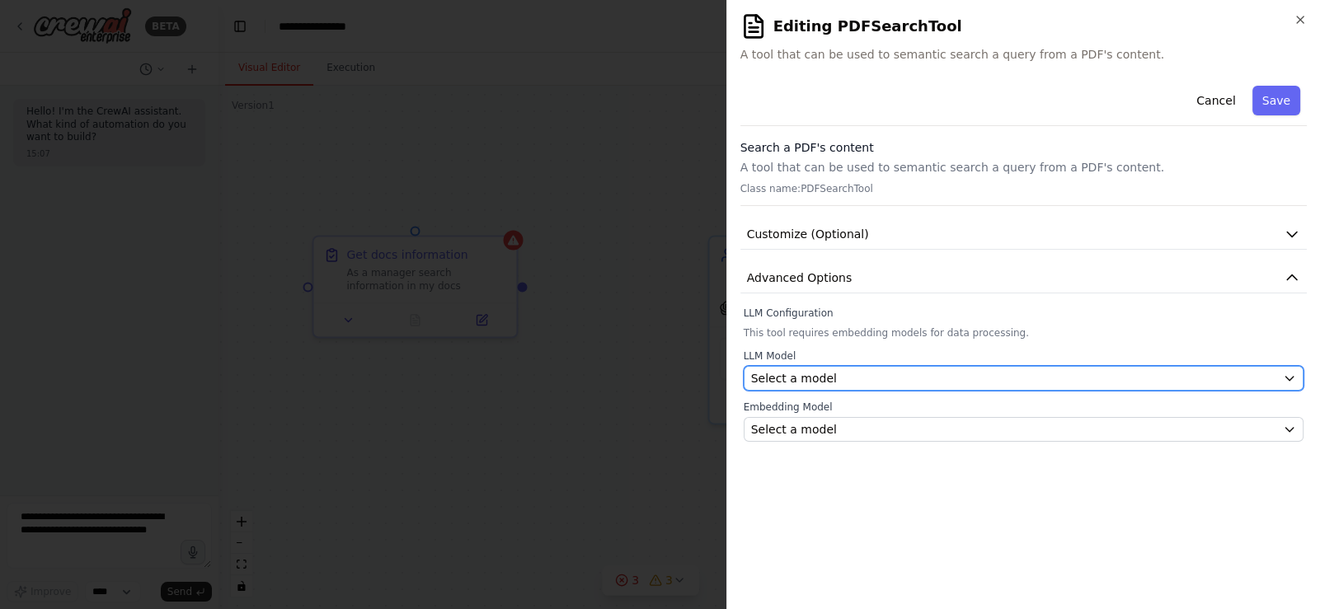
click at [870, 378] on div "Select a model" at bounding box center [1013, 378] width 525 height 16
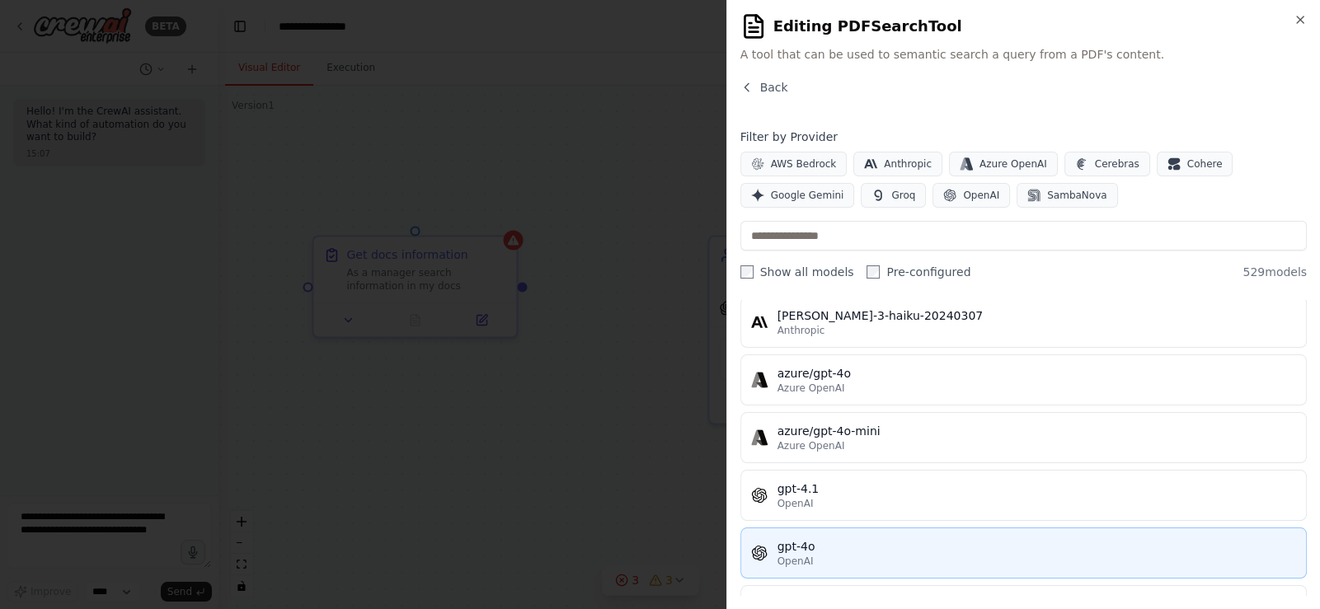
scroll to position [164, 0]
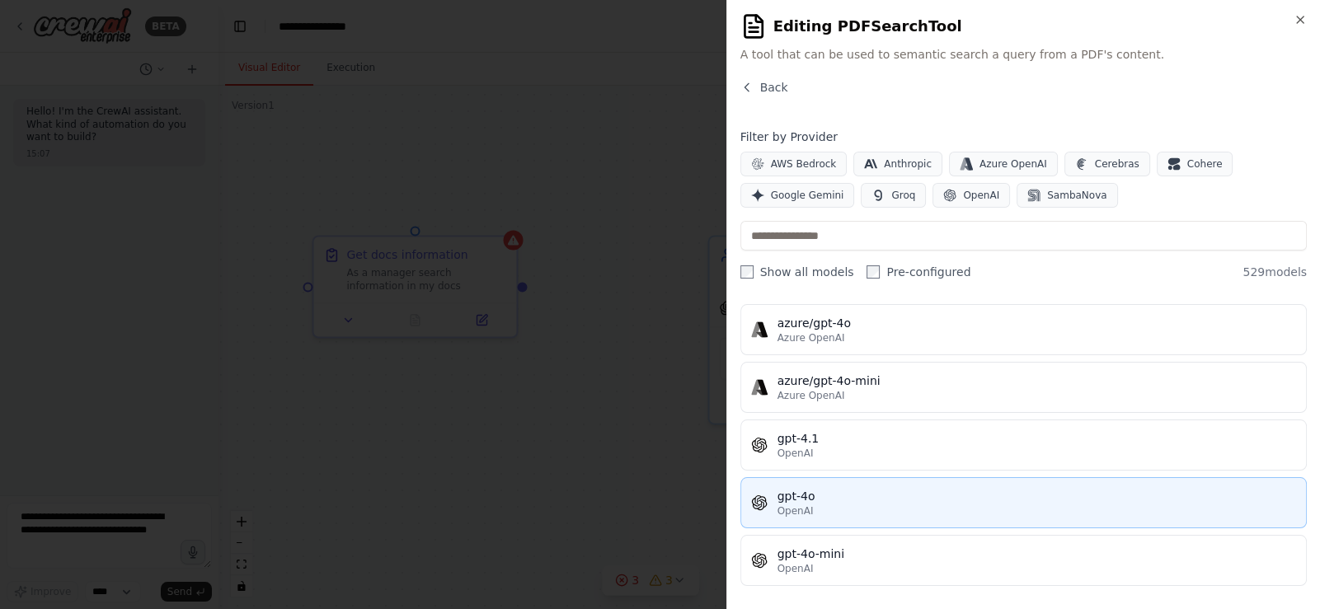
click at [861, 491] on div "gpt-4o" at bounding box center [1036, 496] width 518 height 16
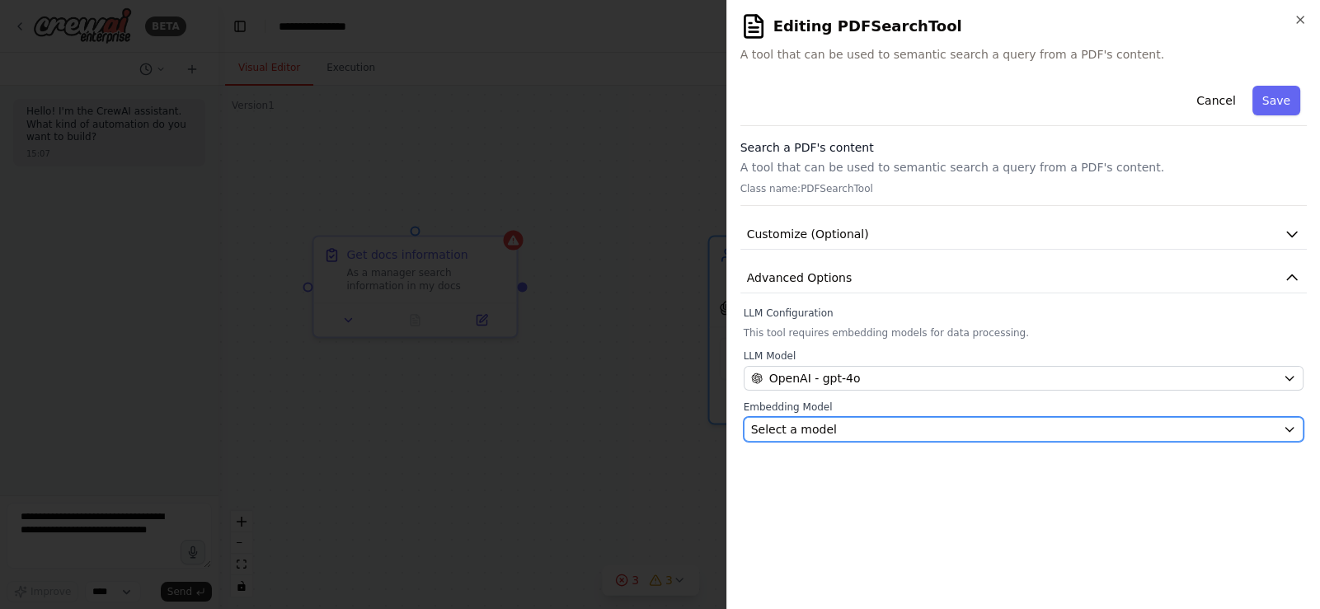
click at [909, 421] on div "Select a model" at bounding box center [1013, 429] width 525 height 16
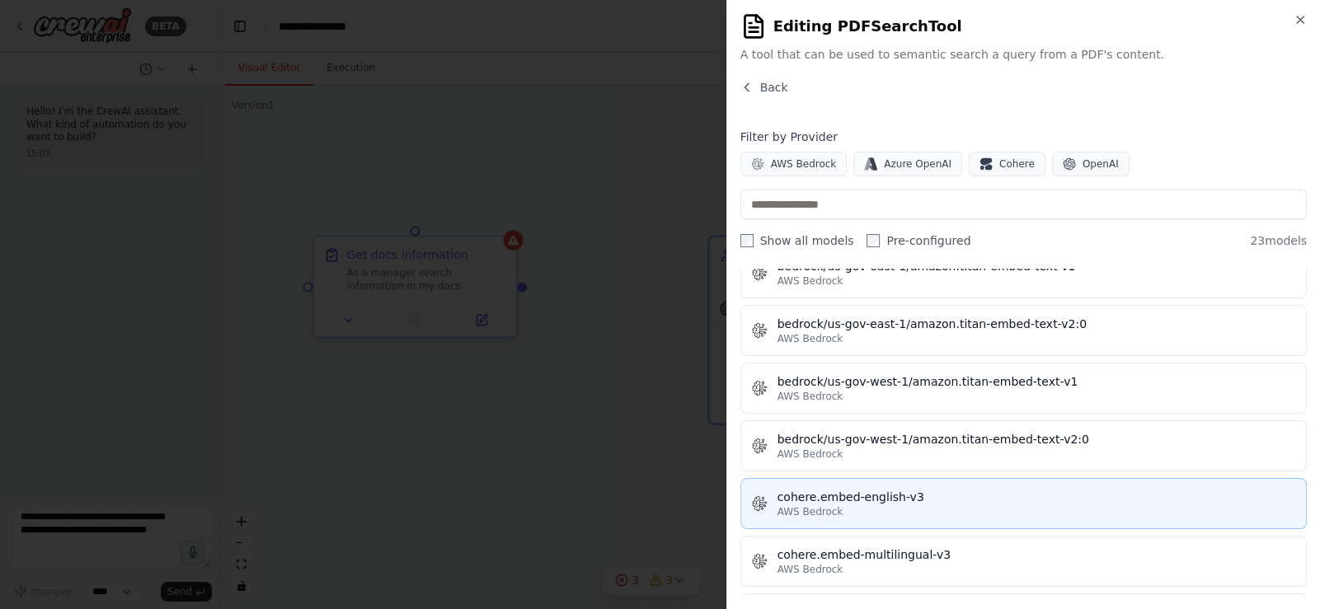
scroll to position [411, 0]
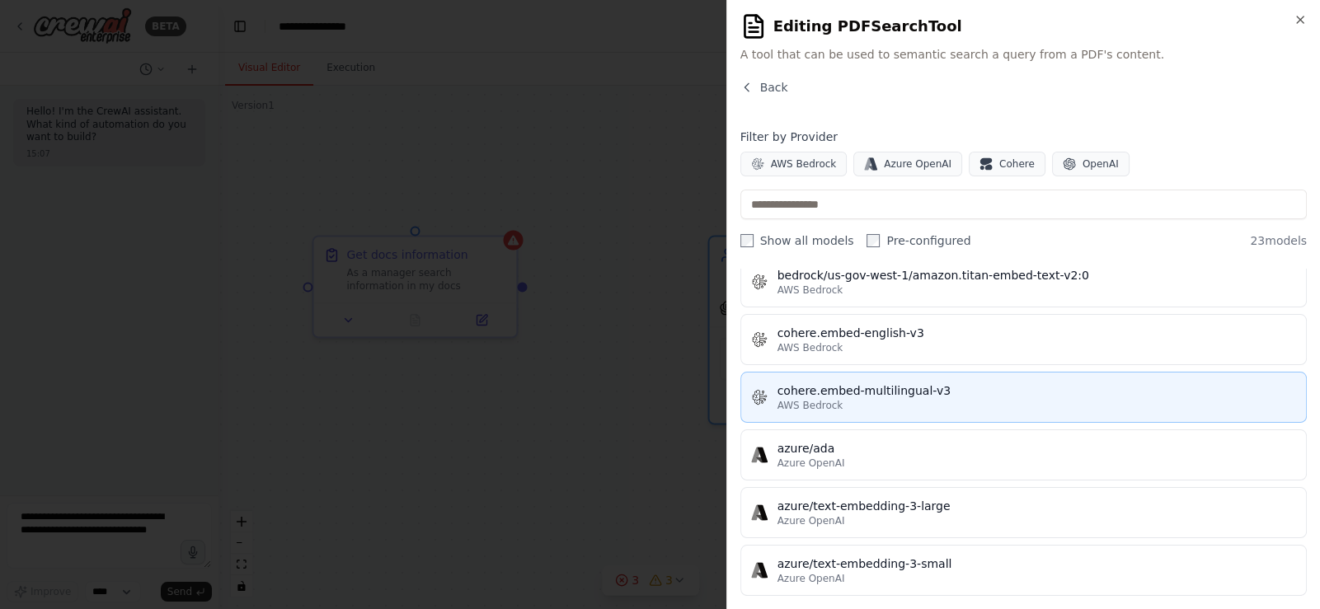
click at [936, 390] on div "cohere.embed-multilingual-v3" at bounding box center [1036, 390] width 518 height 16
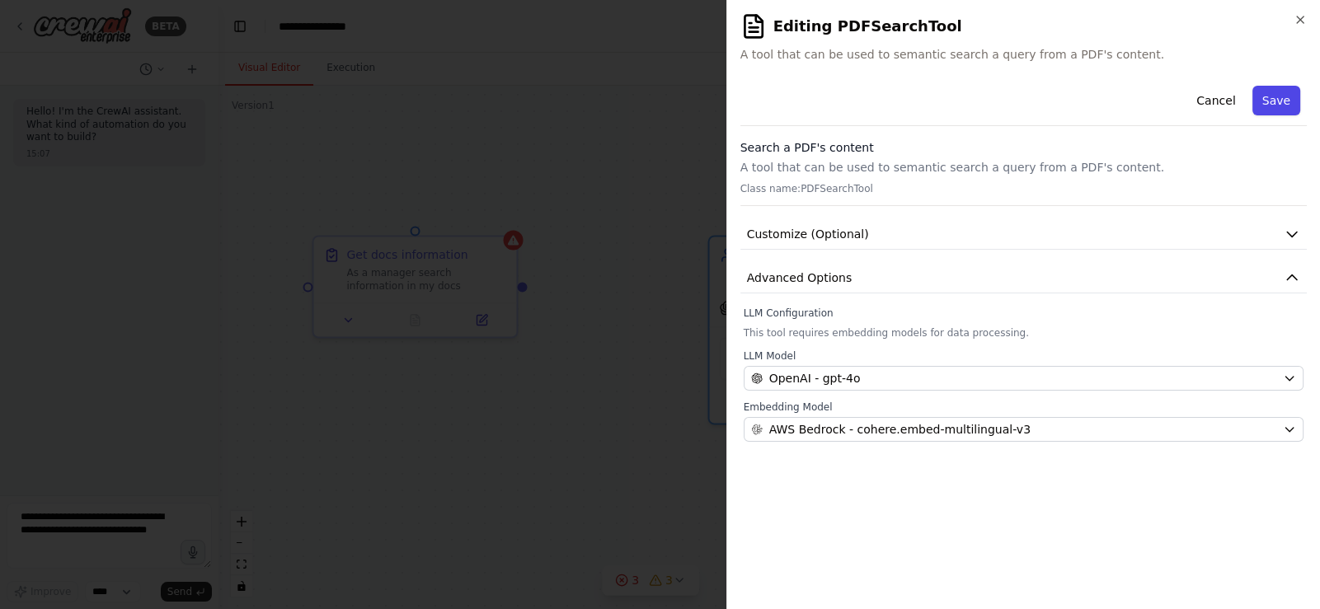
click at [1264, 103] on button "Save" at bounding box center [1276, 101] width 48 height 30
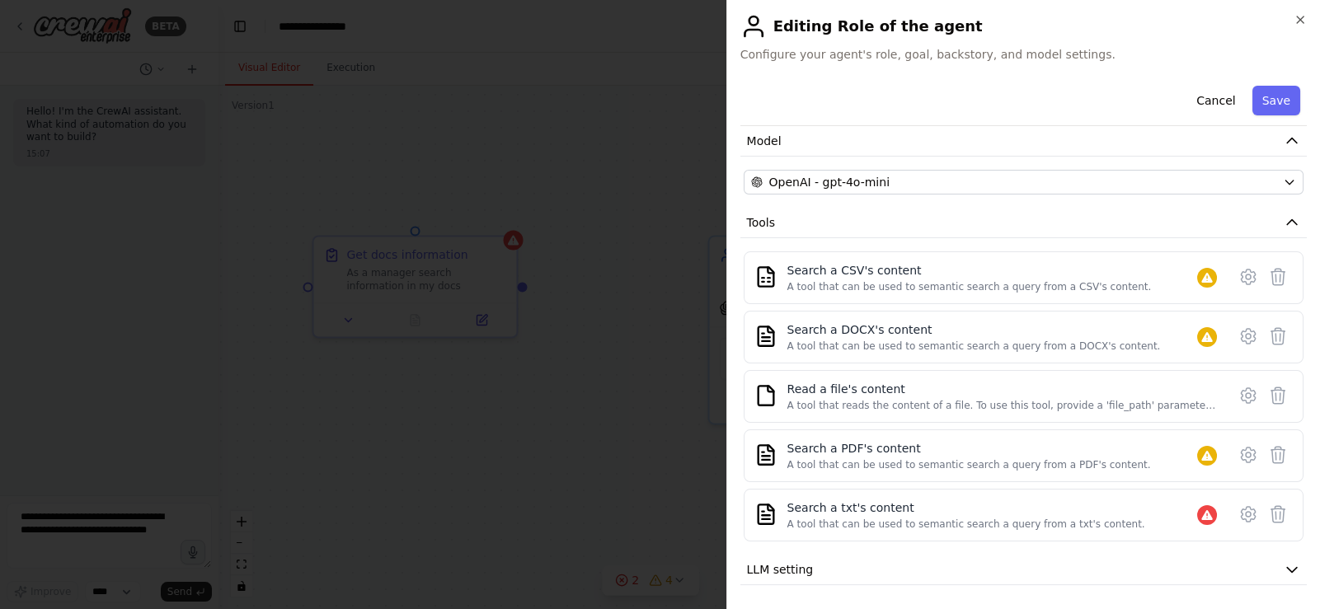
scroll to position [159, 0]
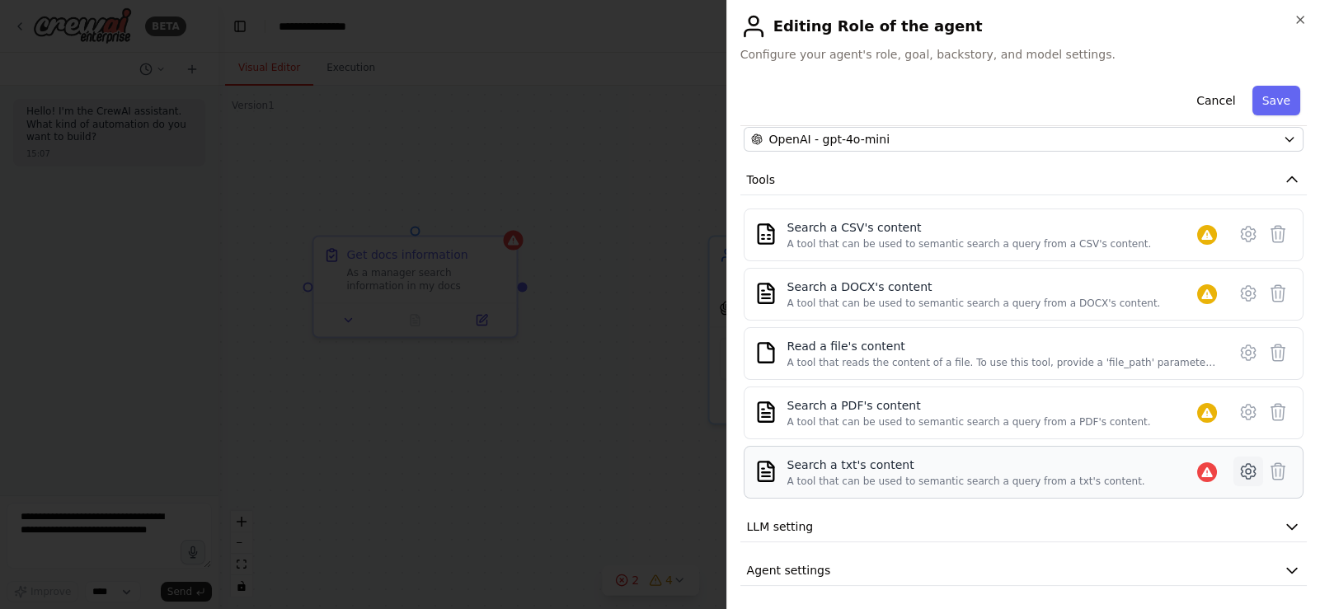
click at [1238, 477] on icon at bounding box center [1248, 472] width 20 height 20
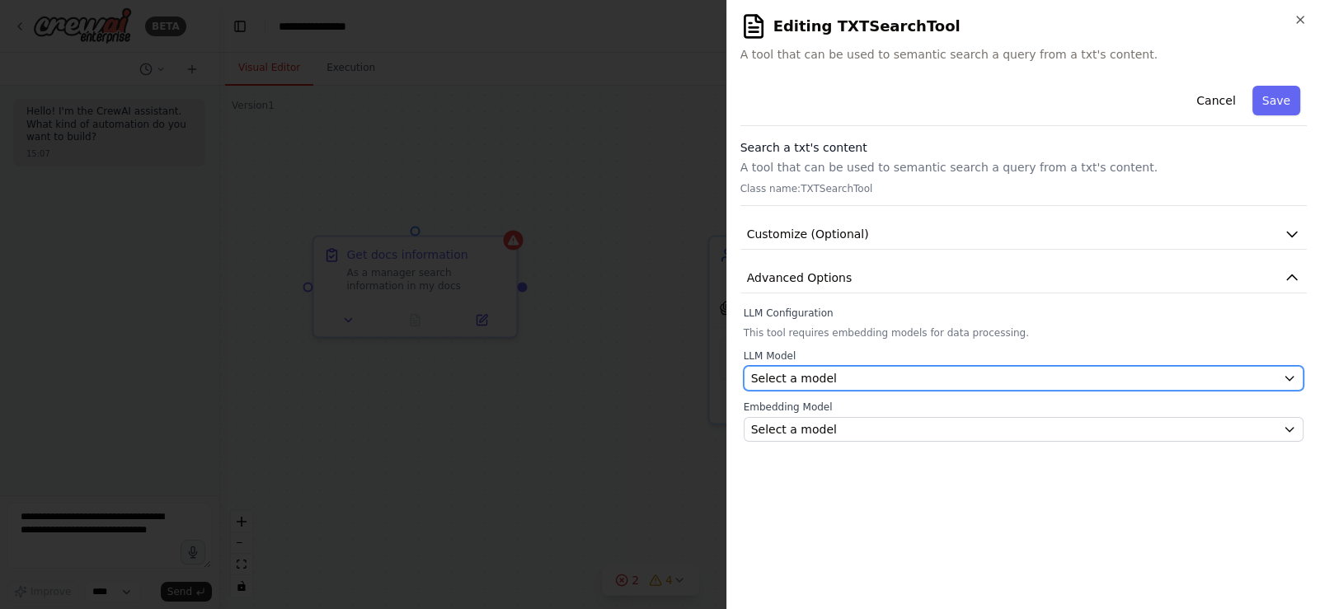
click at [954, 382] on div "Select a model" at bounding box center [1013, 378] width 525 height 16
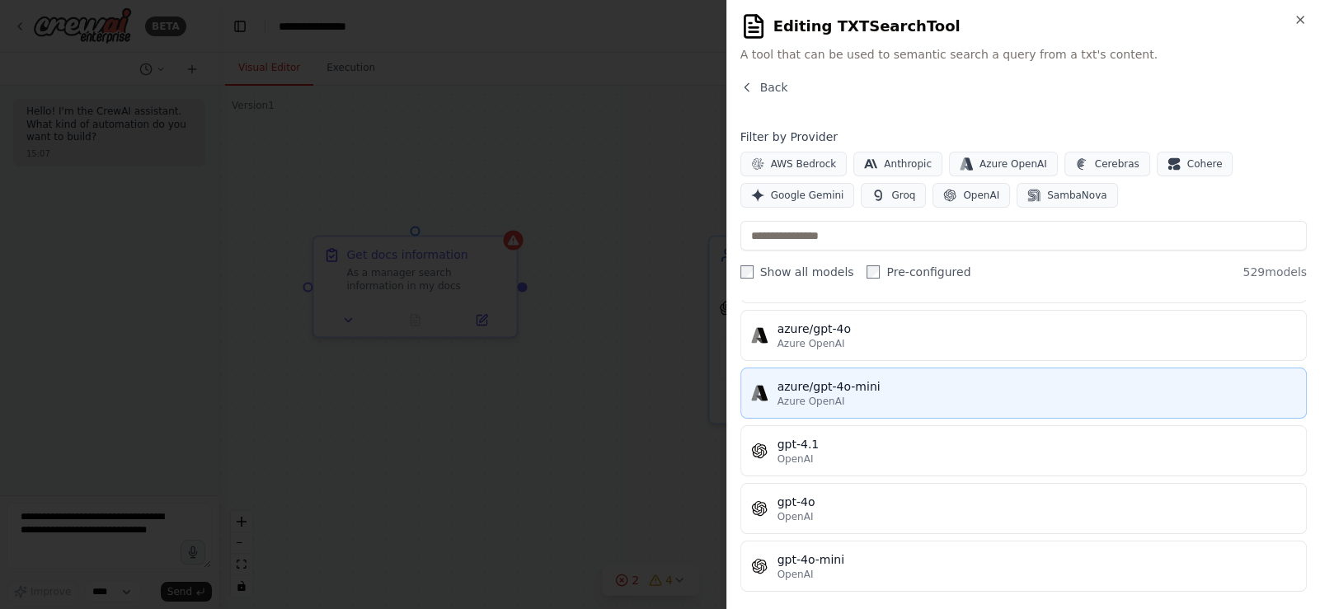
scroll to position [247, 0]
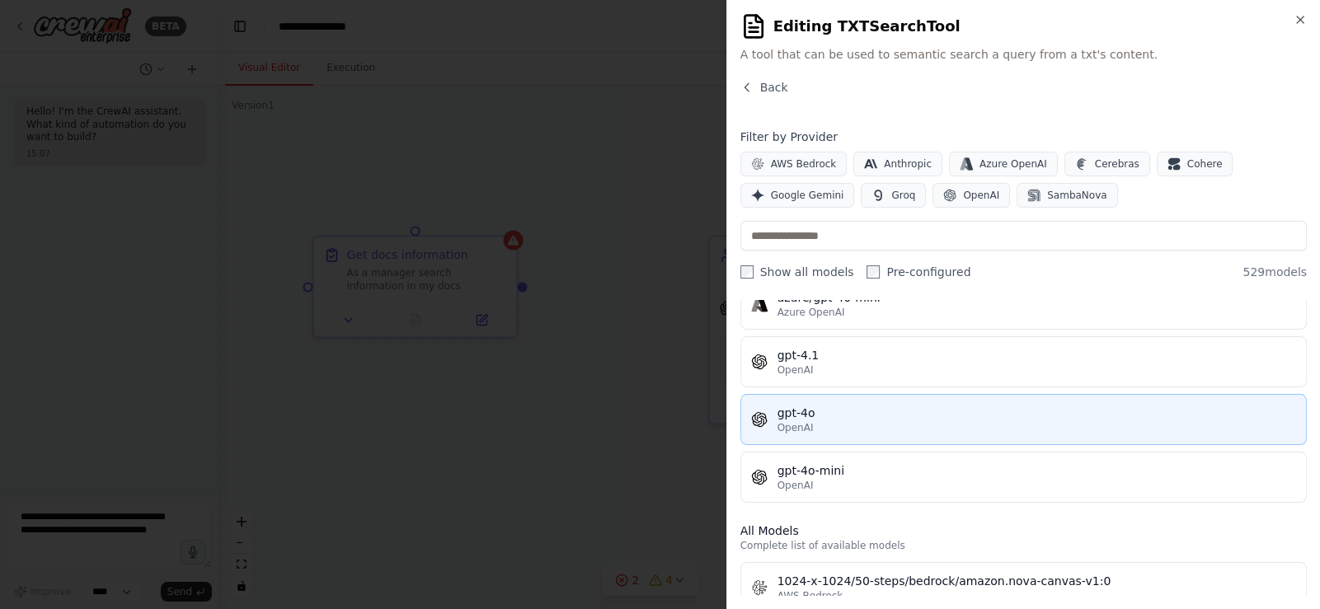
click at [903, 426] on div "OpenAI" at bounding box center [1036, 427] width 518 height 13
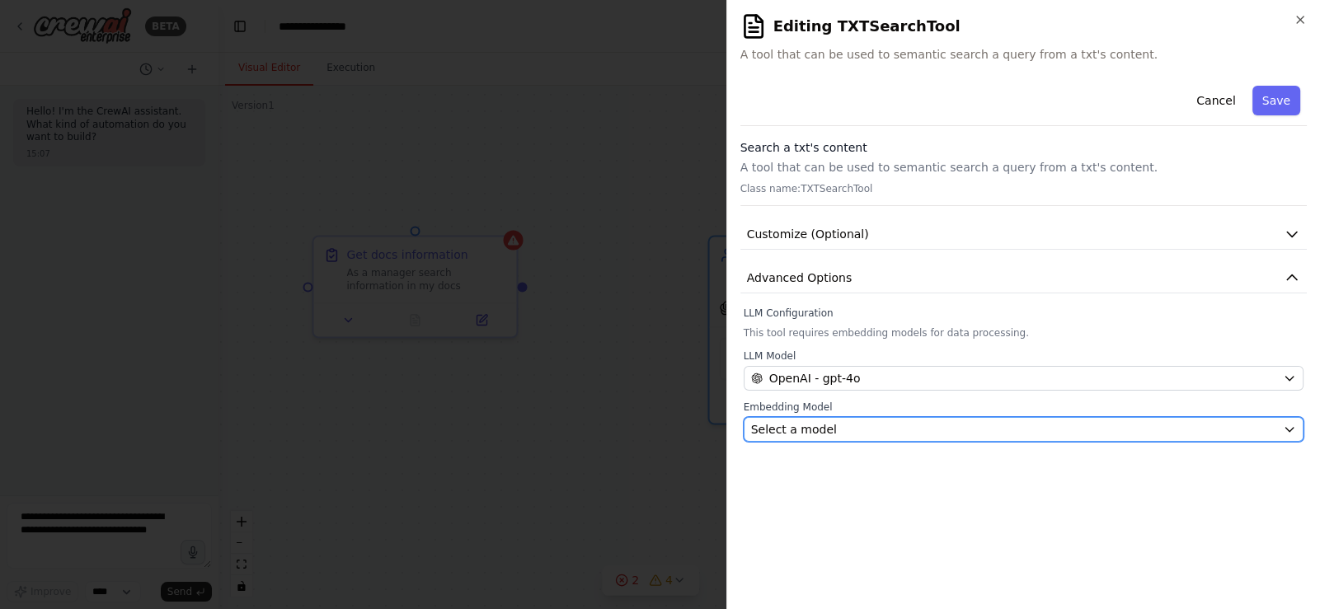
click at [1039, 437] on button "Select a model" at bounding box center [1023, 429] width 560 height 25
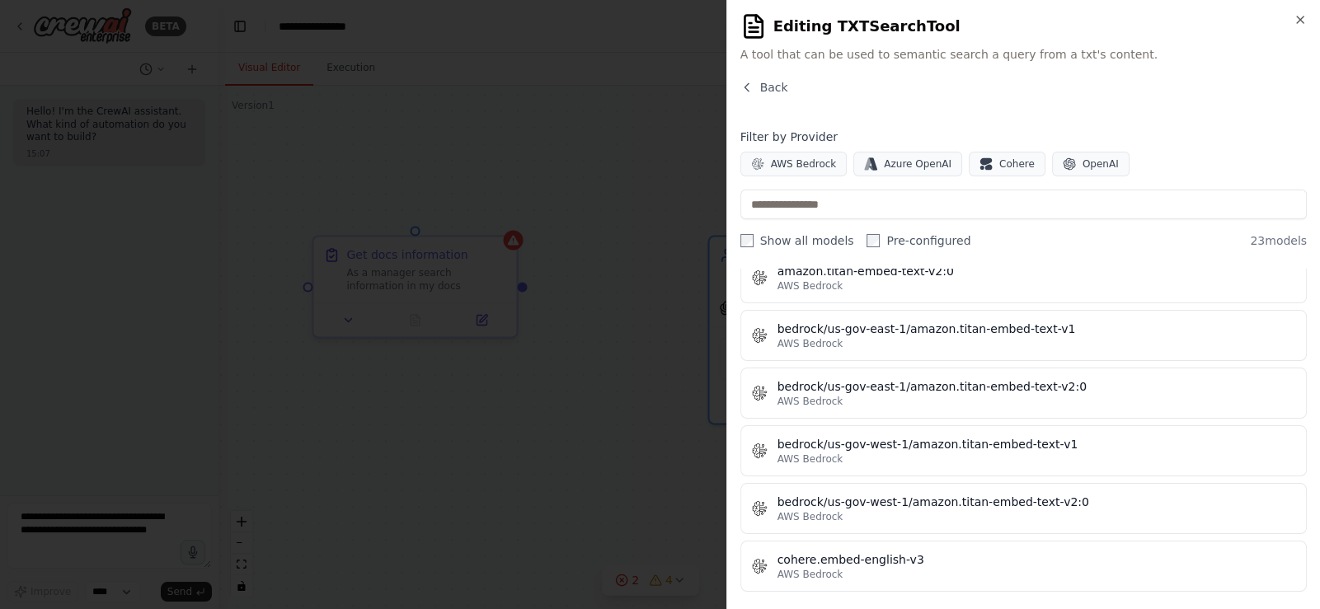
scroll to position [329, 0]
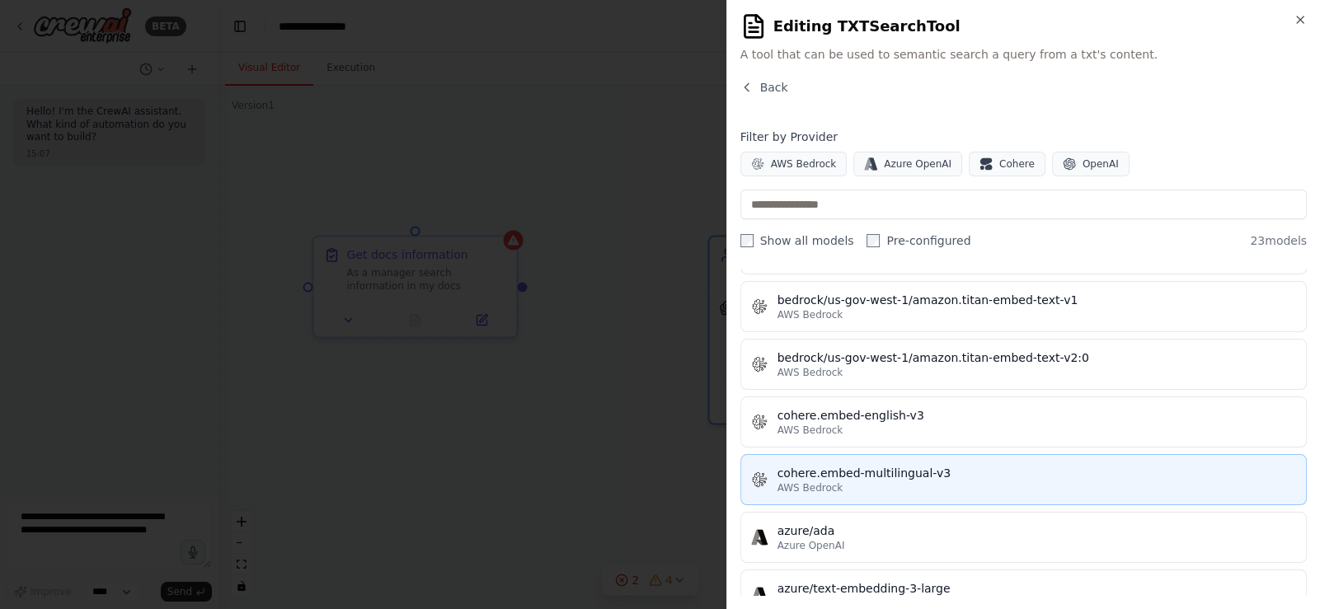
drag, startPoint x: 919, startPoint y: 426, endPoint x: 912, endPoint y: 477, distance: 51.5
click at [912, 481] on div "AWS Bedrock" at bounding box center [1036, 487] width 518 height 13
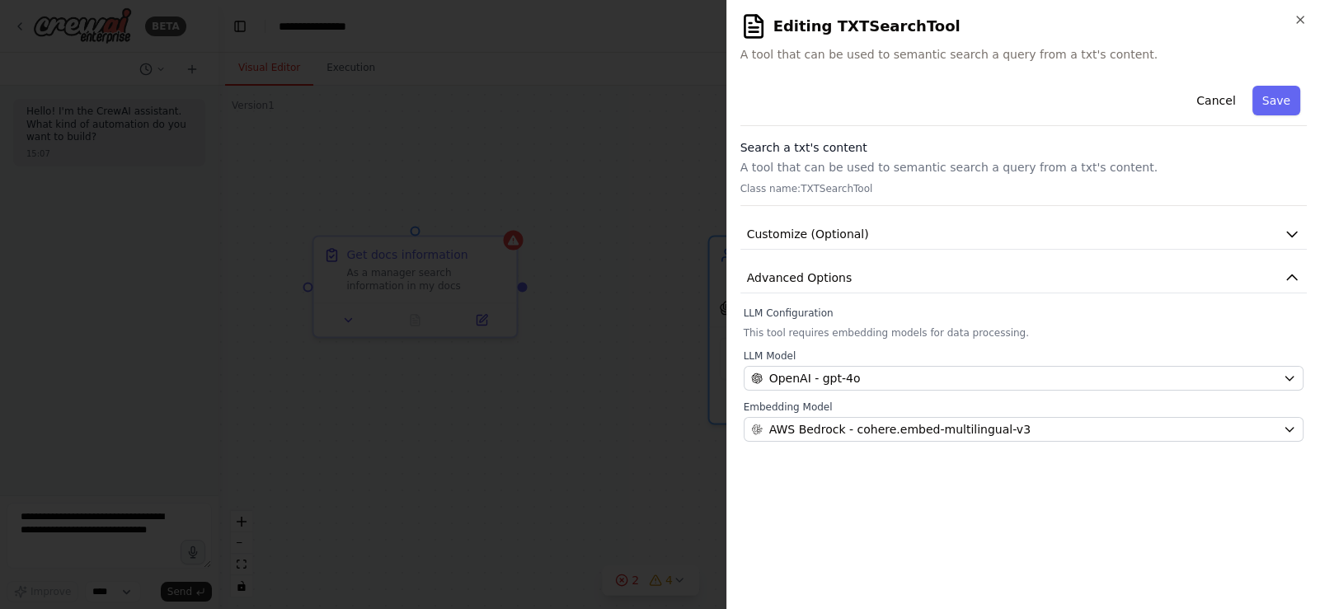
click at [1268, 100] on button "Save" at bounding box center [1276, 101] width 48 height 30
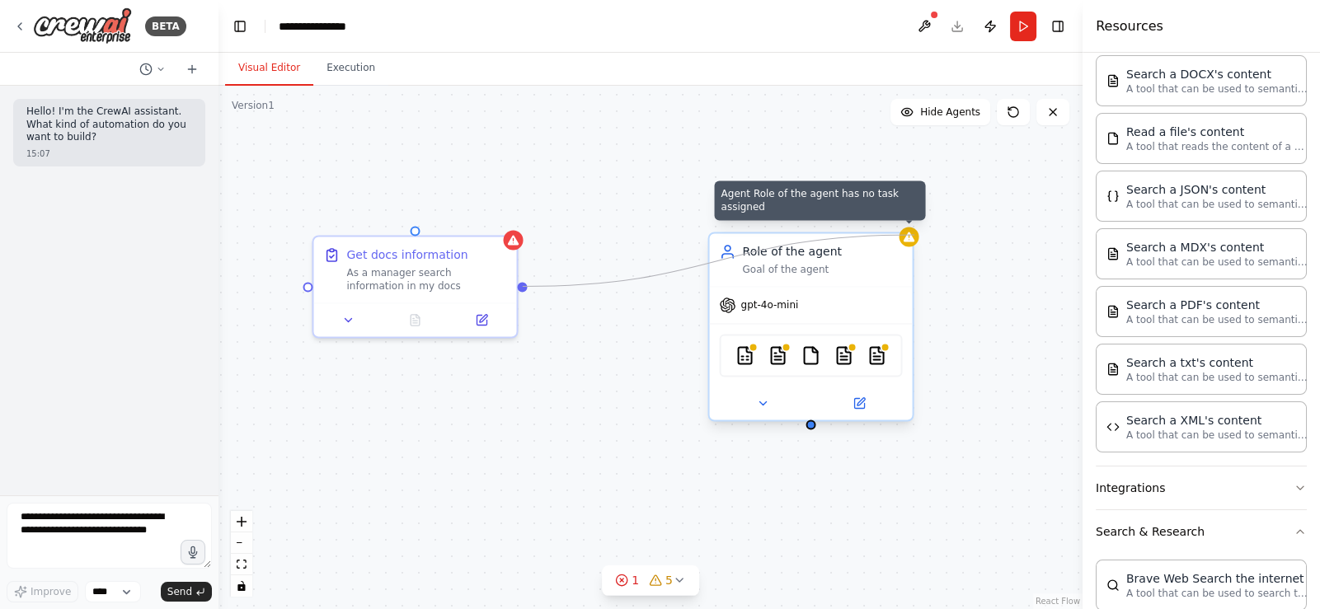
drag, startPoint x: 522, startPoint y: 286, endPoint x: 914, endPoint y: 235, distance: 395.6
click at [914, 235] on div "Get docs information As a manager search information in my docs Agent Role of t…" at bounding box center [1321, 249] width 864 height 523
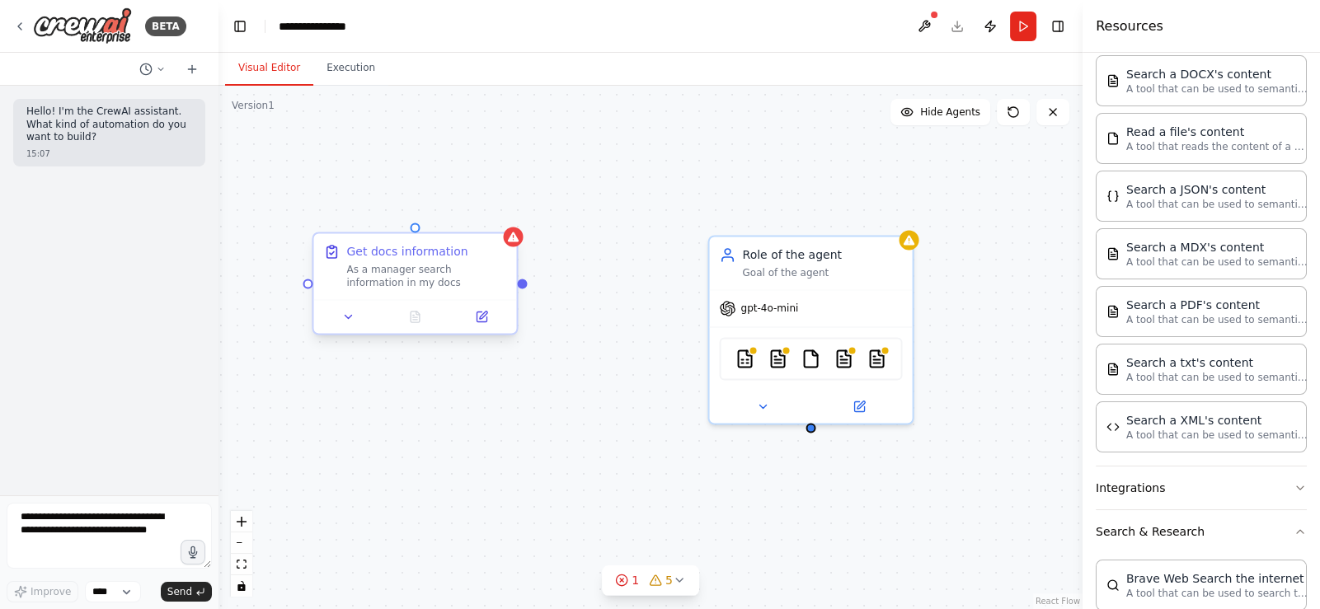
click at [480, 329] on div at bounding box center [414, 316] width 203 height 34
click at [482, 321] on icon at bounding box center [481, 317] width 10 height 10
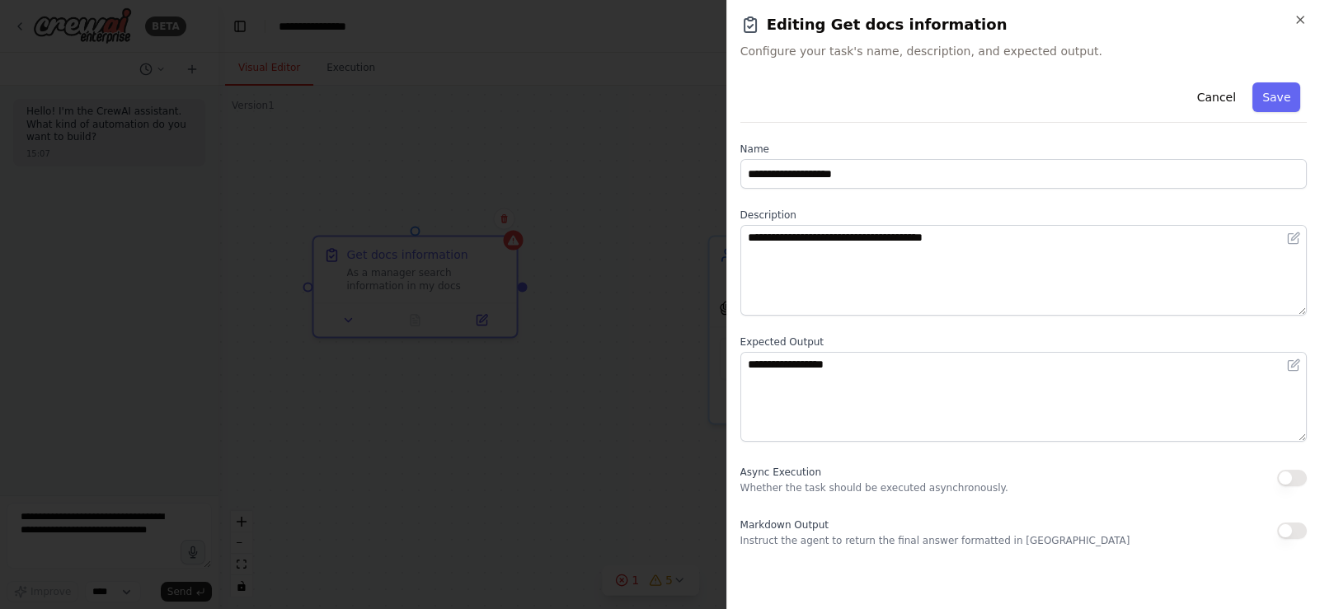
click at [923, 553] on div "**********" at bounding box center [1023, 336] width 566 height 520
click at [920, 541] on p "Instruct the agent to return the final answer formatted in [GEOGRAPHIC_DATA]" at bounding box center [935, 540] width 390 height 13
click at [603, 313] on div at bounding box center [660, 304] width 1320 height 609
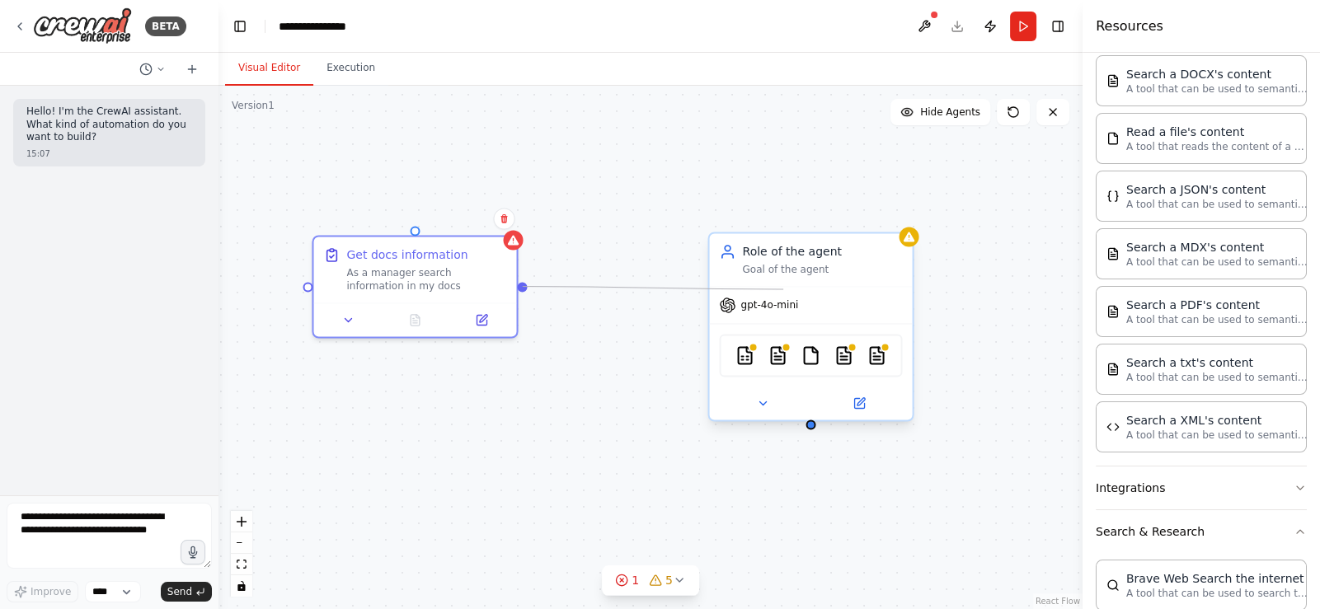
drag, startPoint x: 523, startPoint y: 287, endPoint x: 783, endPoint y: 289, distance: 259.6
click at [889, 289] on div "Get docs information As a manager search information in my docs Role of the age…" at bounding box center [1321, 249] width 864 height 523
click at [1064, 120] on button at bounding box center [1052, 112] width 33 height 26
click at [2, 20] on button "Toggle Sidebar" at bounding box center [-1, 304] width 13 height 609
click at [15, 24] on icon at bounding box center [19, 26] width 13 height 13
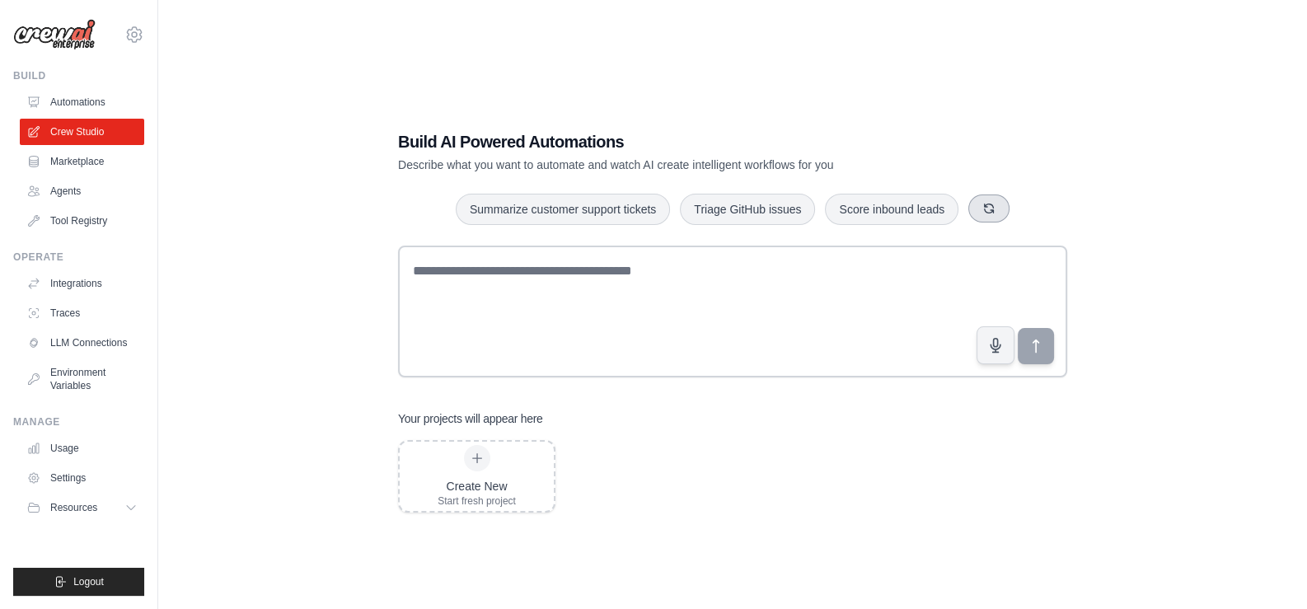
click at [985, 209] on icon "button" at bounding box center [988, 208] width 13 height 13
click at [954, 206] on icon "button" at bounding box center [955, 208] width 13 height 13
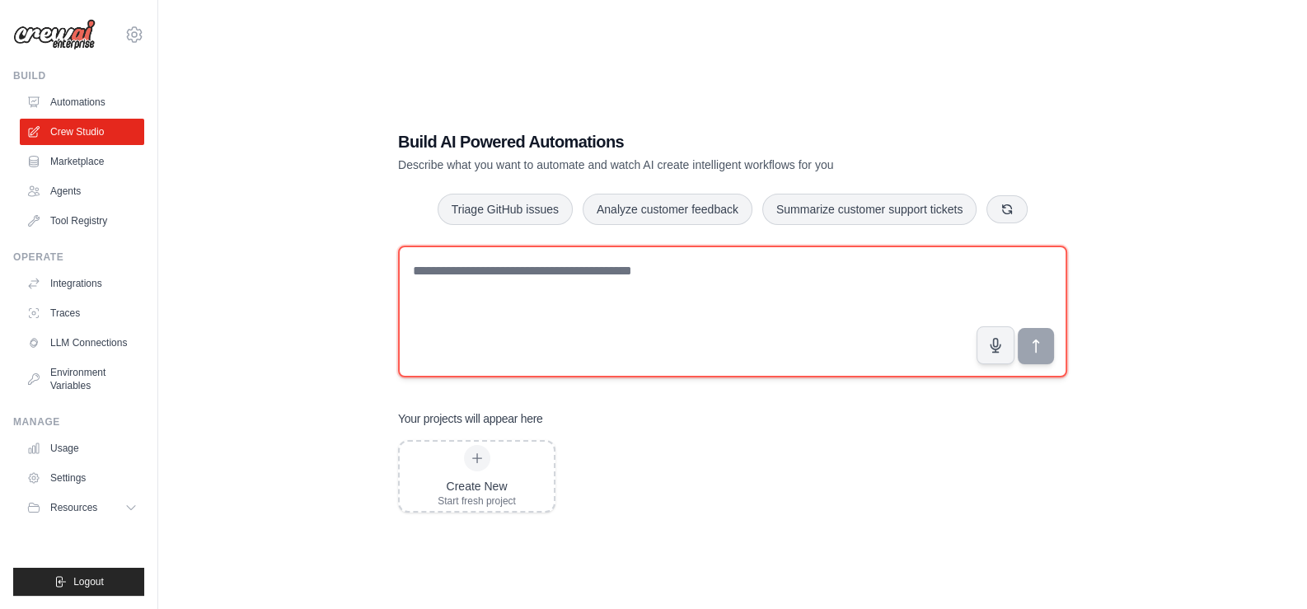
click at [796, 298] on textarea at bounding box center [732, 312] width 669 height 132
click at [1060, 356] on textarea "**********" at bounding box center [732, 312] width 669 height 132
type textarea "**********"
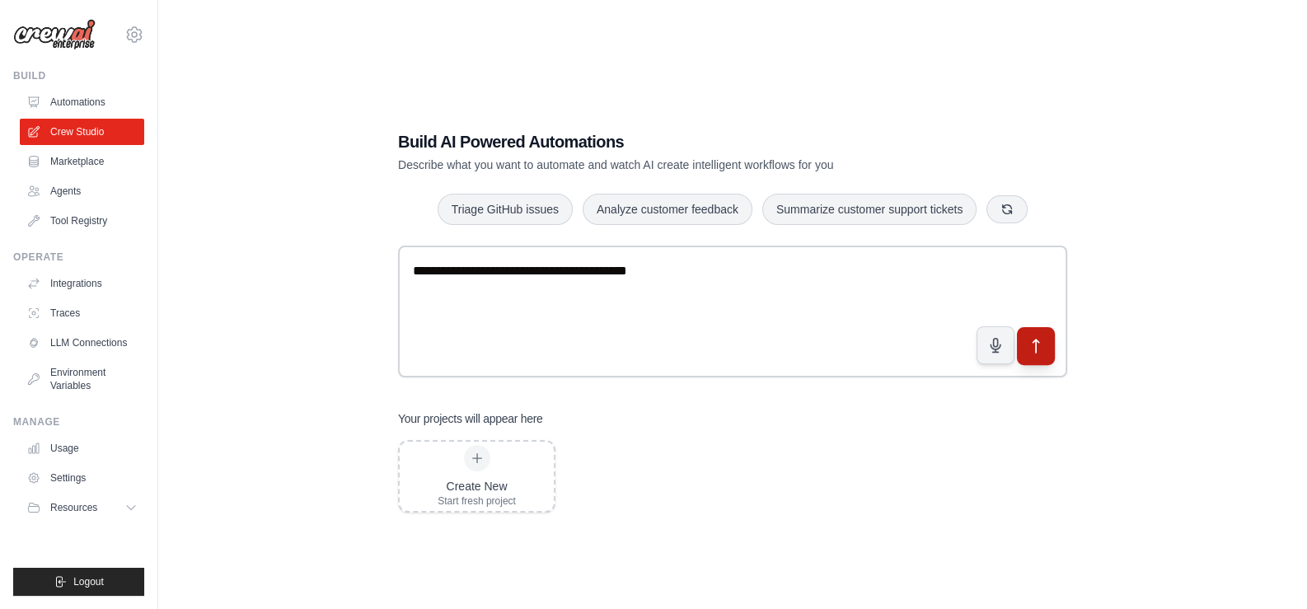
click at [1051, 354] on button "submit" at bounding box center [1036, 345] width 38 height 38
click at [88, 105] on link "Automations" at bounding box center [83, 102] width 124 height 26
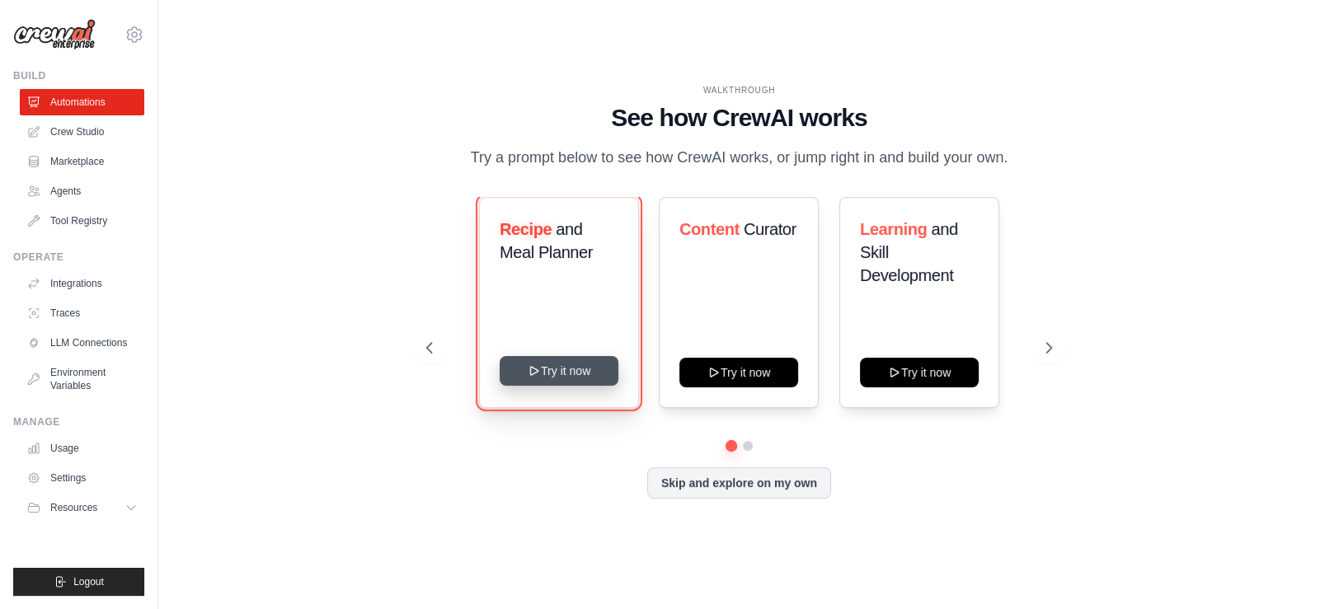
click at [593, 378] on button "Try it now" at bounding box center [558, 371] width 119 height 30
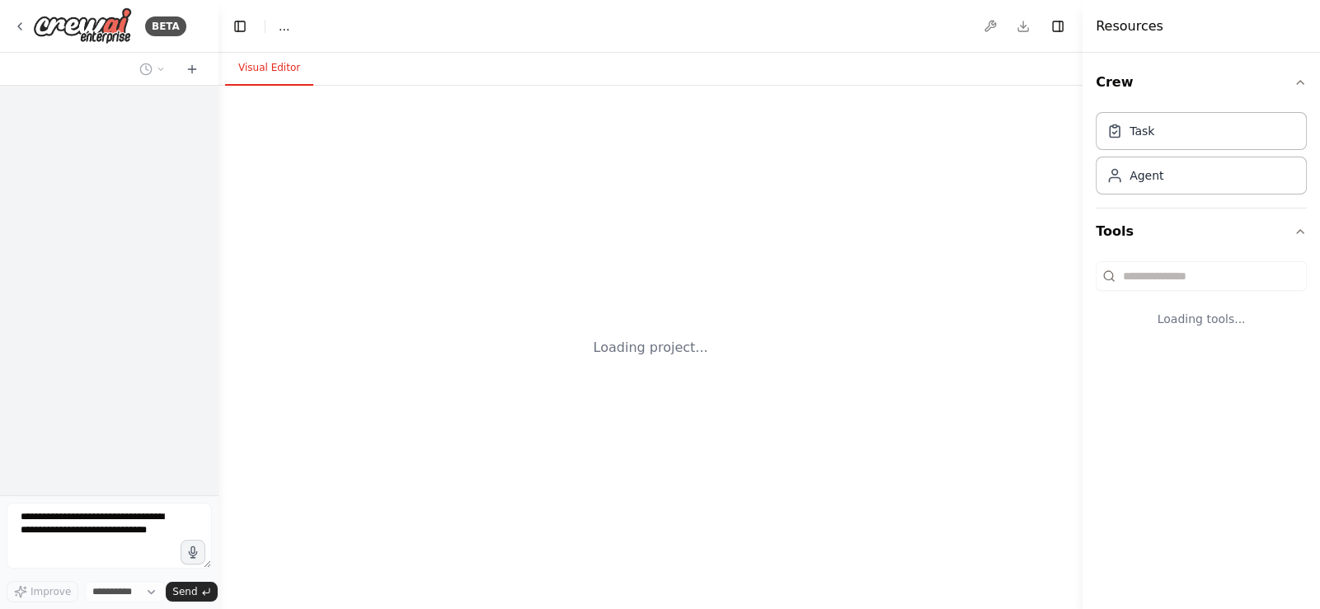
select select "****"
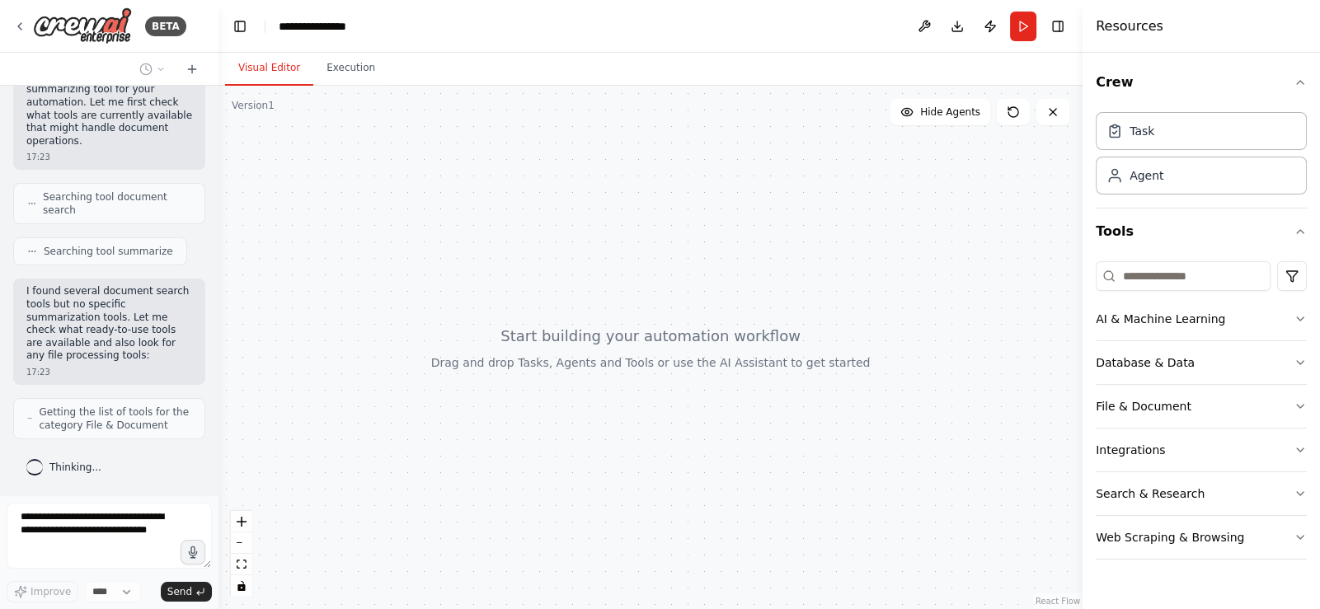
scroll to position [142, 0]
drag, startPoint x: 427, startPoint y: 378, endPoint x: 514, endPoint y: 300, distance: 117.3
click at [514, 300] on div at bounding box center [650, 347] width 864 height 523
drag, startPoint x: 513, startPoint y: 333, endPoint x: 552, endPoint y: 286, distance: 61.4
click at [552, 286] on div at bounding box center [650, 347] width 864 height 523
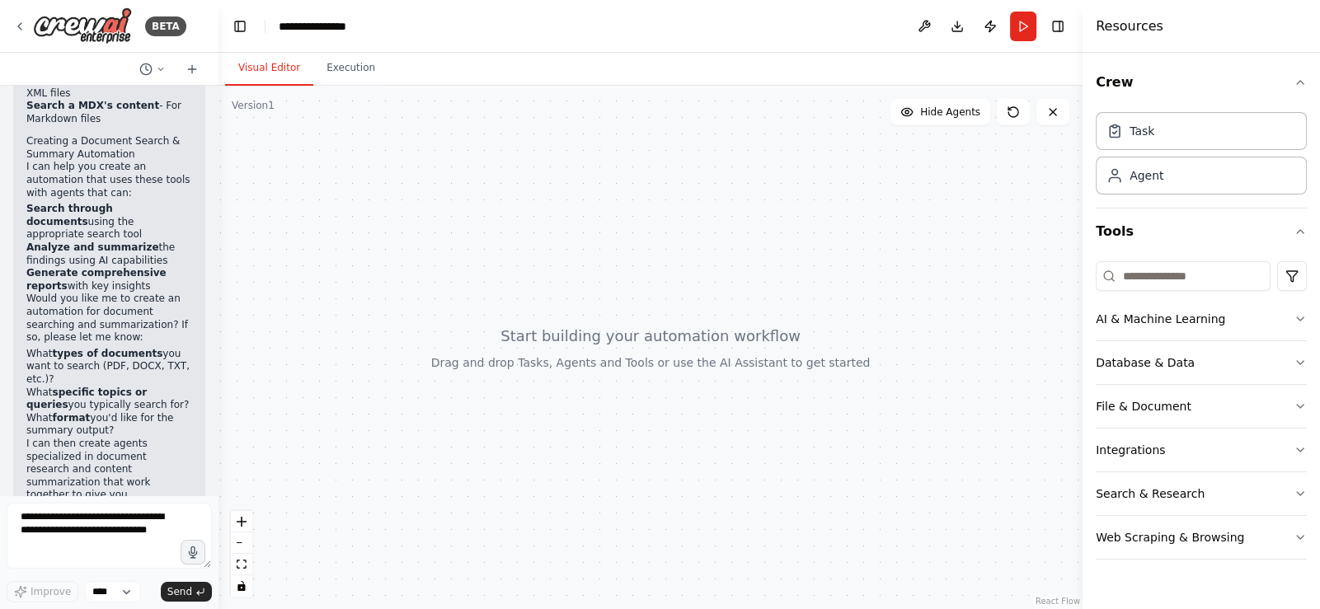
scroll to position [1578, 0]
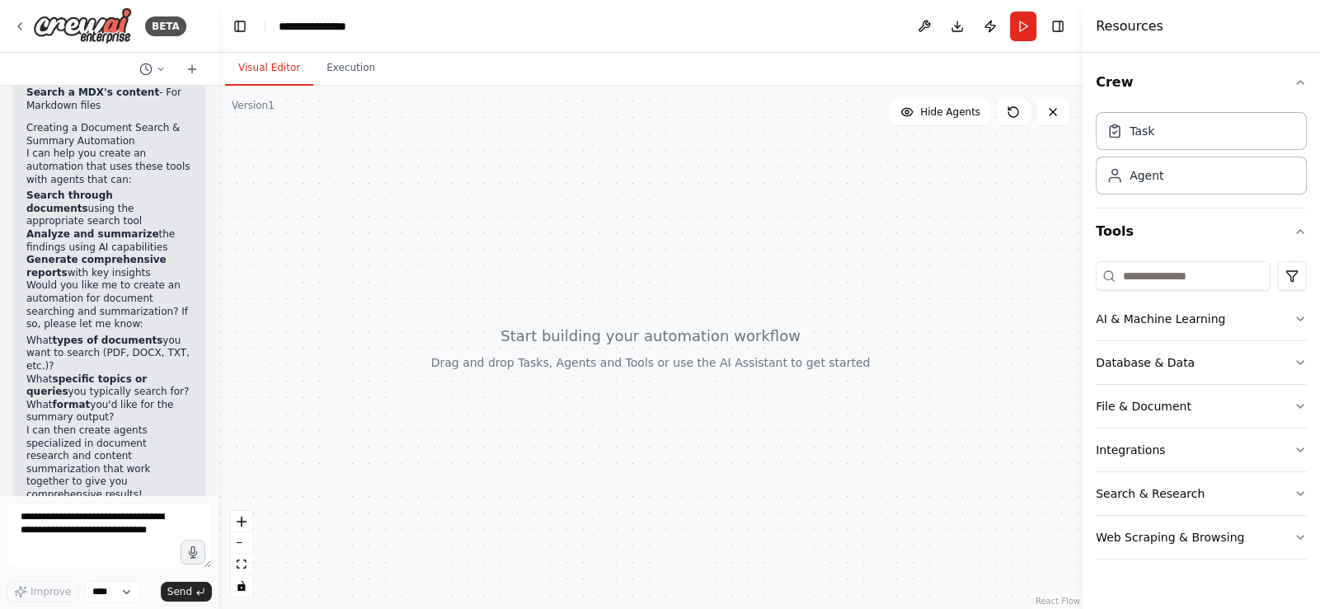
click at [413, 567] on div at bounding box center [650, 347] width 864 height 523
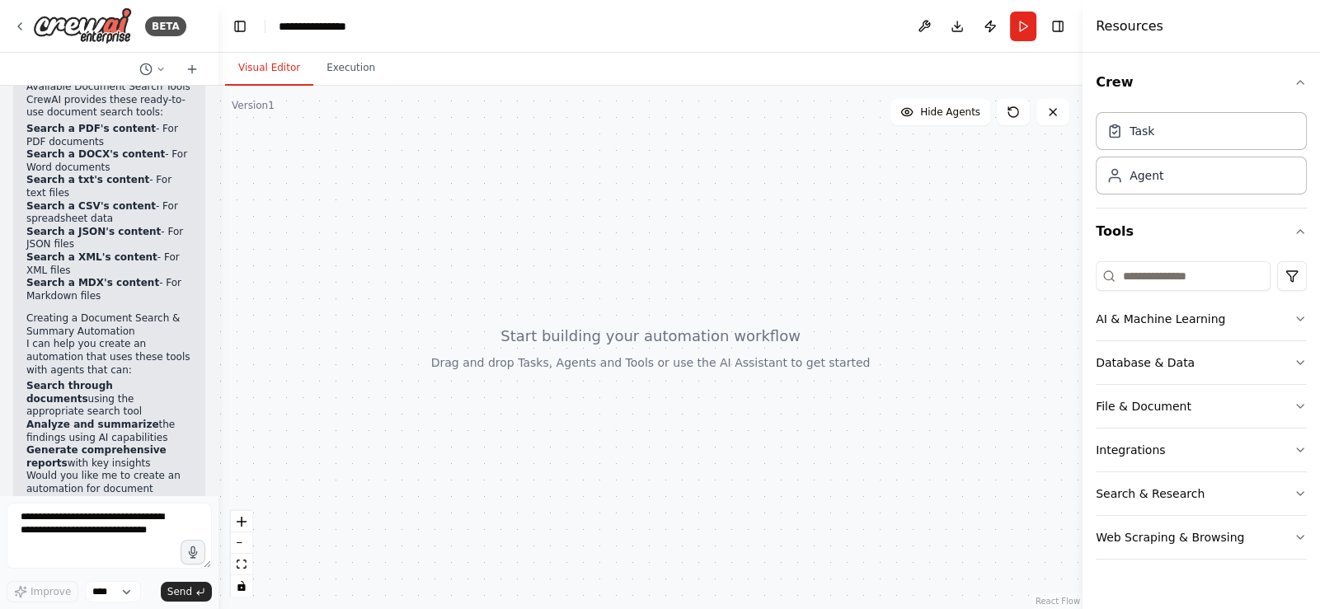
scroll to position [1414, 0]
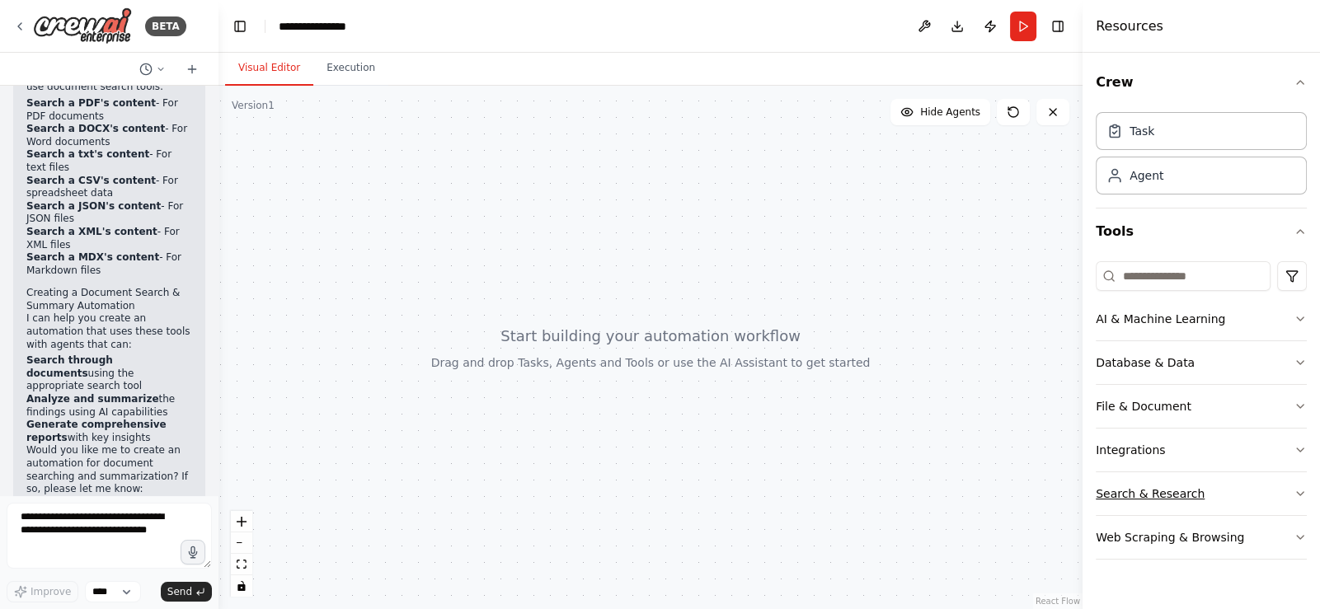
click at [1158, 502] on button "Search & Research" at bounding box center [1200, 493] width 211 height 43
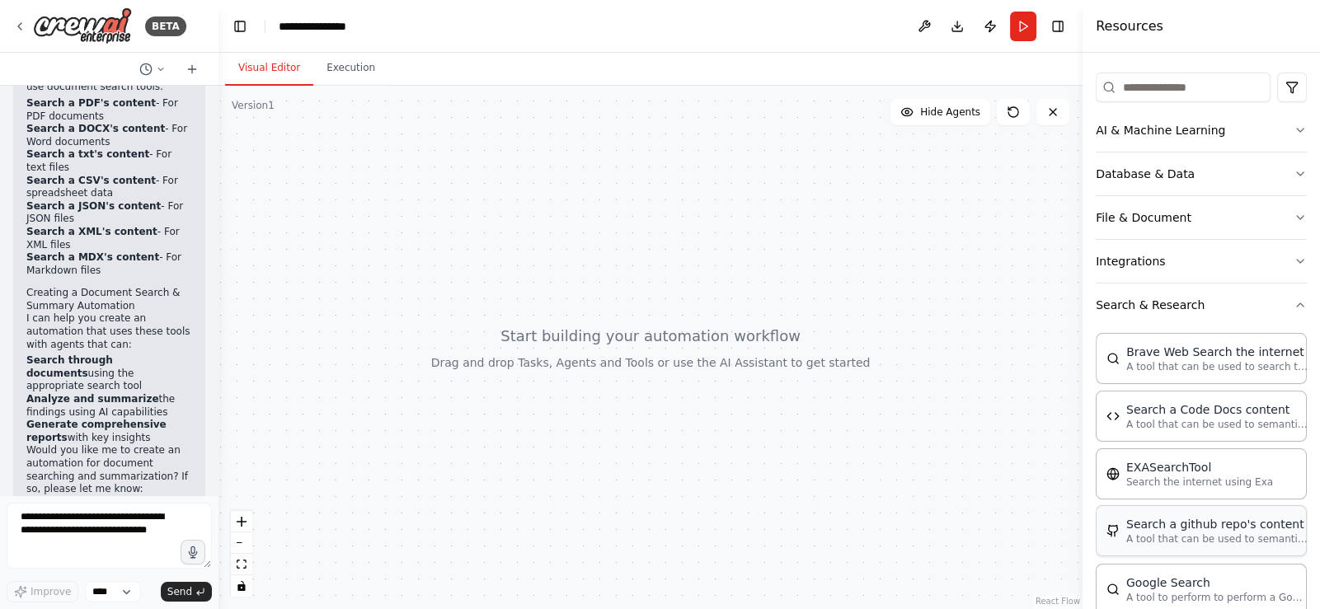
scroll to position [148, 0]
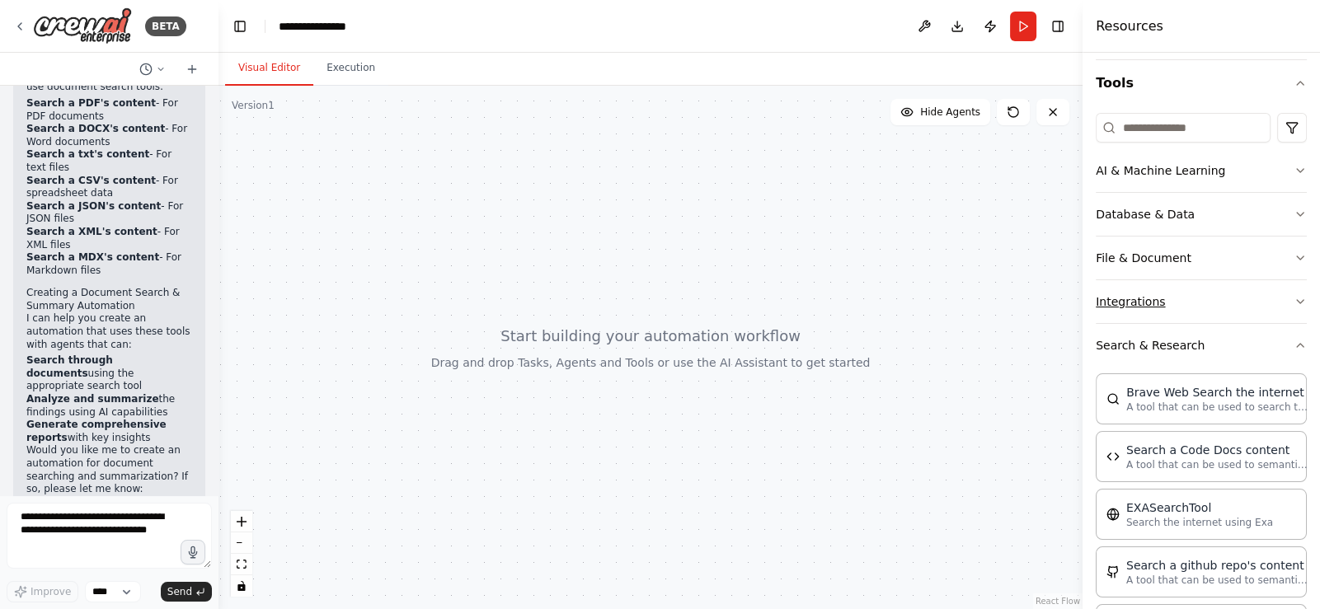
click at [1139, 312] on button "Integrations" at bounding box center [1200, 301] width 211 height 43
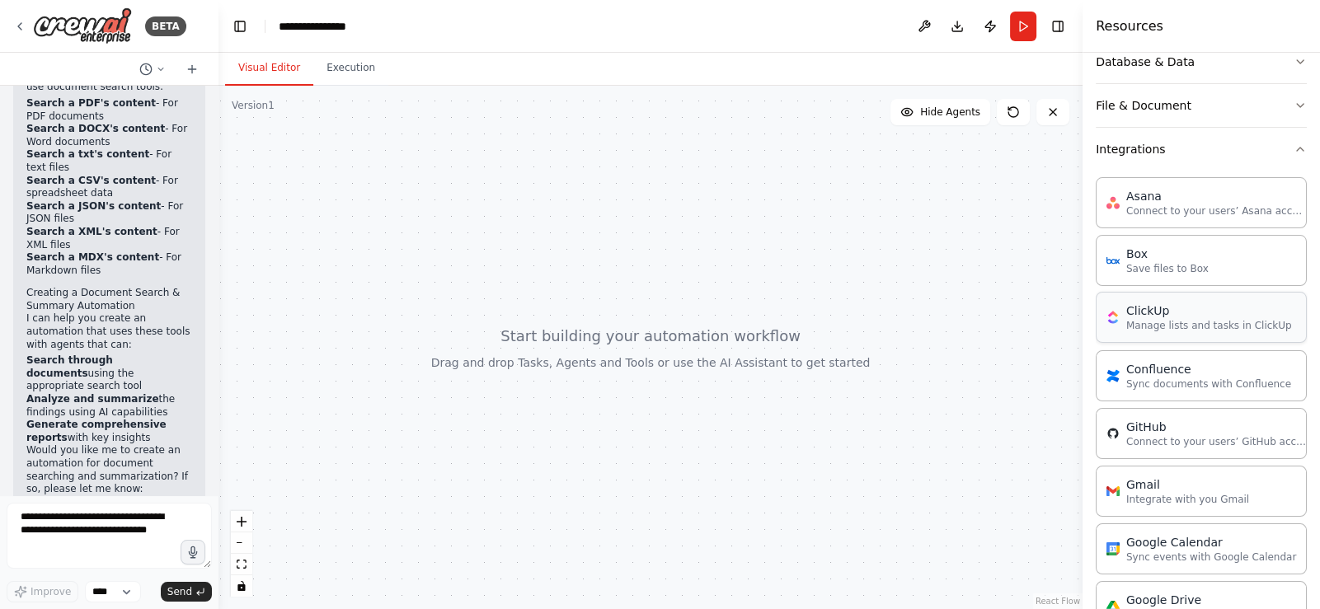
scroll to position [231, 0]
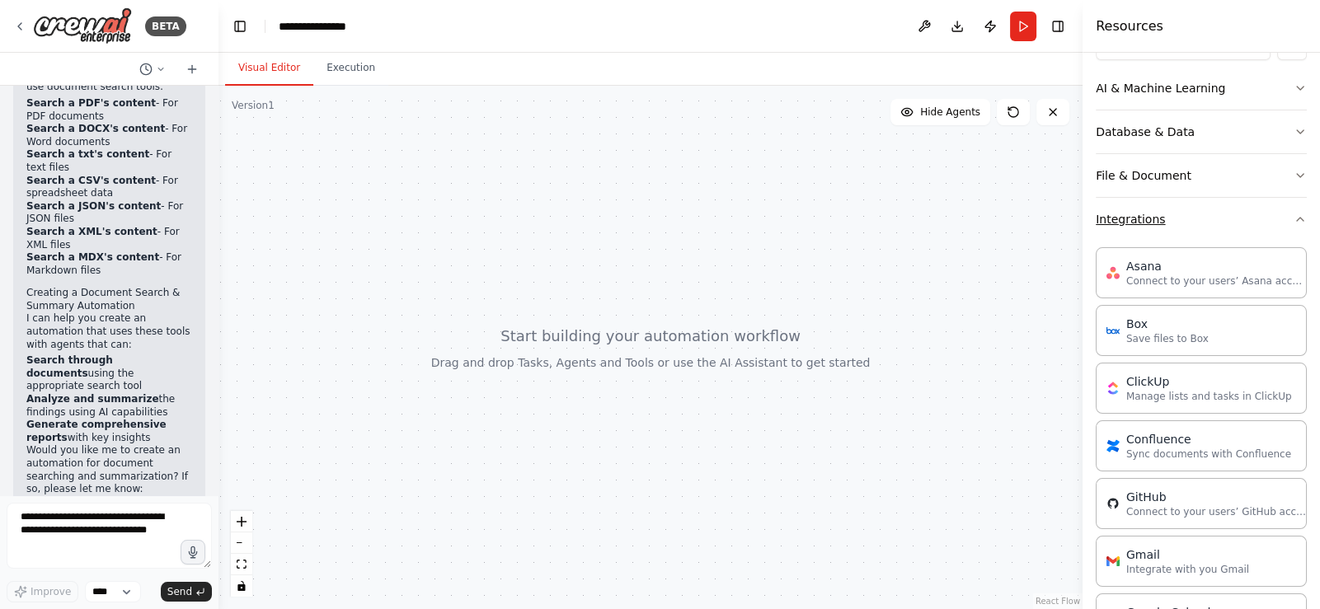
click at [1149, 230] on button "Integrations" at bounding box center [1200, 219] width 211 height 43
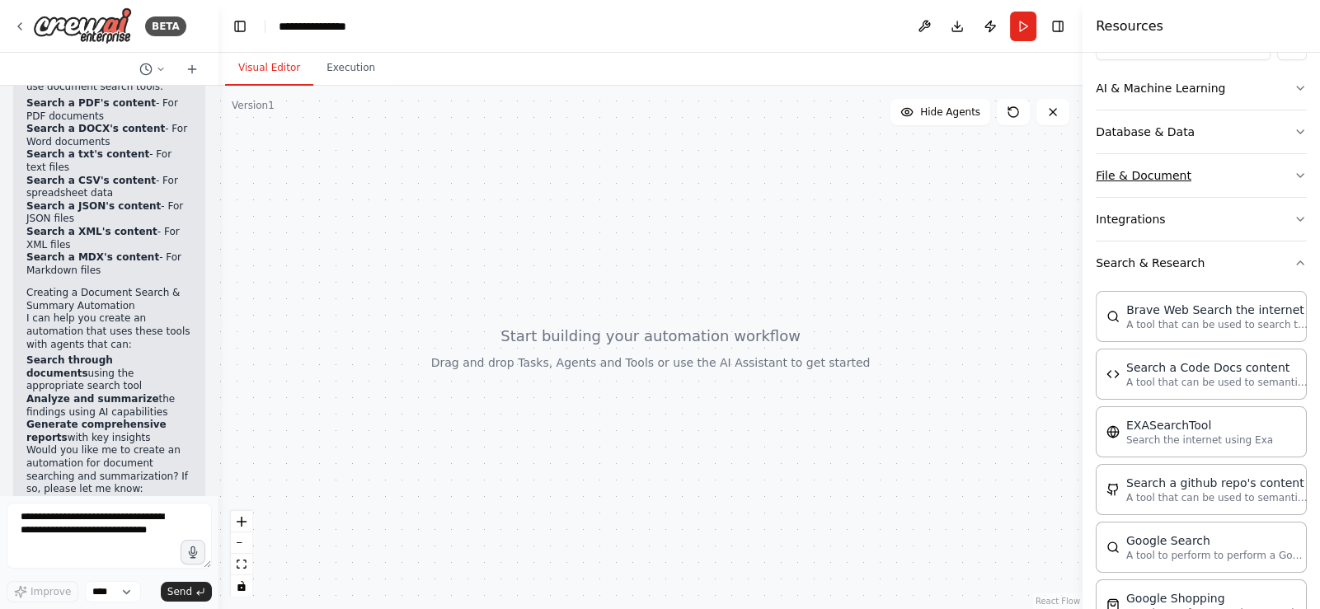
click at [1146, 185] on button "File & Document" at bounding box center [1200, 175] width 211 height 43
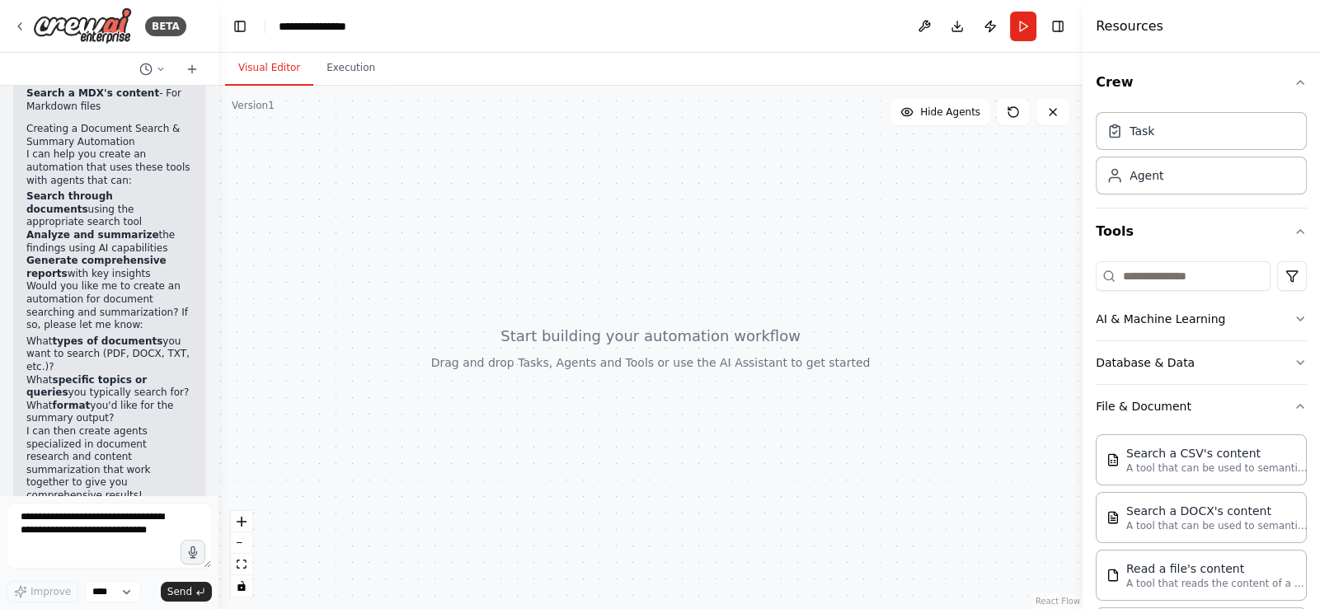
scroll to position [1578, 0]
click at [107, 522] on textarea at bounding box center [109, 536] width 205 height 66
type textarea "*"
type textarea "*****"
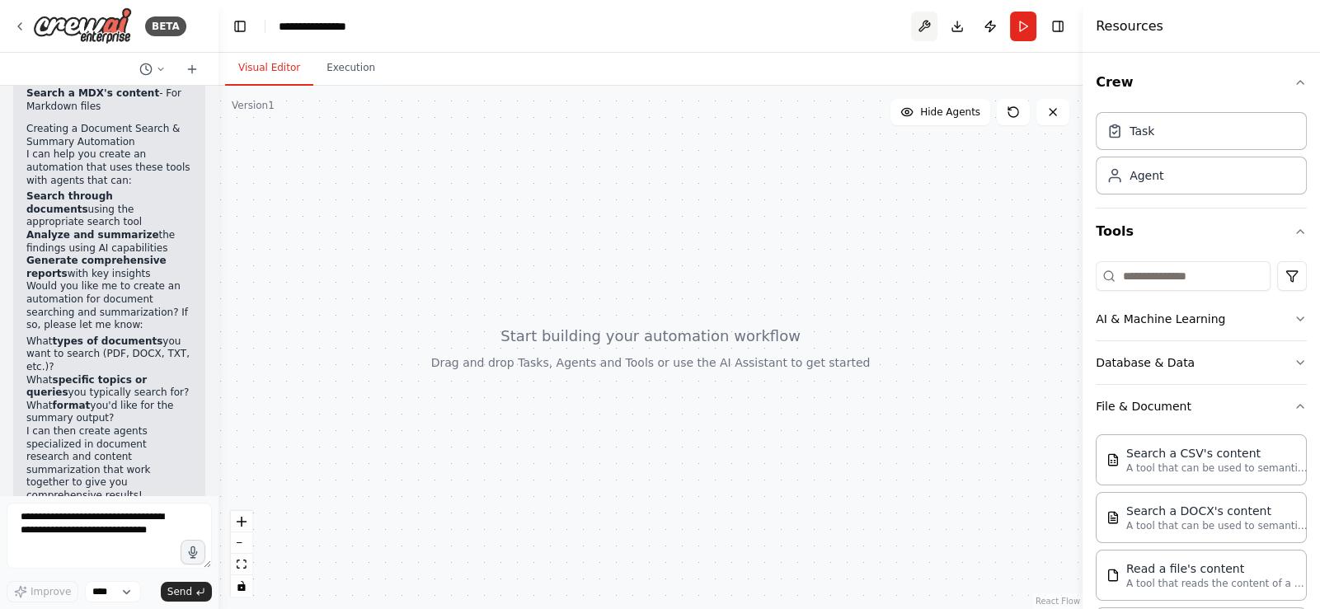
click at [931, 30] on button at bounding box center [924, 27] width 26 height 30
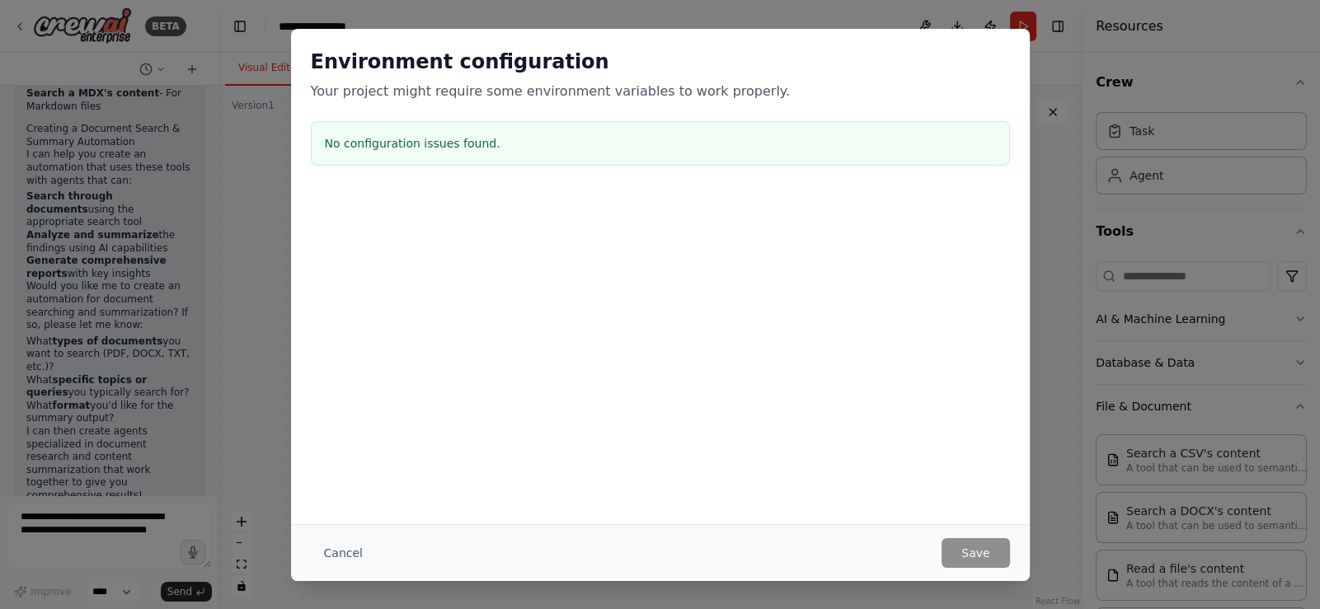
click at [1042, 213] on div "Environment configuration Your project might require some environment variables…" at bounding box center [660, 304] width 1320 height 609
drag, startPoint x: 342, startPoint y: 526, endPoint x: 331, endPoint y: 571, distance: 46.6
click at [342, 526] on div "Cancel Save" at bounding box center [660, 552] width 739 height 57
click at [331, 571] on div "Cancel Save" at bounding box center [660, 552] width 739 height 57
click at [336, 546] on button "Cancel" at bounding box center [343, 553] width 65 height 30
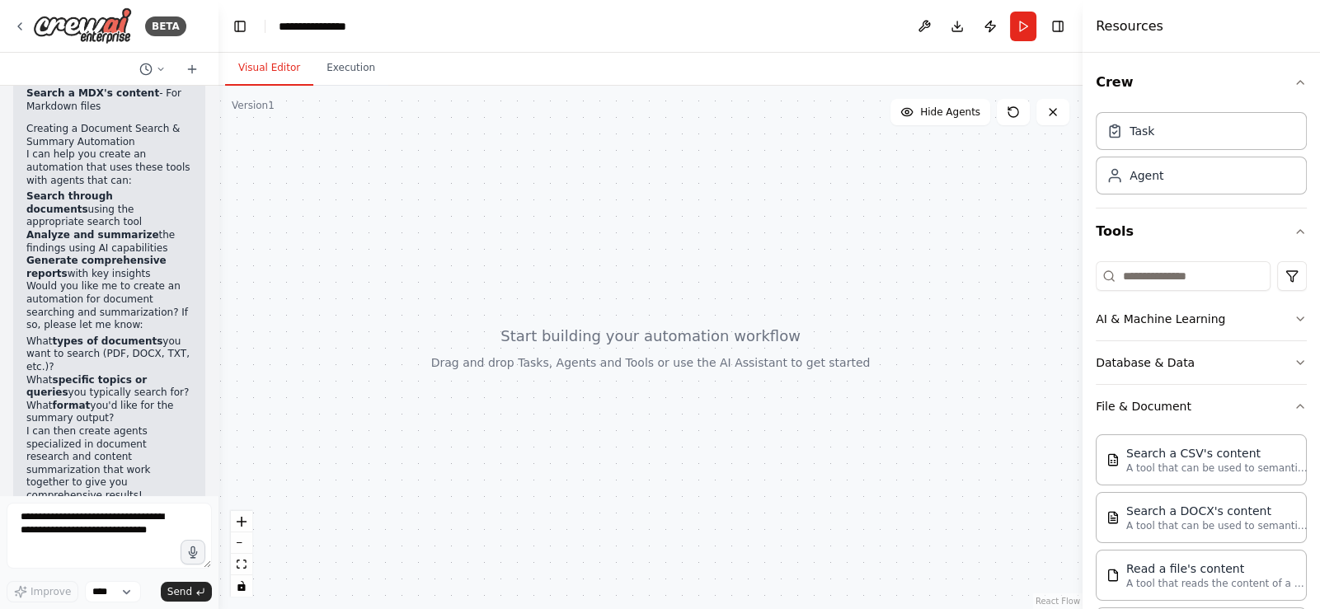
drag, startPoint x: 523, startPoint y: 115, endPoint x: 512, endPoint y: 115, distance: 10.7
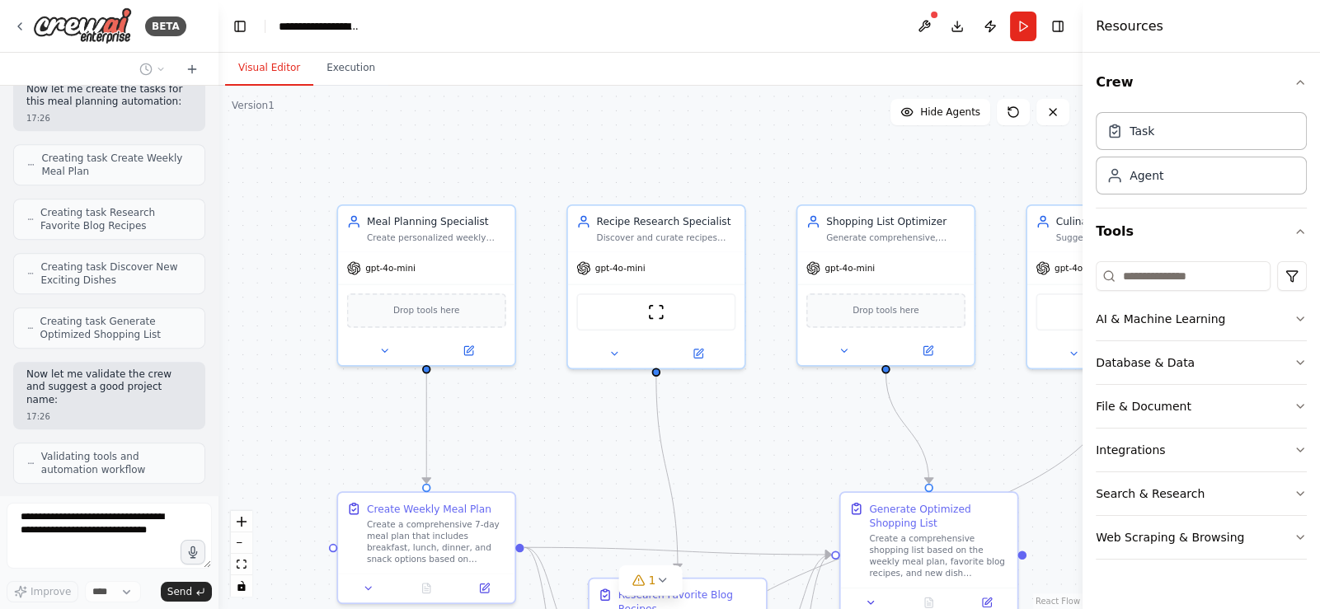
scroll to position [1019, 0]
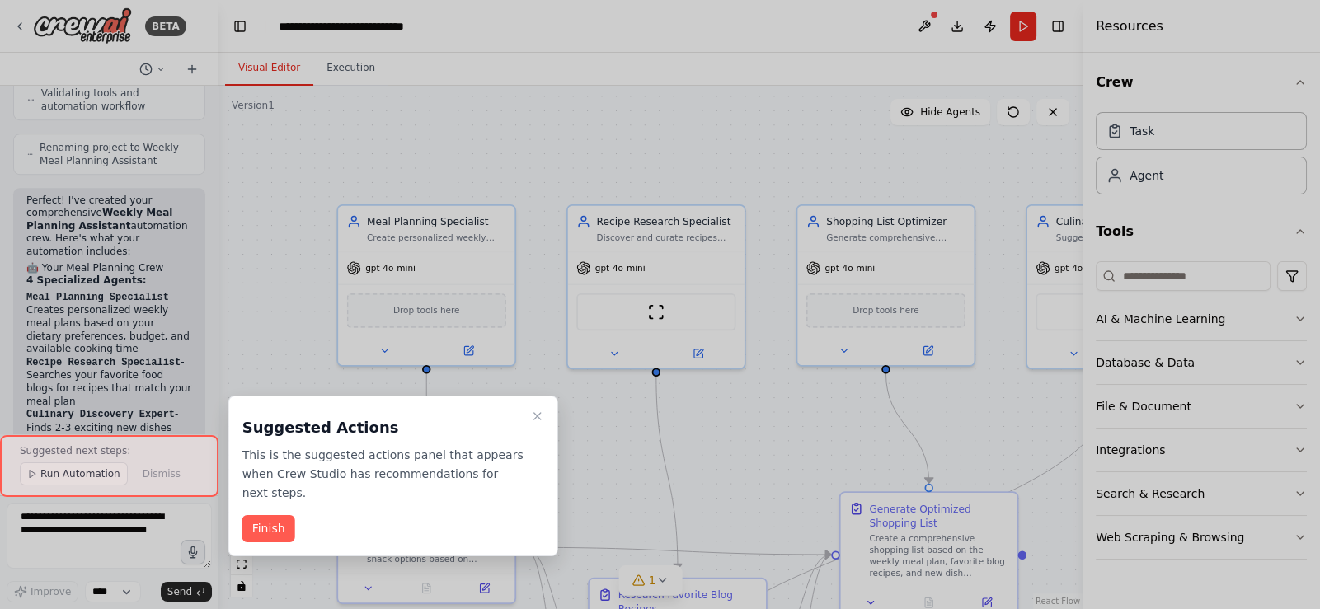
click at [0, 307] on div at bounding box center [660, 304] width 1320 height 609
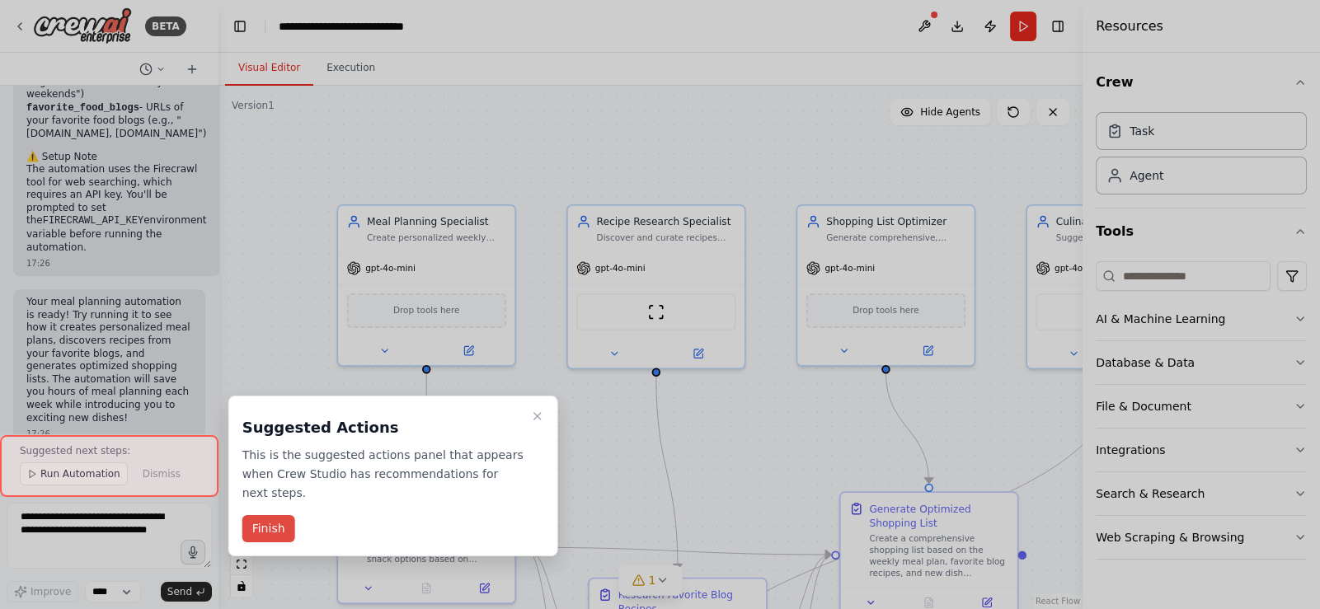
scroll to position [2089, 0]
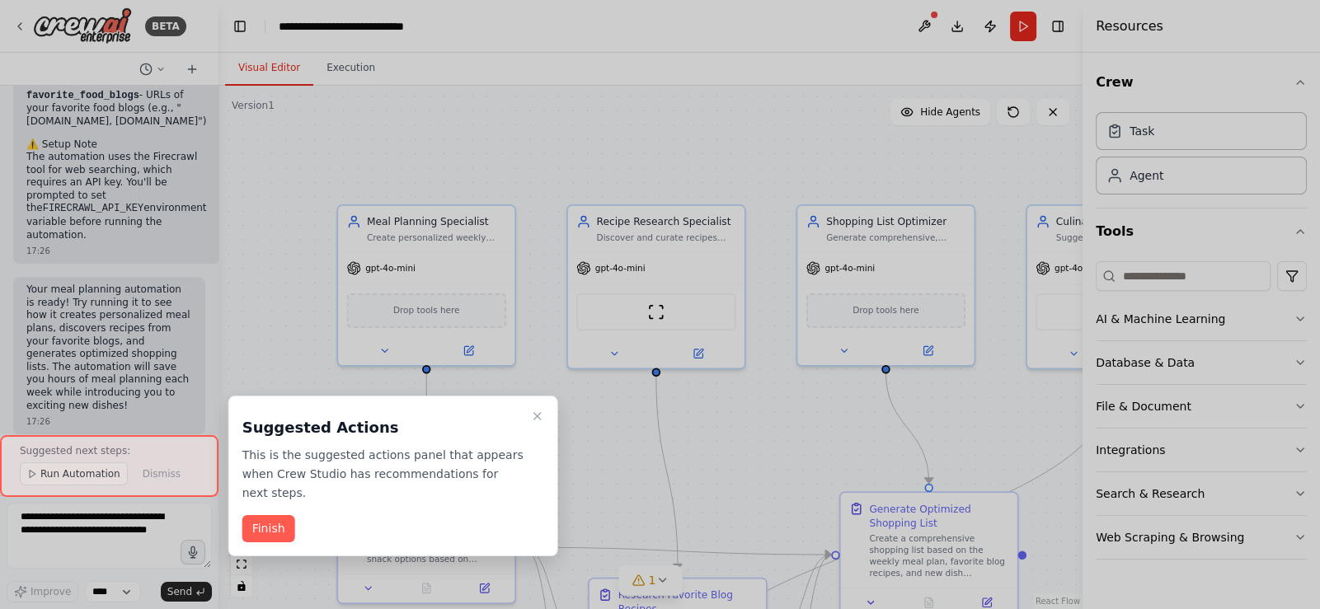
drag, startPoint x: 272, startPoint y: 509, endPoint x: 86, endPoint y: 483, distance: 188.1
click at [86, 483] on div "BETA Develop a crew that creates weekly meal plans based on your dietary prefer…" at bounding box center [660, 304] width 1320 height 609
click at [270, 515] on button "Finish" at bounding box center [268, 528] width 53 height 27
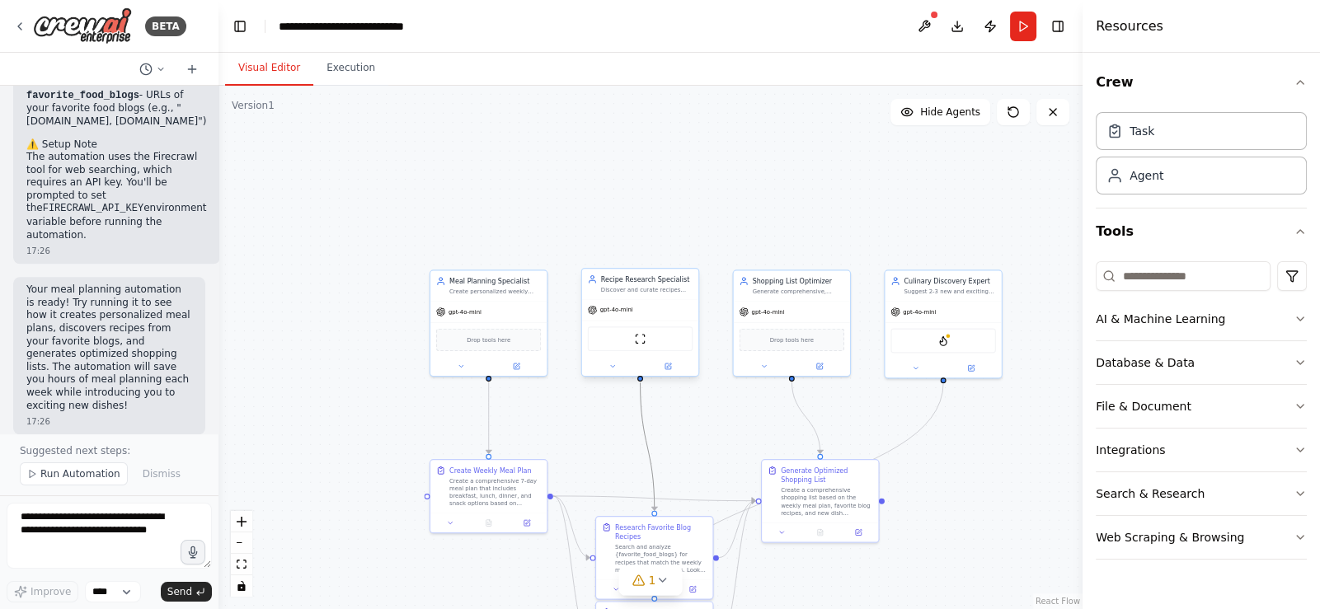
drag, startPoint x: 655, startPoint y: 490, endPoint x: 617, endPoint y: 322, distance: 171.7
click at [617, 321] on div ".deletable-edge-delete-btn { width: 20px; height: 20px; border: 0px solid #ffff…" at bounding box center [630, 373] width 496 height 301
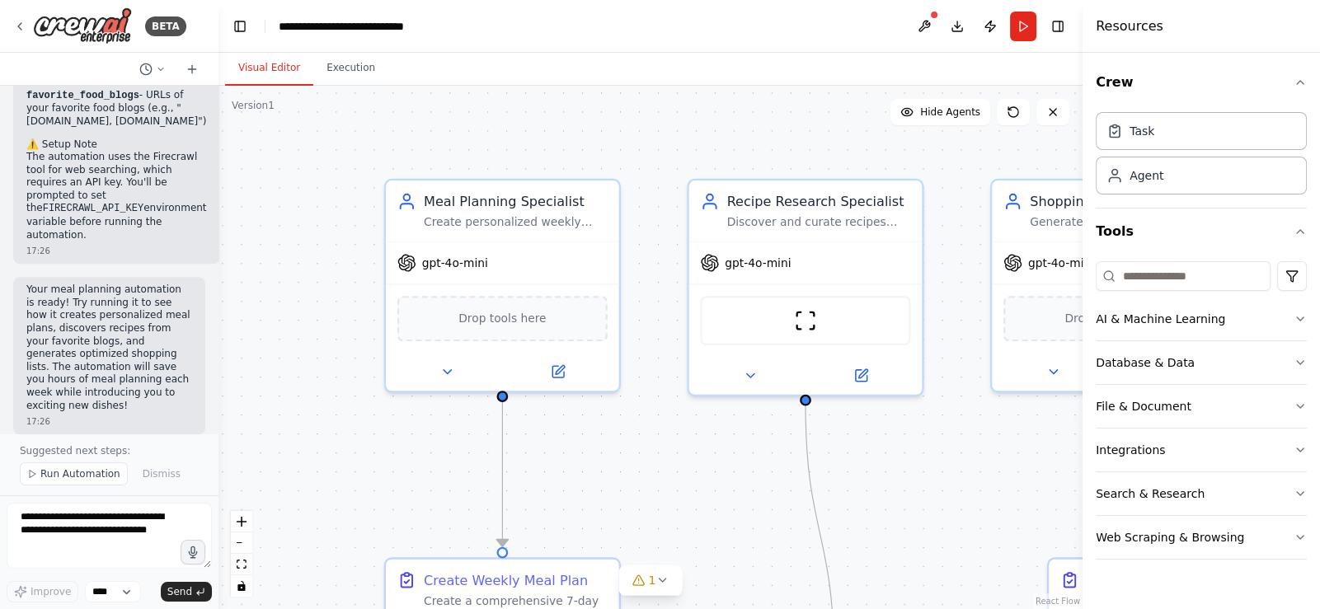
drag, startPoint x: 582, startPoint y: 448, endPoint x: 726, endPoint y: 525, distance: 163.3
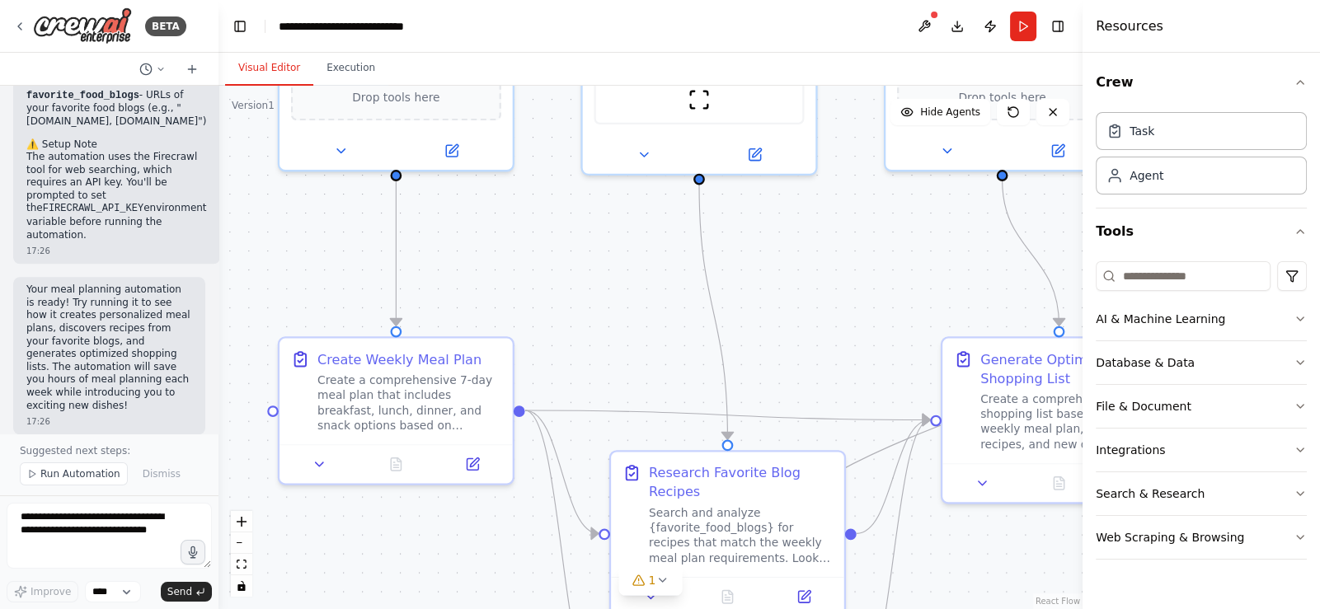
drag, startPoint x: 726, startPoint y: 525, endPoint x: 598, endPoint y: 293, distance: 264.9
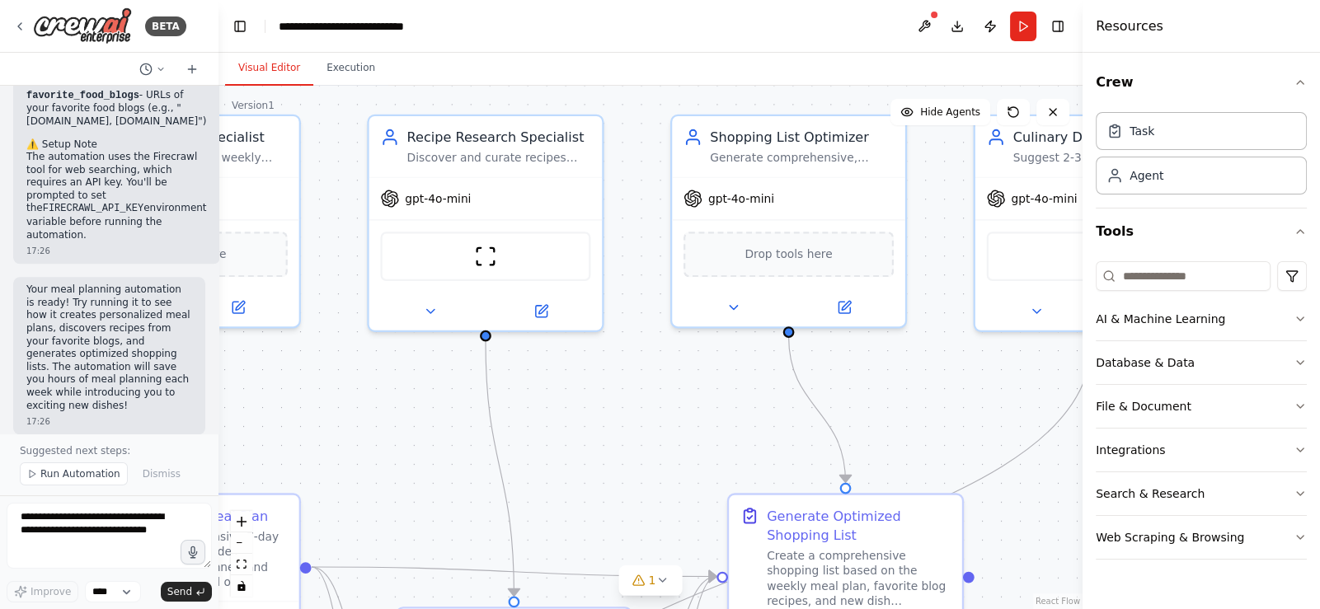
drag, startPoint x: 635, startPoint y: 391, endPoint x: 444, endPoint y: 577, distance: 266.4
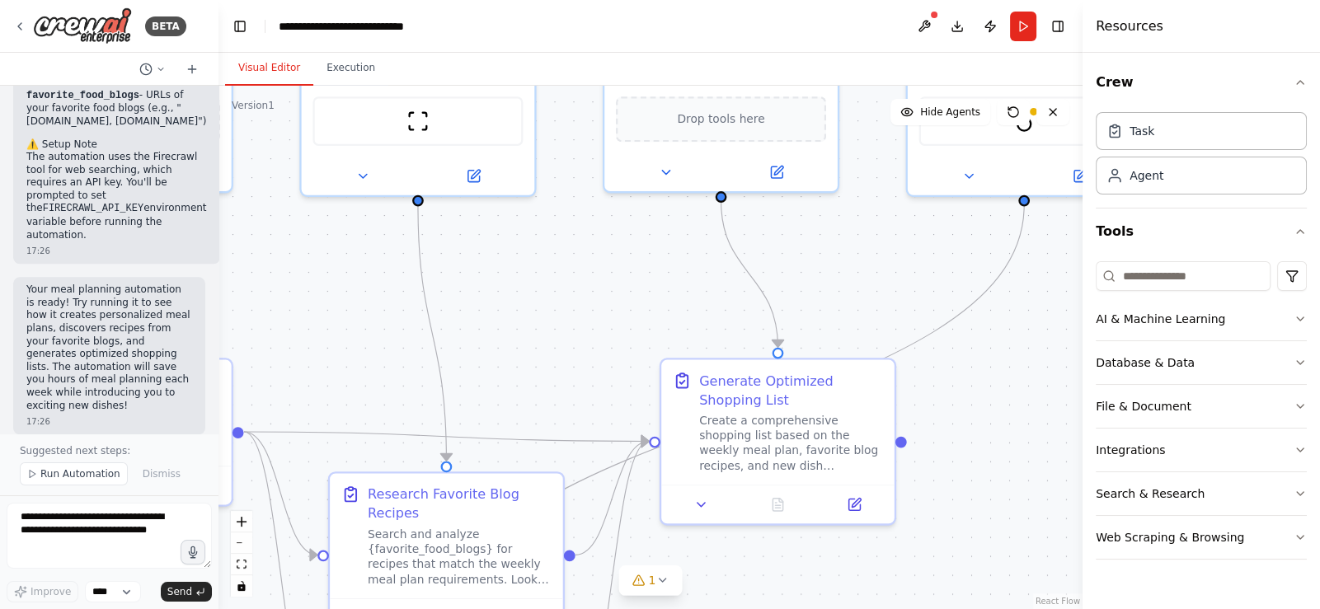
drag, startPoint x: 460, startPoint y: 431, endPoint x: 378, endPoint y: 163, distance: 280.0
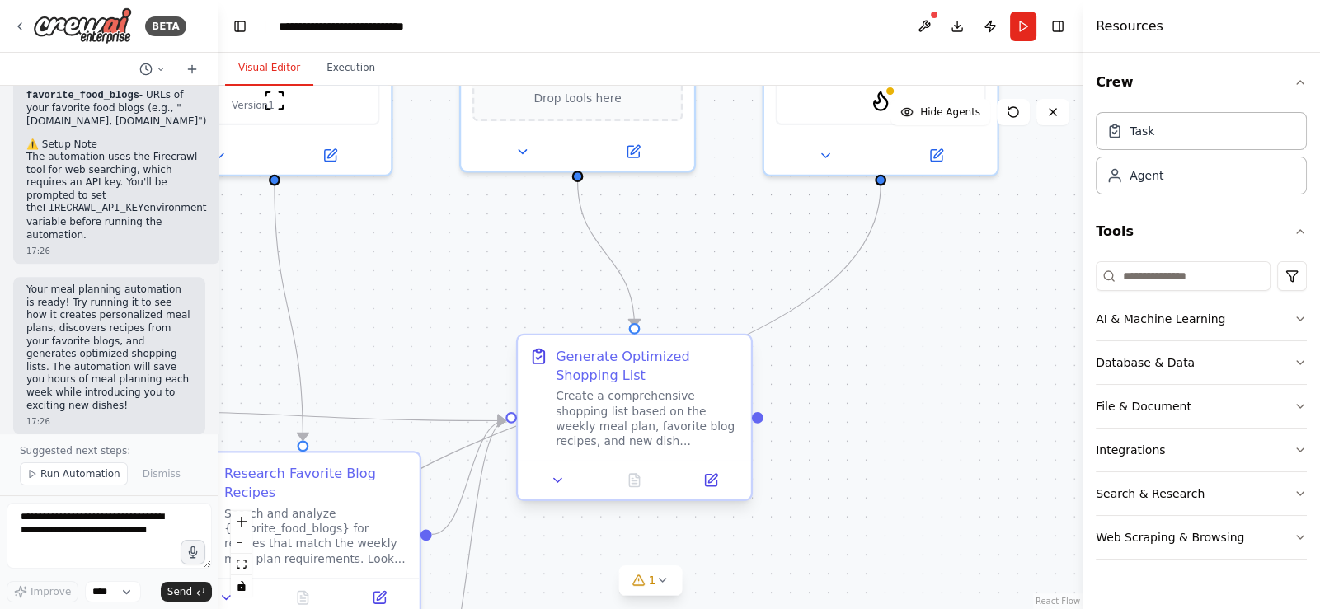
drag, startPoint x: 649, startPoint y: 341, endPoint x: 477, endPoint y: 561, distance: 279.5
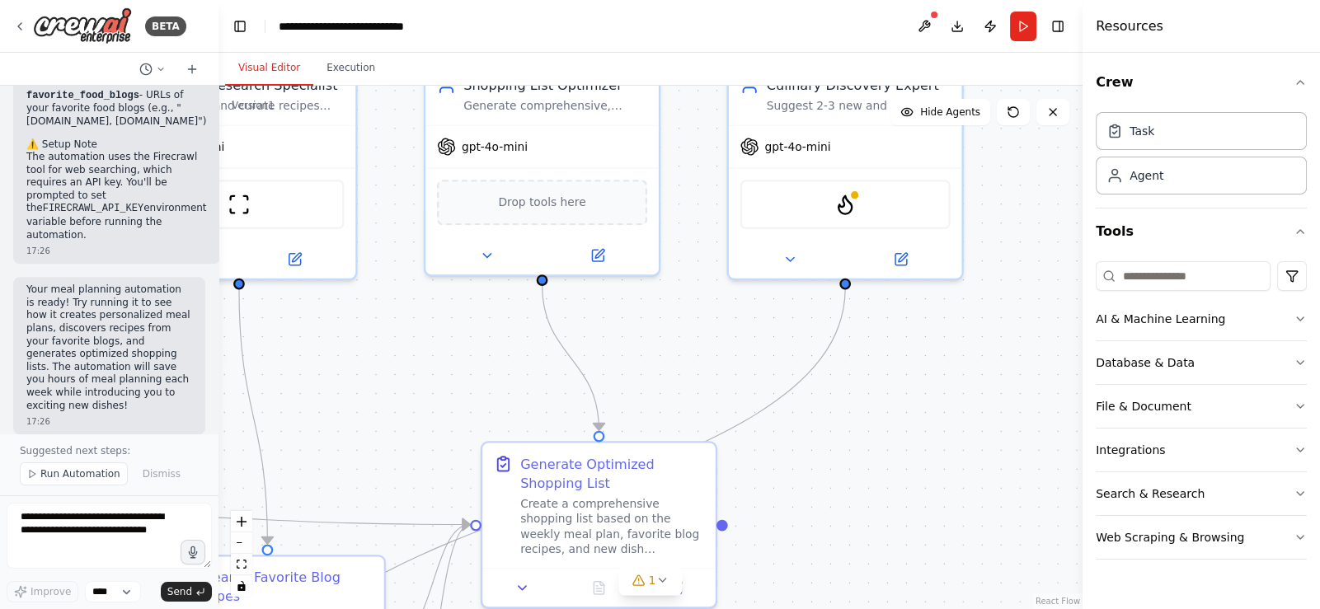
drag, startPoint x: 481, startPoint y: 425, endPoint x: 547, endPoint y: 390, distance: 75.6
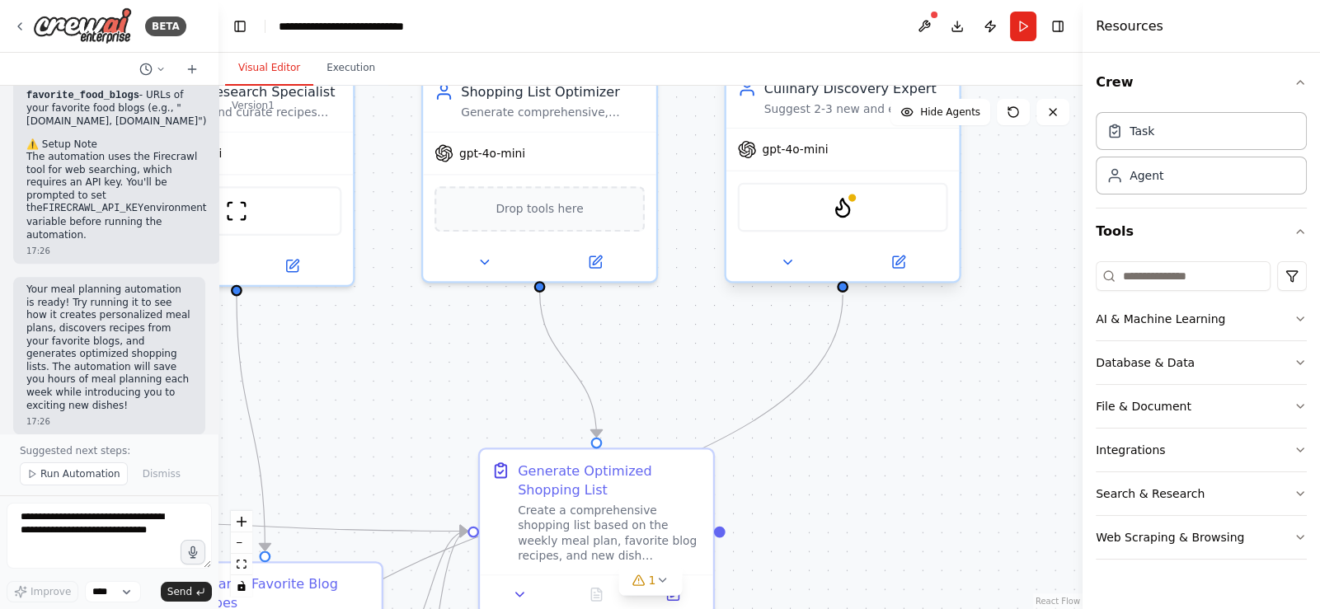
click at [815, 206] on div "FirecrawlSearchTool" at bounding box center [843, 207] width 210 height 49
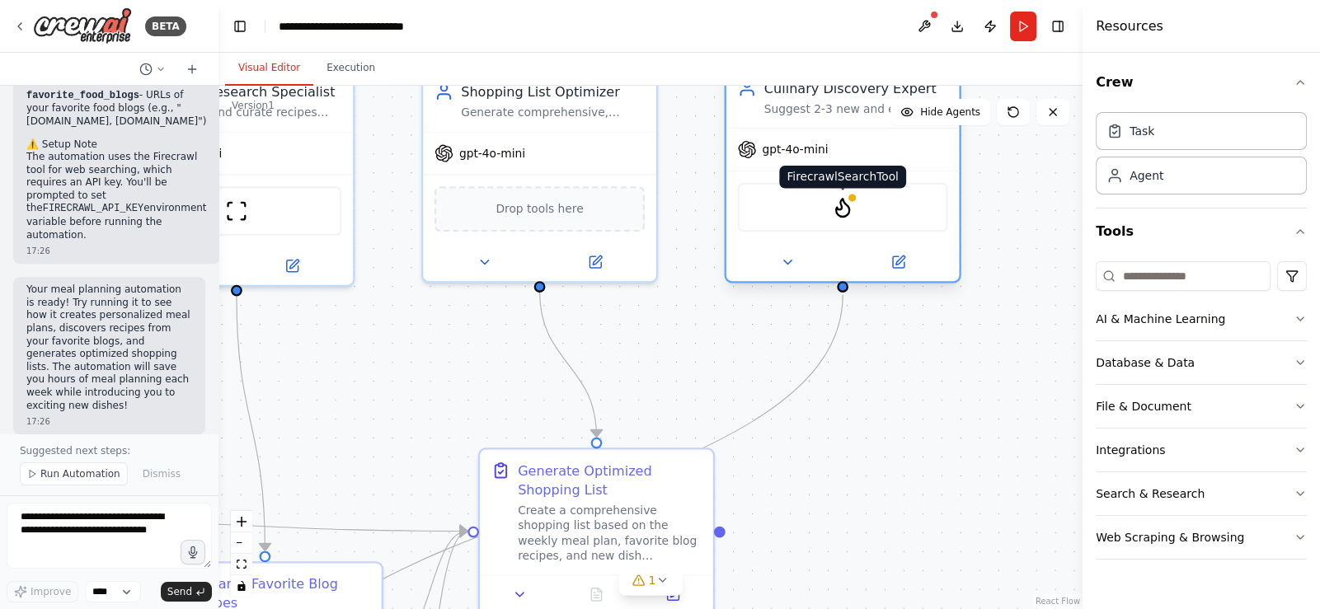
click at [835, 212] on img at bounding box center [842, 207] width 23 height 23
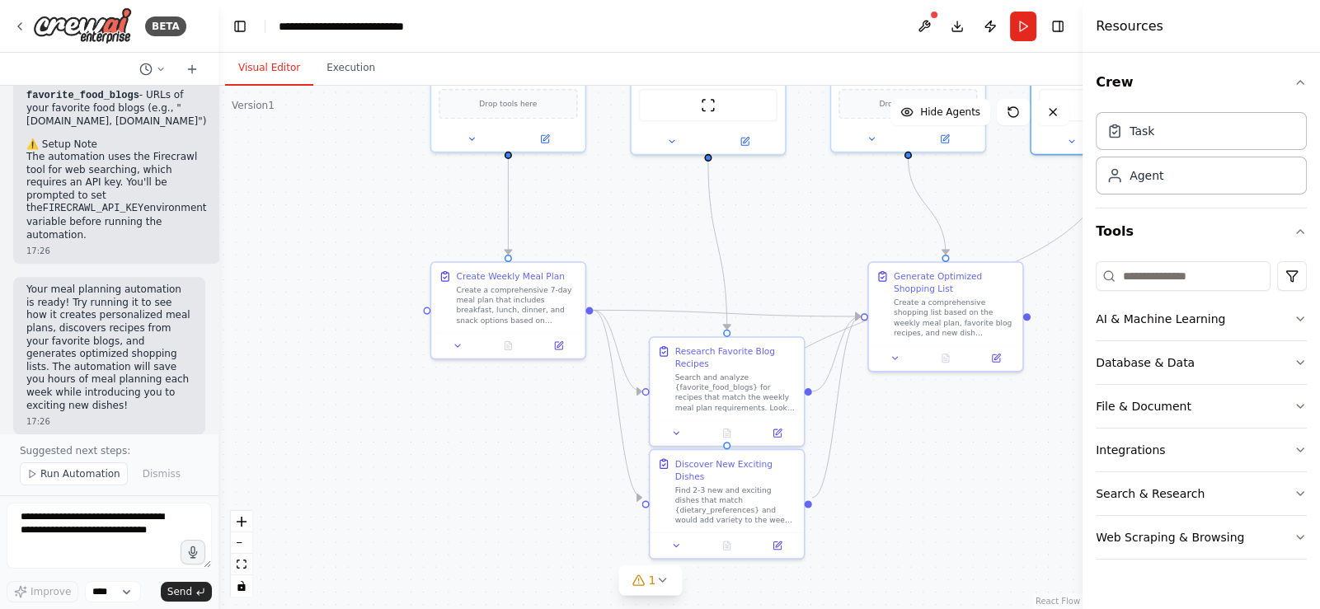
drag, startPoint x: 495, startPoint y: 395, endPoint x: 879, endPoint y: 227, distance: 418.5
click at [879, 227] on div ".deletable-edge-delete-btn { width: 20px; height: 20px; border: 0px solid #ffff…" at bounding box center [650, 347] width 864 height 523
click at [1019, 34] on button "Run" at bounding box center [1023, 27] width 26 height 30
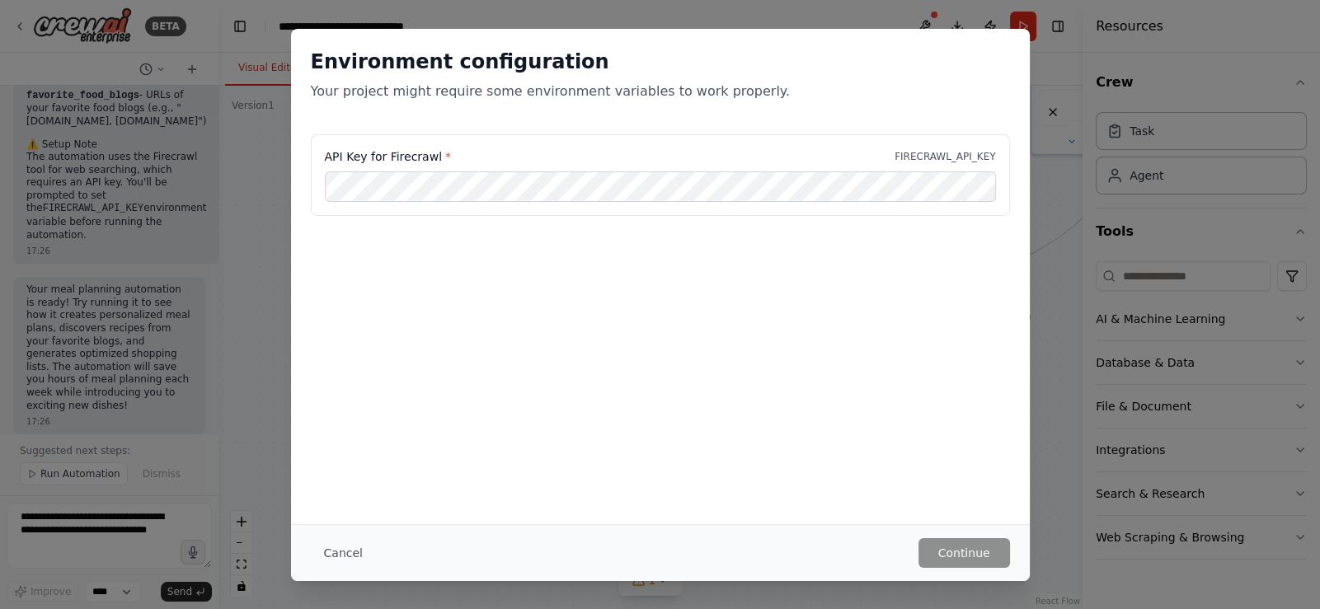
click at [1056, 403] on div "Environment configuration Your project might require some environment variables…" at bounding box center [660, 304] width 1320 height 609
click at [330, 555] on button "Cancel" at bounding box center [343, 553] width 65 height 30
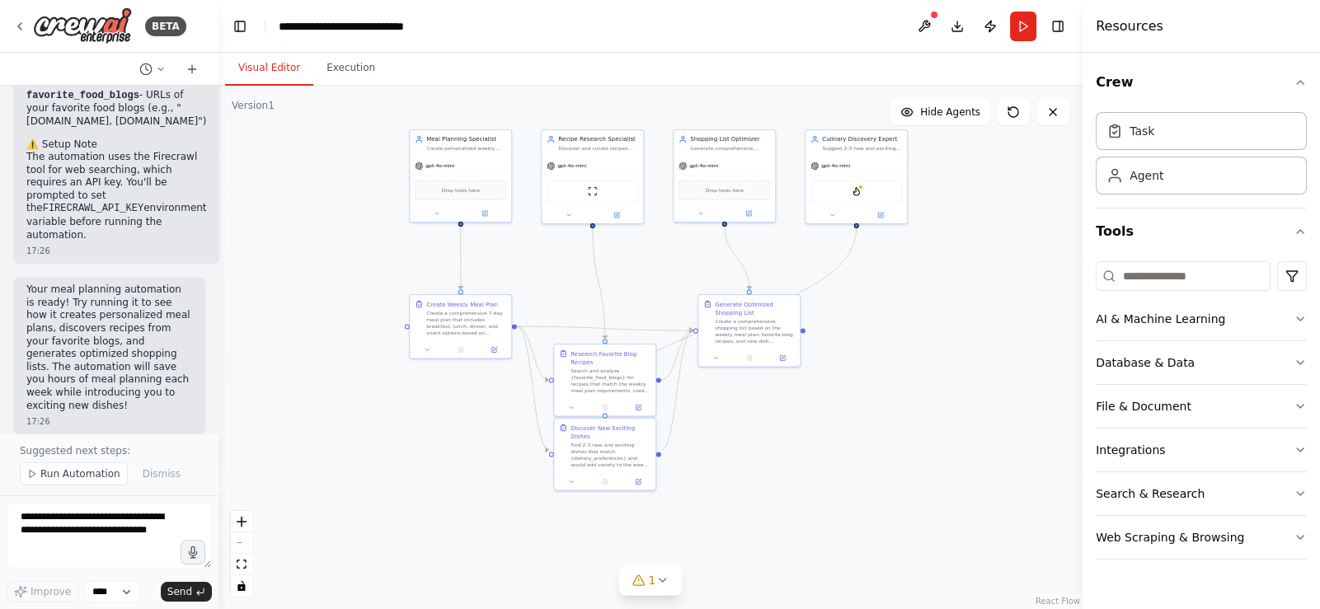
drag, startPoint x: 469, startPoint y: 579, endPoint x: 395, endPoint y: 494, distance: 113.4
click at [395, 494] on div ".deletable-edge-delete-btn { width: 20px; height: 20px; border: 0px solid #ffff…" at bounding box center [650, 347] width 864 height 523
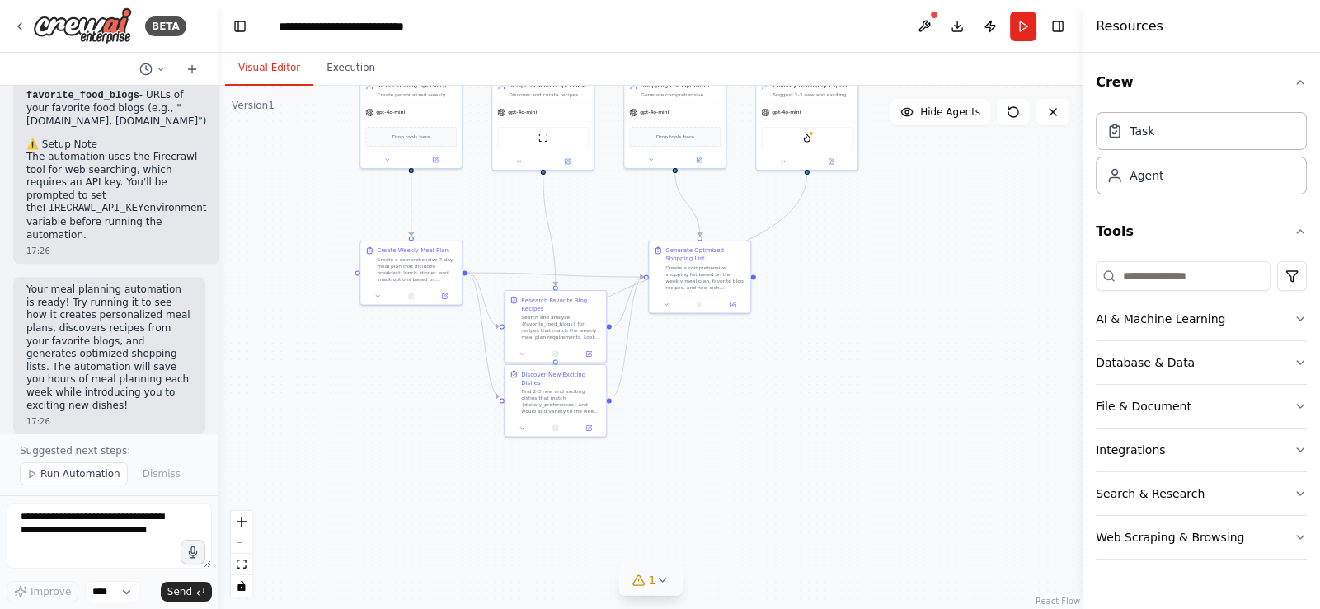
click at [664, 585] on icon at bounding box center [661, 580] width 13 height 13
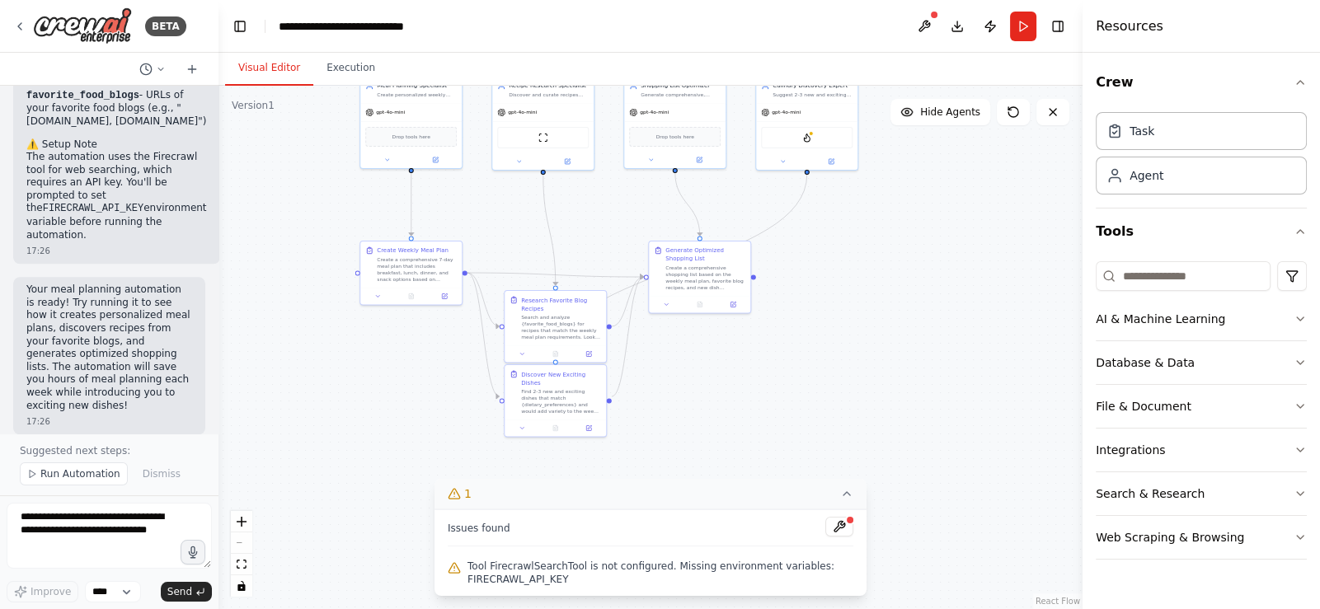
click at [799, 373] on div ".deletable-edge-delete-btn { width: 20px; height: 20px; border: 0px solid #ffff…" at bounding box center [650, 347] width 864 height 523
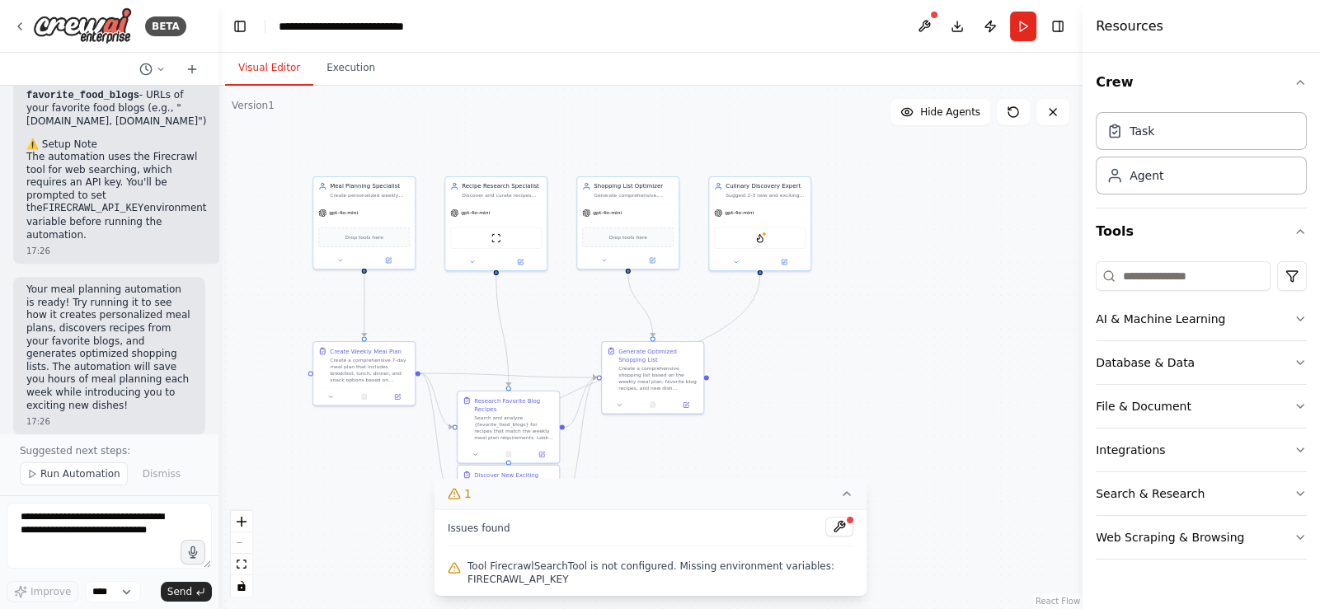
drag, startPoint x: 799, startPoint y: 373, endPoint x: 752, endPoint y: 473, distance: 111.0
click at [752, 473] on div ".deletable-edge-delete-btn { width: 20px; height: 20px; border: 0px solid #ffff…" at bounding box center [650, 347] width 864 height 523
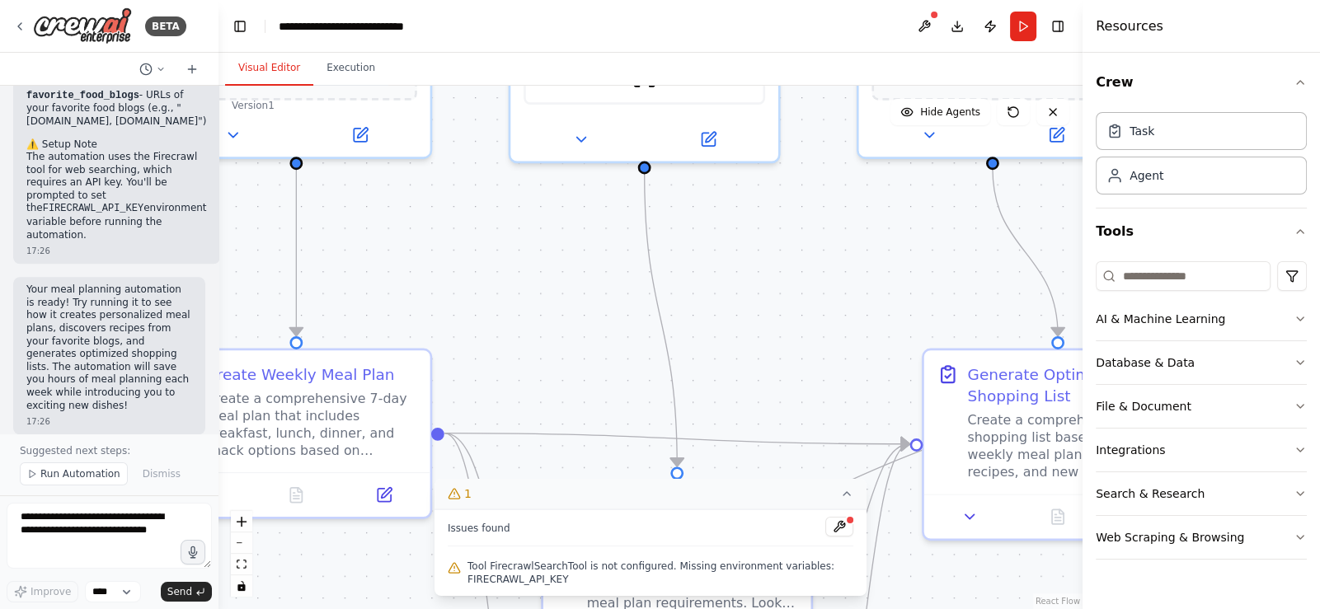
drag, startPoint x: 438, startPoint y: 306, endPoint x: 920, endPoint y: 499, distance: 518.6
click at [920, 499] on div ".deletable-edge-delete-btn { width: 20px; height: 20px; border: 0px solid #ffff…" at bounding box center [650, 347] width 864 height 523
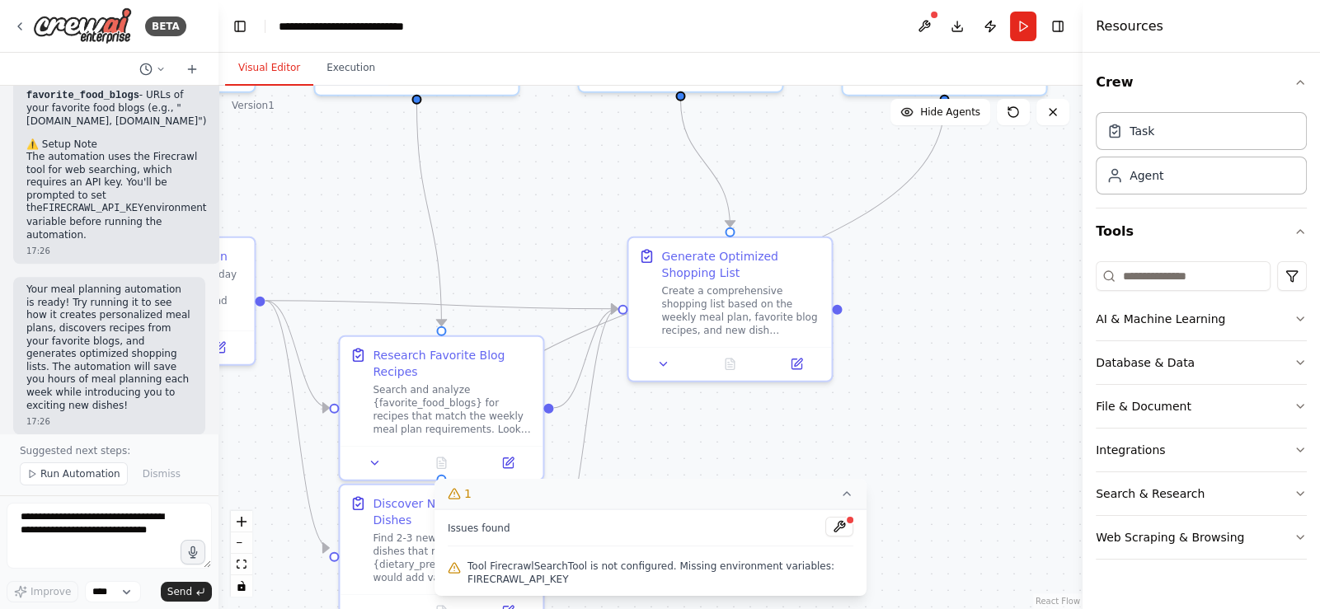
drag, startPoint x: 700, startPoint y: 382, endPoint x: 395, endPoint y: 215, distance: 347.5
click at [395, 215] on div ".deletable-edge-delete-btn { width: 20px; height: 20px; border: 0px solid #ffff…" at bounding box center [650, 347] width 864 height 523
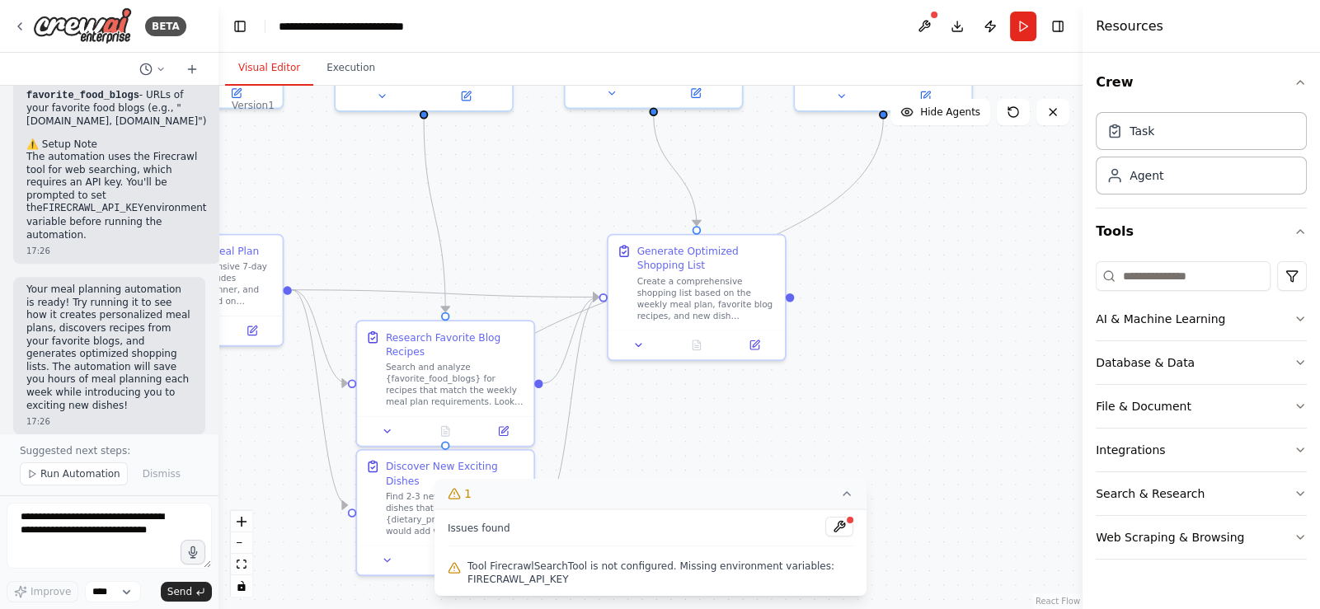
drag, startPoint x: 401, startPoint y: 294, endPoint x: 410, endPoint y: 284, distance: 13.4
click at [410, 284] on div ".deletable-edge-delete-btn { width: 20px; height: 20px; border: 0px solid #ffff…" at bounding box center [650, 347] width 864 height 523
click at [753, 351] on div at bounding box center [696, 342] width 176 height 30
click at [753, 345] on icon at bounding box center [754, 342] width 8 height 8
click at [761, 340] on button at bounding box center [753, 342] width 49 height 17
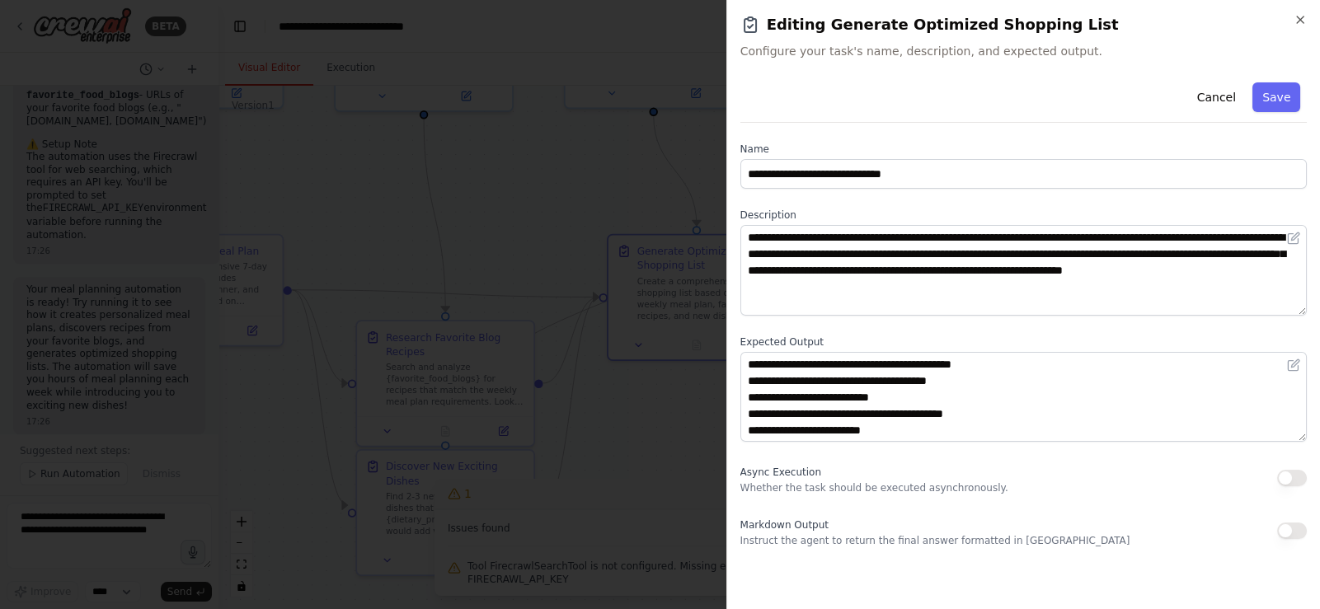
click at [533, 244] on div at bounding box center [660, 304] width 1320 height 609
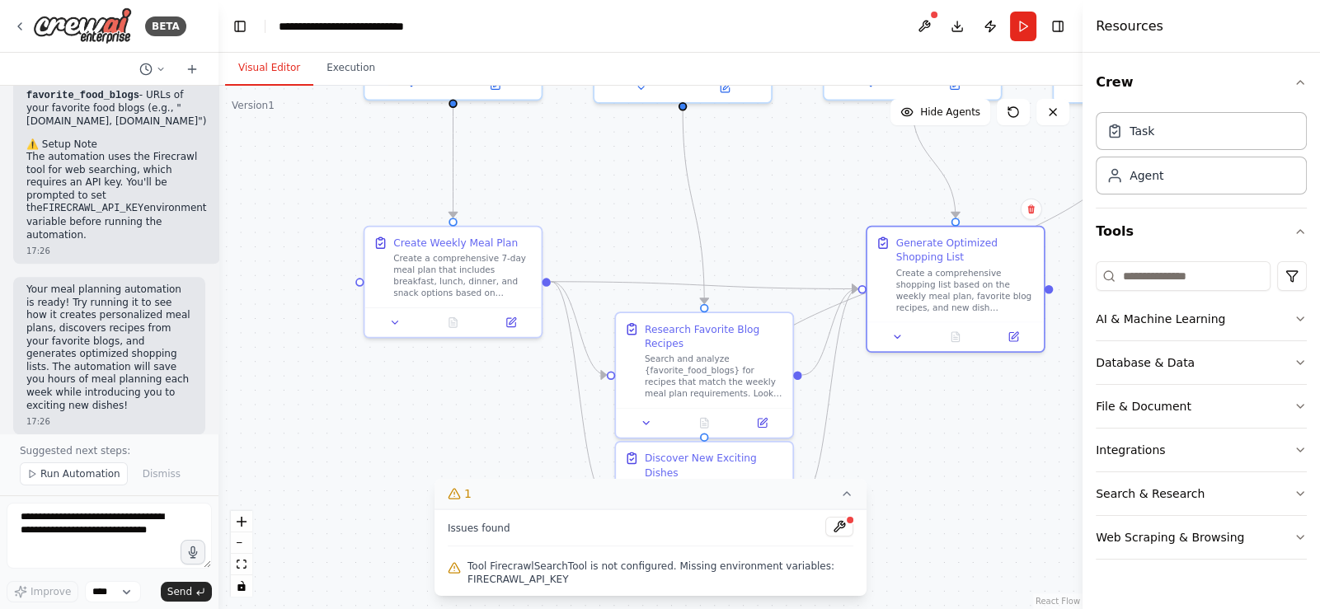
drag, startPoint x: 526, startPoint y: 249, endPoint x: 785, endPoint y: 241, distance: 258.9
click at [532, 237] on div "Create Weekly Meal Plan Create a comprehensive 7-day meal plan that includes br…" at bounding box center [452, 264] width 176 height 81
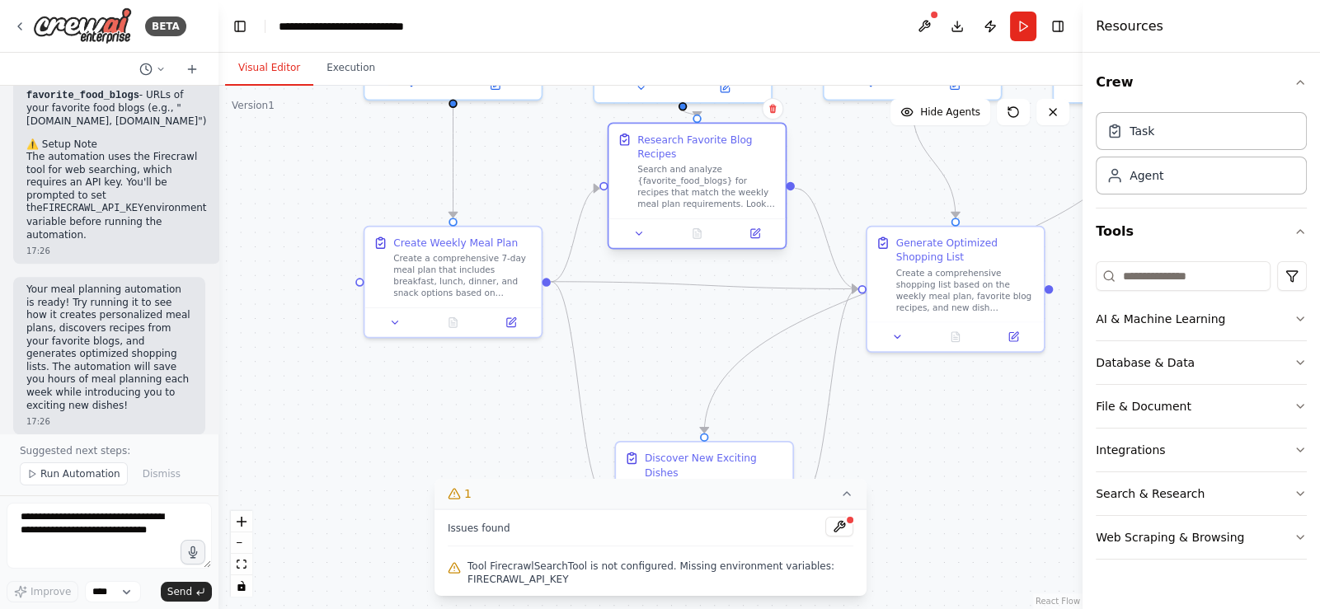
drag, startPoint x: 710, startPoint y: 376, endPoint x: 700, endPoint y: 191, distance: 184.9
click at [700, 191] on div "Search and analyze {favorite_food_blogs} for recipes that match the weekly meal…" at bounding box center [706, 187] width 139 height 46
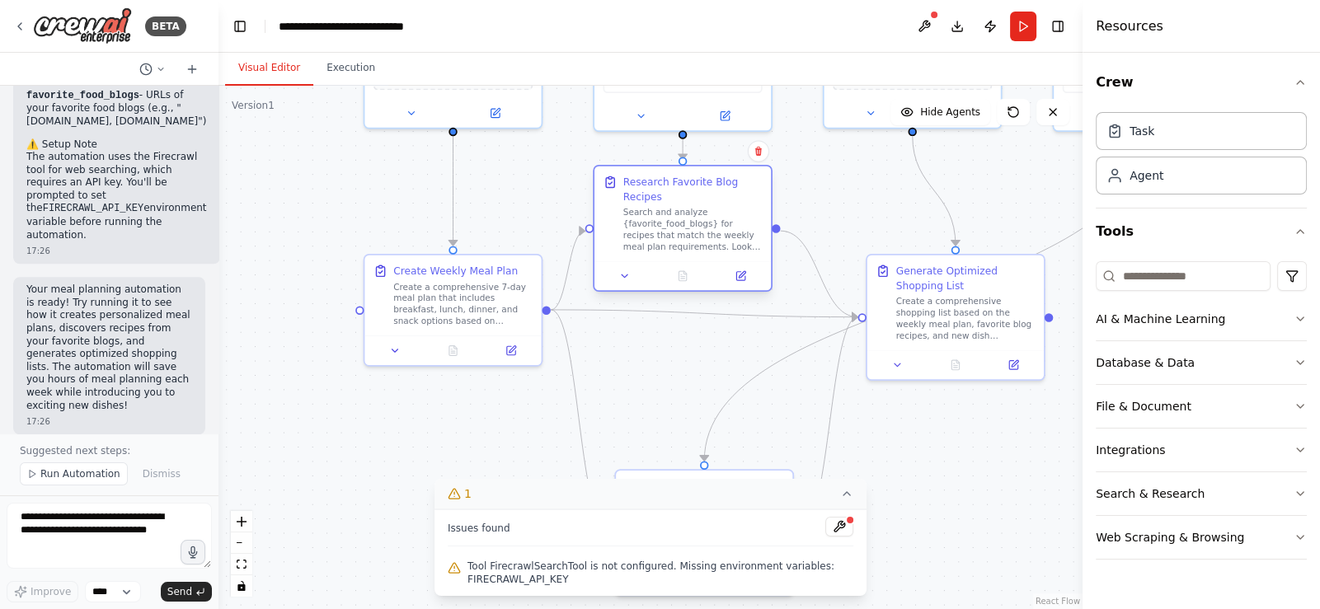
drag, startPoint x: 749, startPoint y: 242, endPoint x: 740, endPoint y: 258, distance: 18.1
click at [740, 258] on div "Research Favorite Blog Recipes Search and analyze {favorite_food_blogs} for rec…" at bounding box center [682, 213] width 176 height 95
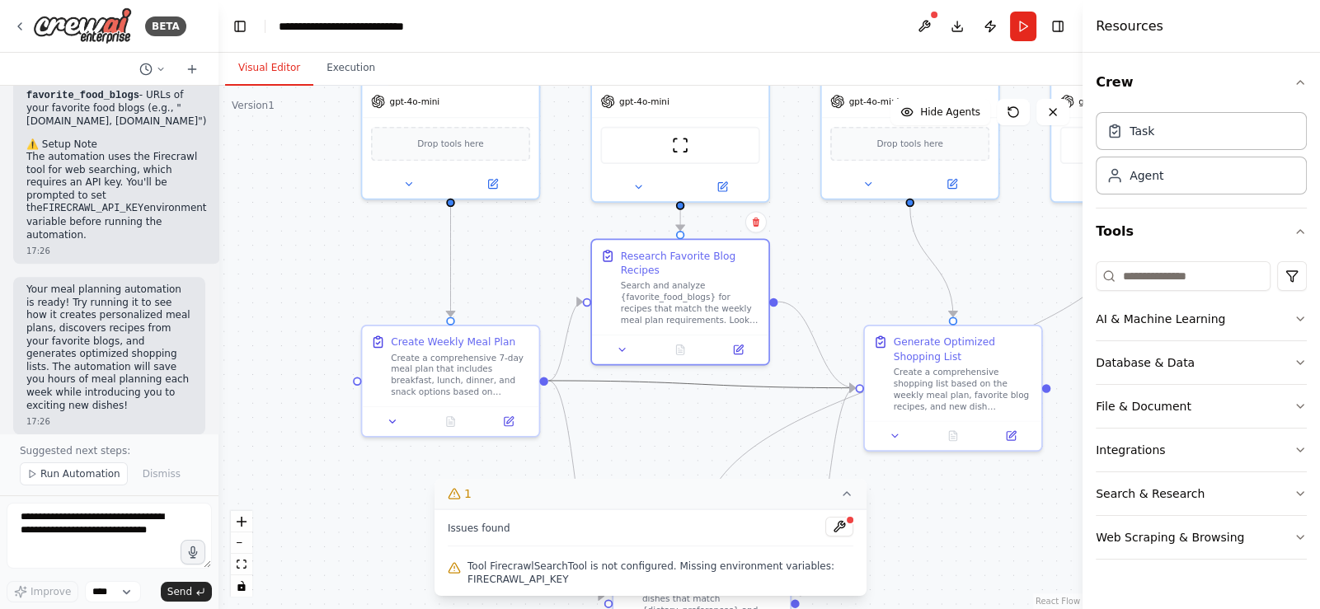
drag, startPoint x: 798, startPoint y: 311, endPoint x: 807, endPoint y: 470, distance: 159.3
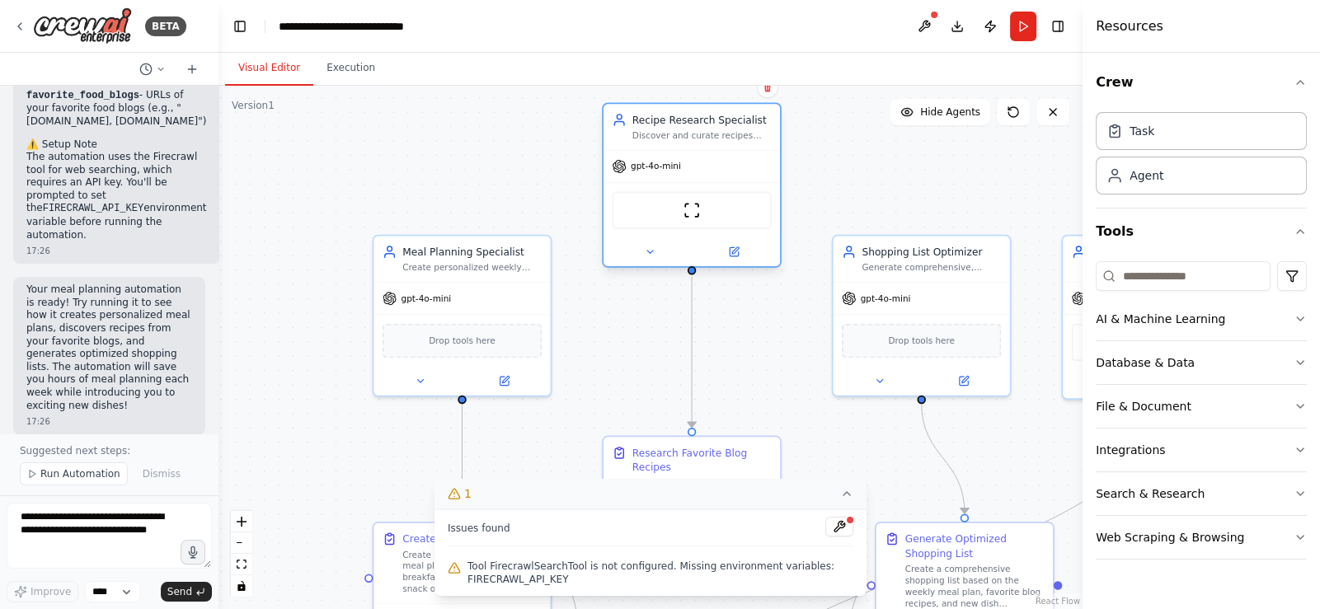
drag, startPoint x: 710, startPoint y: 188, endPoint x: 706, endPoint y: 176, distance: 13.0
click at [706, 176] on div "gpt-4o-mini" at bounding box center [691, 166] width 176 height 31
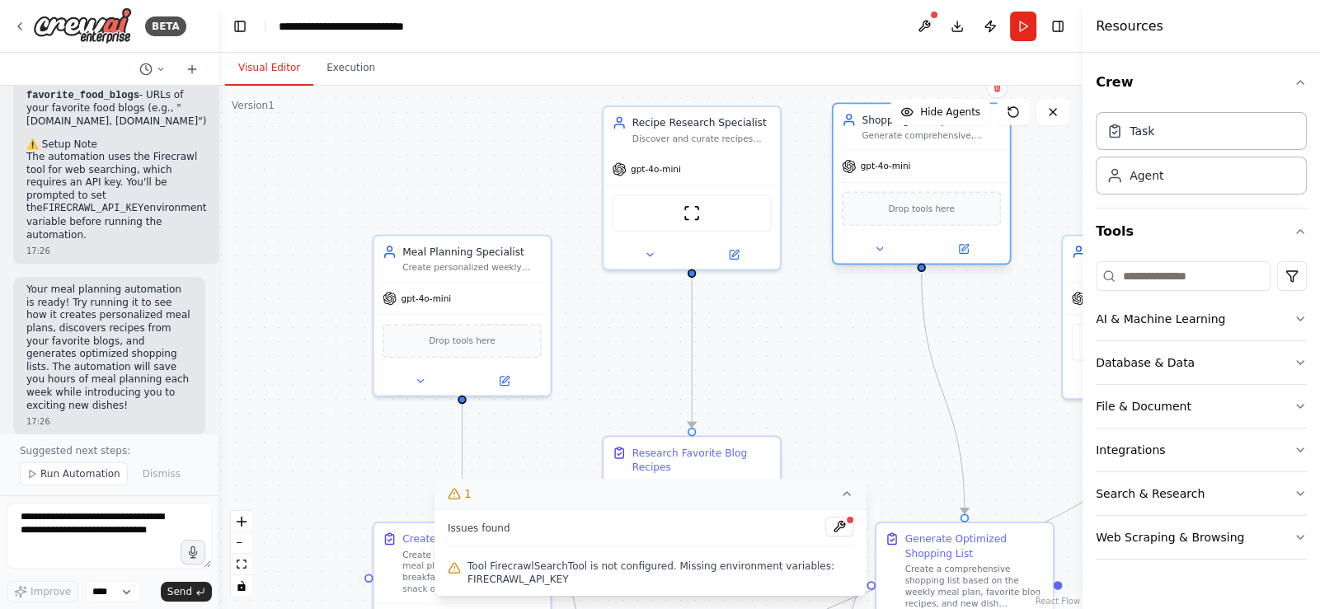
drag, startPoint x: 887, startPoint y: 335, endPoint x: 890, endPoint y: 204, distance: 130.3
click at [890, 204] on div "Drop tools here" at bounding box center [921, 208] width 159 height 35
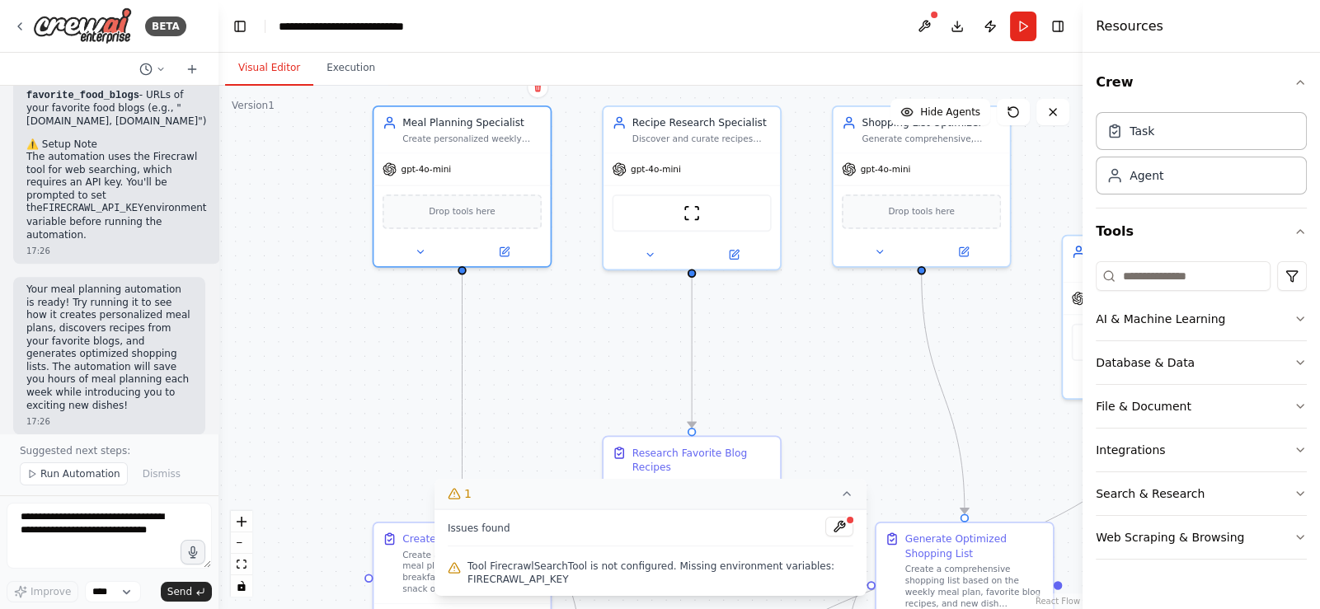
drag, startPoint x: 538, startPoint y: 321, endPoint x: 582, endPoint y: 230, distance: 101.4
click at [541, 195] on div "Drop tools here" at bounding box center [461, 212] width 159 height 35
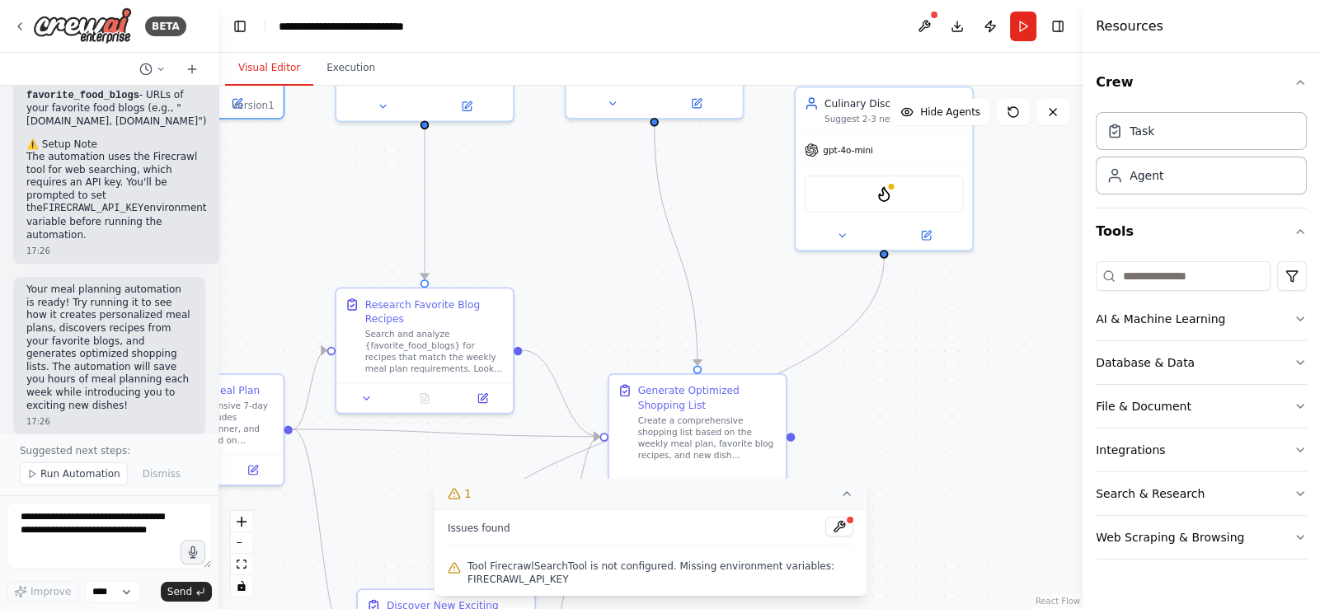
drag, startPoint x: 767, startPoint y: 341, endPoint x: 499, endPoint y: 193, distance: 305.5
click at [499, 193] on div ".deletable-edge-delete-btn { width: 20px; height: 20px; border: 0px solid #ffff…" at bounding box center [650, 347] width 864 height 523
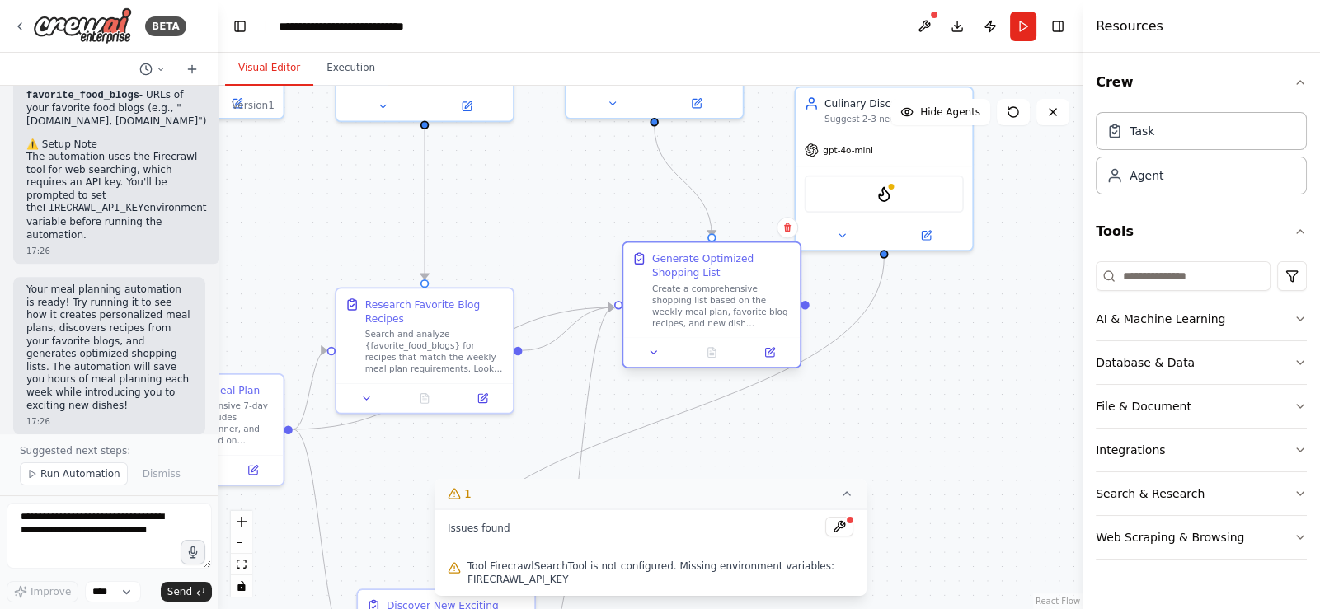
drag, startPoint x: 763, startPoint y: 424, endPoint x: 771, endPoint y: 302, distance: 122.3
click at [771, 302] on div "Create a comprehensive shopping list based on the weekly meal plan, favorite bl…" at bounding box center [721, 306] width 139 height 46
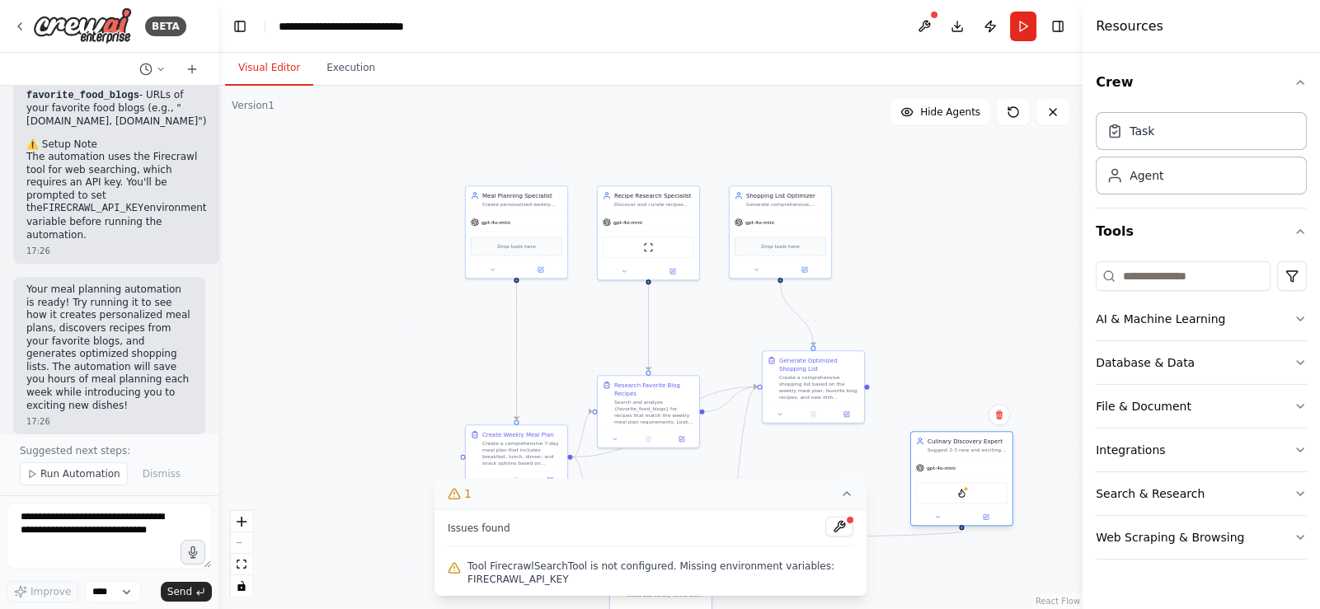
drag, startPoint x: 866, startPoint y: 199, endPoint x: 952, endPoint y: 498, distance: 310.4
click at [952, 498] on div "FirecrawlSearchTool" at bounding box center [961, 492] width 91 height 21
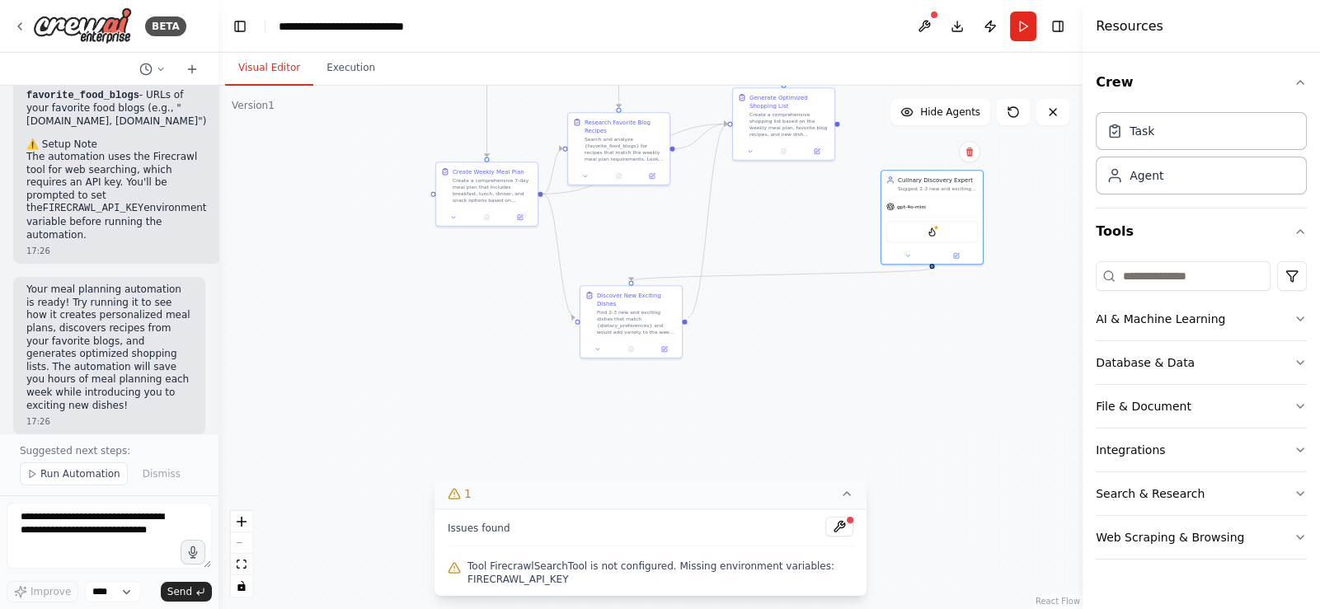
drag, startPoint x: 954, startPoint y: 341, endPoint x: 921, endPoint y: 69, distance: 273.9
click at [923, 68] on div "Visual Editor Execution Version 1 Show Tools Hide Agents .deletable-edge-delete…" at bounding box center [650, 331] width 864 height 556
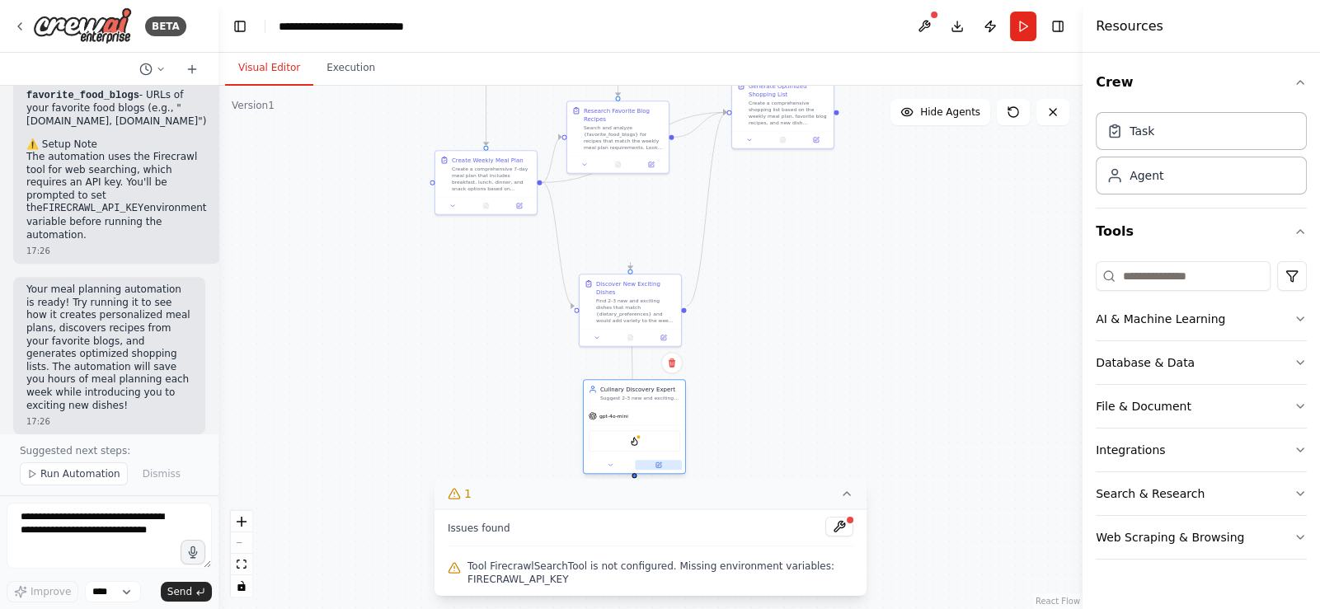
drag, startPoint x: 940, startPoint y: 237, endPoint x: 643, endPoint y: 460, distance: 370.9
click at [643, 460] on button at bounding box center [658, 465] width 47 height 10
drag, startPoint x: 660, startPoint y: 432, endPoint x: 664, endPoint y: 224, distance: 207.7
click at [665, 232] on div "FirecrawlSearchTool" at bounding box center [642, 242] width 91 height 21
click at [631, 431] on div ".deletable-edge-delete-btn { width: 20px; height: 20px; border: 0px solid #ffff…" at bounding box center [650, 347] width 864 height 523
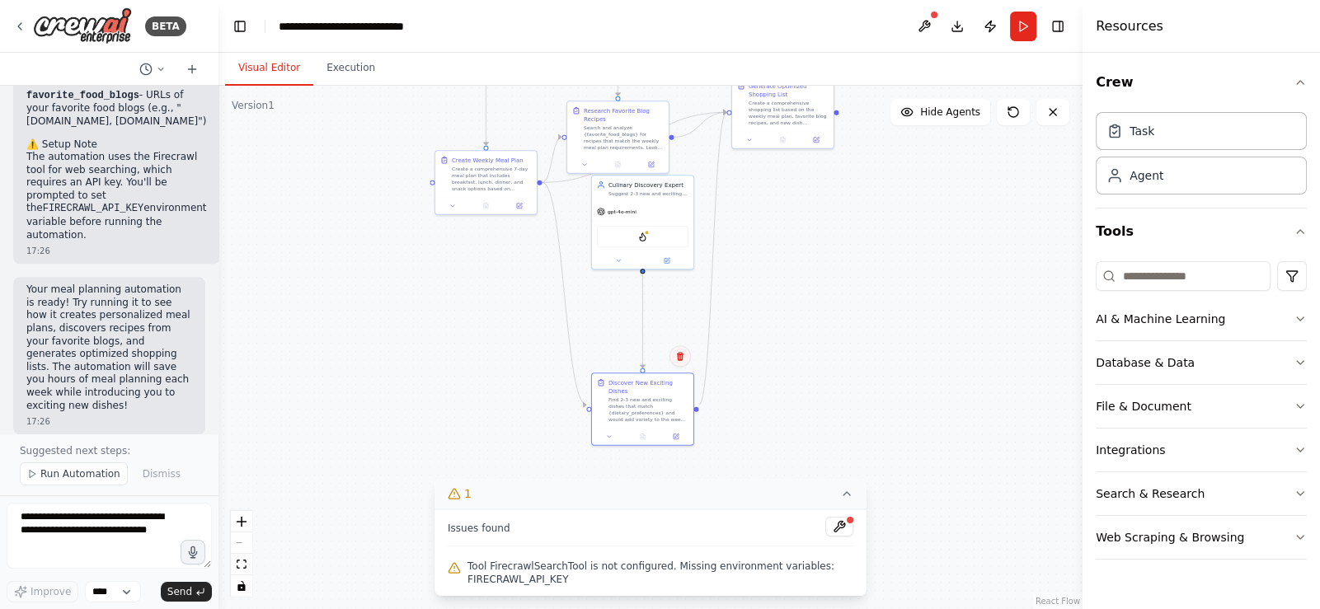
drag, startPoint x: 626, startPoint y: 321, endPoint x: 681, endPoint y: 355, distance: 65.2
click at [638, 428] on div at bounding box center [642, 436] width 101 height 17
click at [804, 184] on div ".deletable-edge-delete-btn { width: 20px; height: 20px; border: 0px solid #ffff…" at bounding box center [650, 347] width 864 height 523
drag, startPoint x: 631, startPoint y: 237, endPoint x: 621, endPoint y: 313, distance: 76.4
click at [621, 313] on div "FirecrawlSearchTool" at bounding box center [642, 308] width 91 height 21
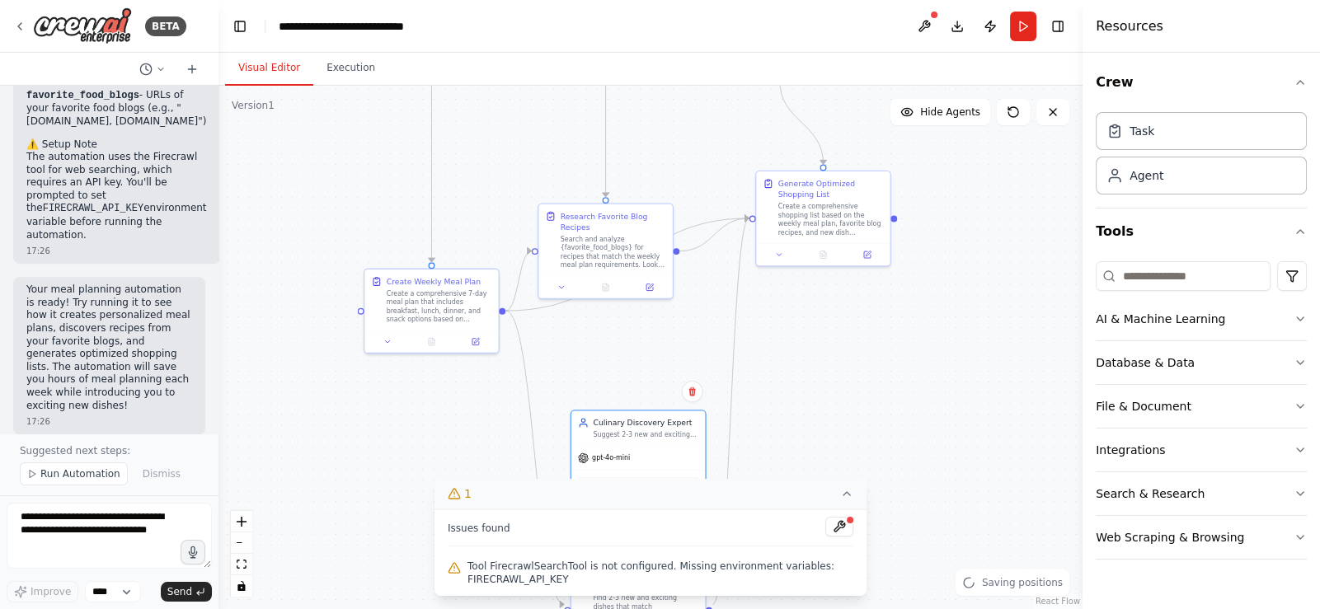
drag, startPoint x: 783, startPoint y: 252, endPoint x: 825, endPoint y: 418, distance: 170.9
click at [825, 418] on div ".deletable-edge-delete-btn { width: 20px; height: 20px; border: 0px solid #ffff…" at bounding box center [650, 347] width 864 height 523
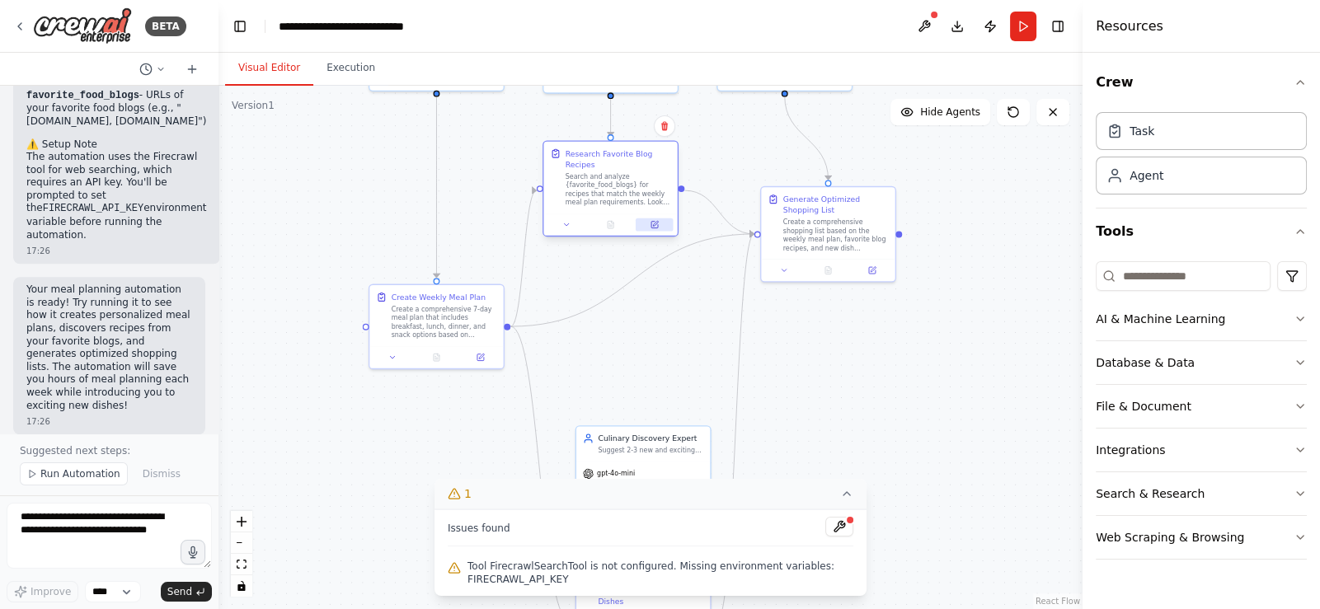
drag, startPoint x: 643, startPoint y: 306, endPoint x: 644, endPoint y: 230, distance: 75.8
click at [644, 230] on button at bounding box center [653, 224] width 37 height 13
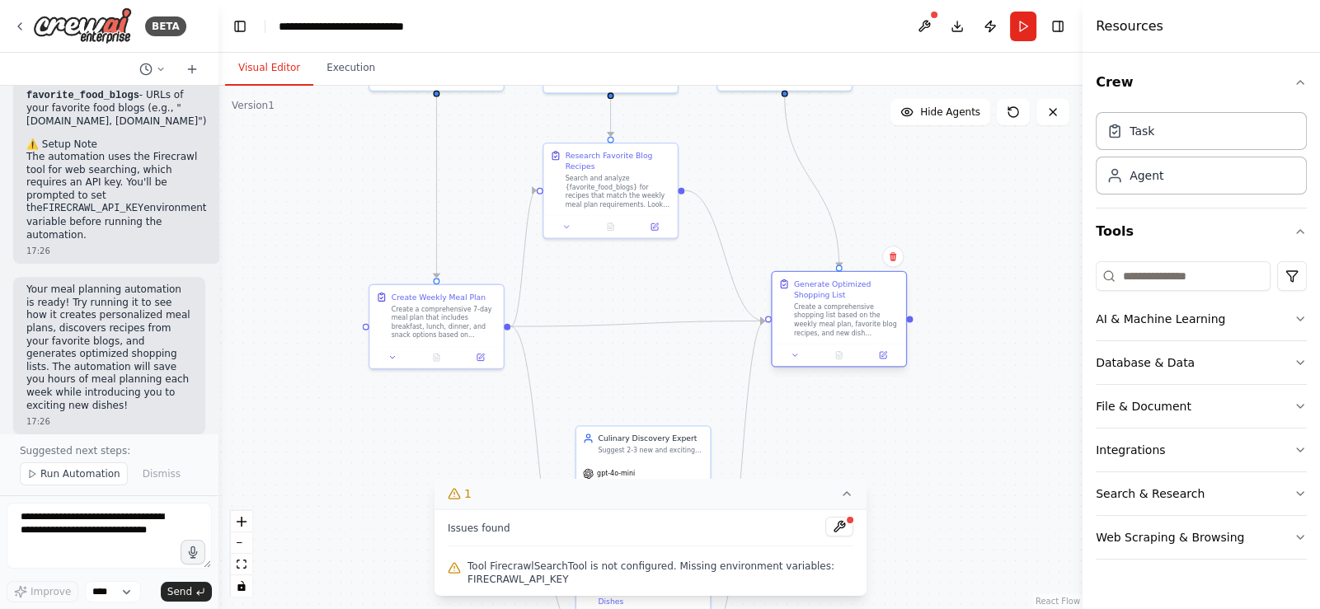
drag, startPoint x: 823, startPoint y: 251, endPoint x: 835, endPoint y: 345, distance: 94.7
click at [835, 345] on div "Generate Optimized Shopping List Create a comprehensive shopping list based on …" at bounding box center [839, 319] width 136 height 96
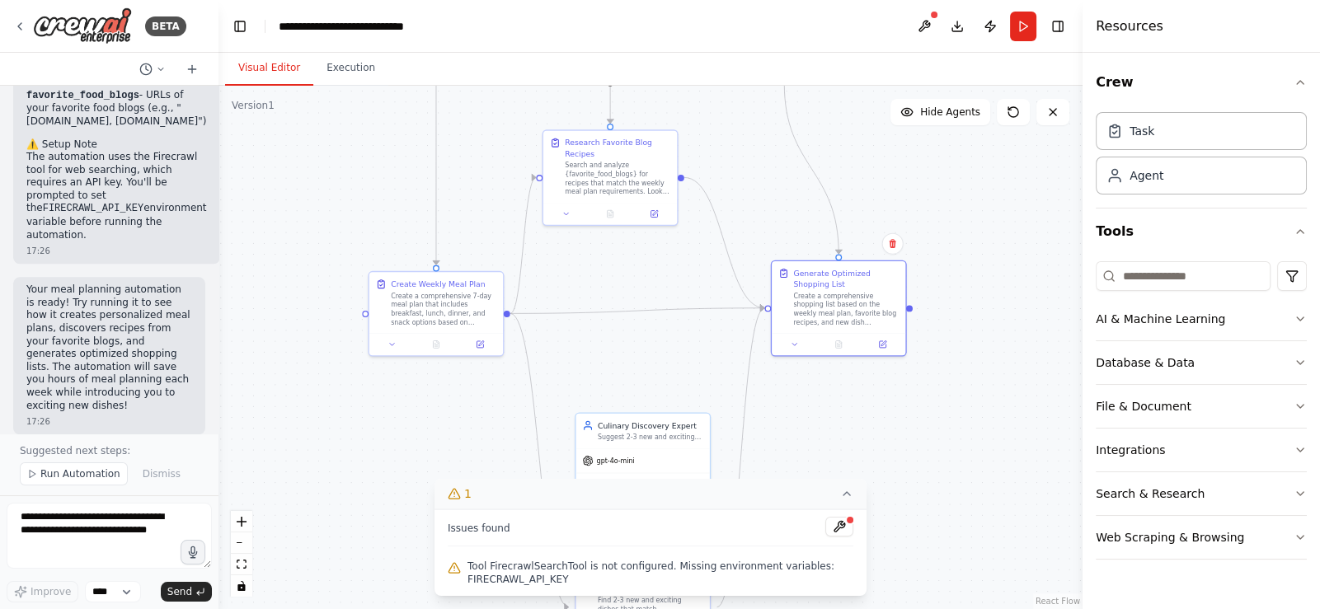
click at [654, 245] on div ".deletable-edge-delete-btn { width: 20px; height: 20px; border: 0px solid #ffff…" at bounding box center [650, 347] width 864 height 523
drag, startPoint x: 635, startPoint y: 185, endPoint x: 655, endPoint y: 230, distance: 48.7
click at [655, 230] on div "Search and analyze {favorite_food_blogs} for recipes that match the weekly meal…" at bounding box center [640, 220] width 106 height 35
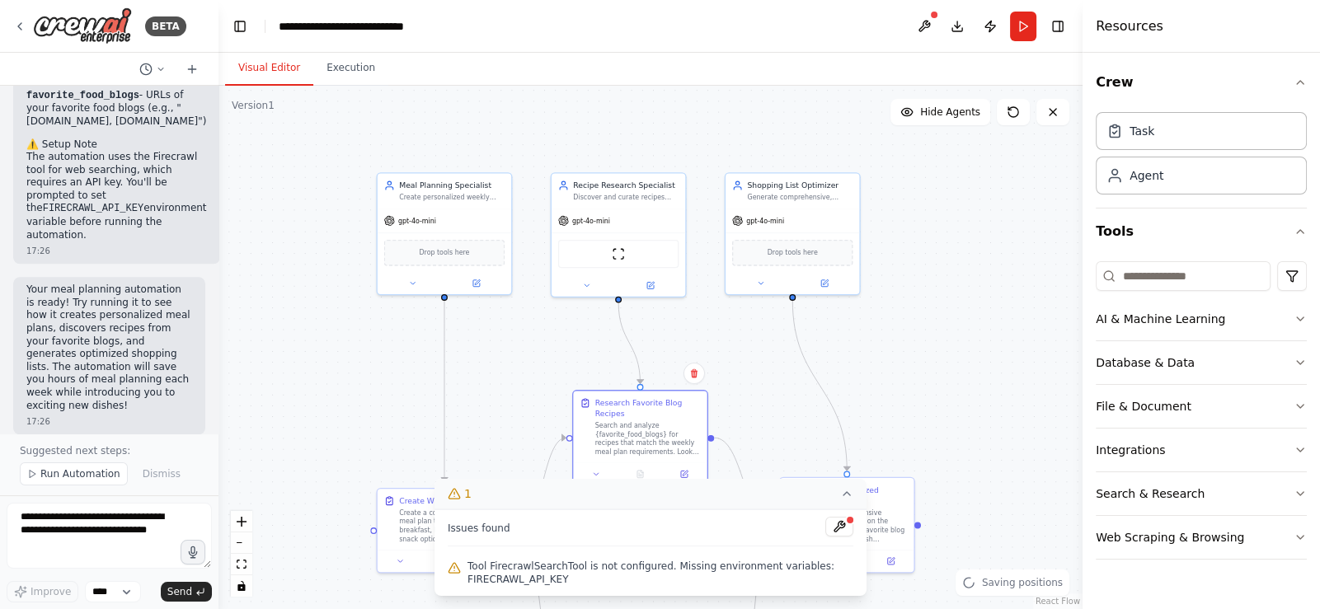
drag, startPoint x: 733, startPoint y: 176, endPoint x: 741, endPoint y: 392, distance: 216.9
click at [741, 392] on div ".deletable-edge-delete-btn { width: 20px; height: 20px; border: 0px solid #ffff…" at bounding box center [650, 347] width 864 height 523
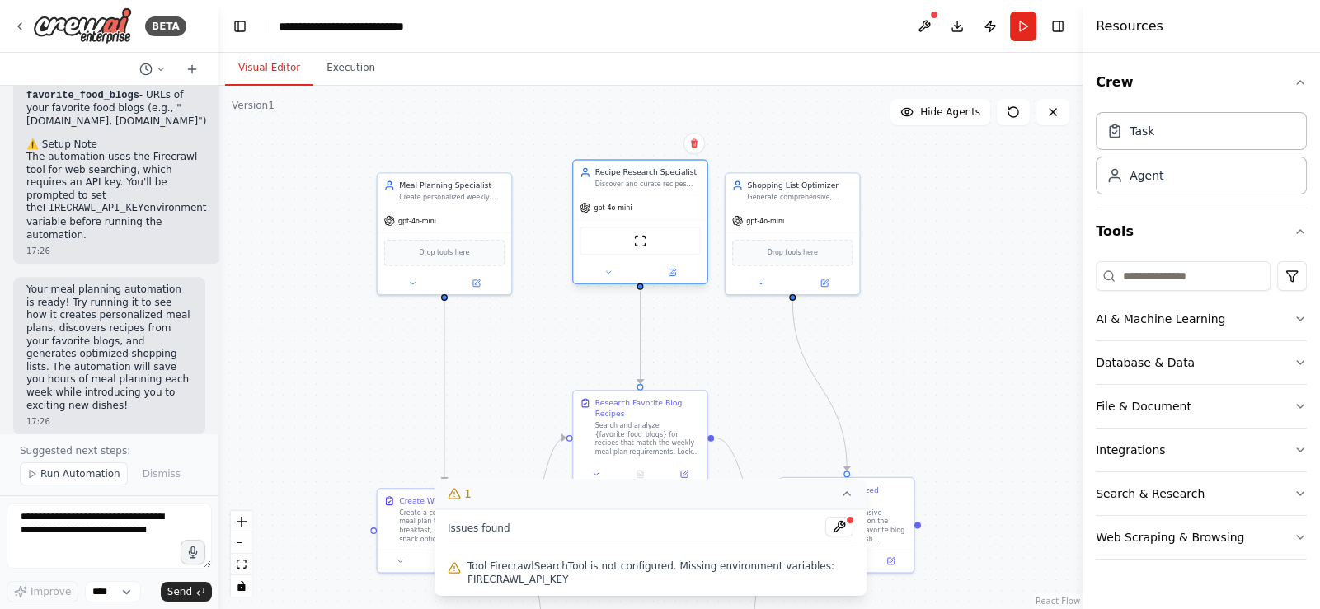
drag, startPoint x: 622, startPoint y: 205, endPoint x: 640, endPoint y: 193, distance: 21.3
click at [640, 193] on div "Recipe Research Specialist Discover and curate recipes from {favorite_food_blog…" at bounding box center [640, 221] width 136 height 125
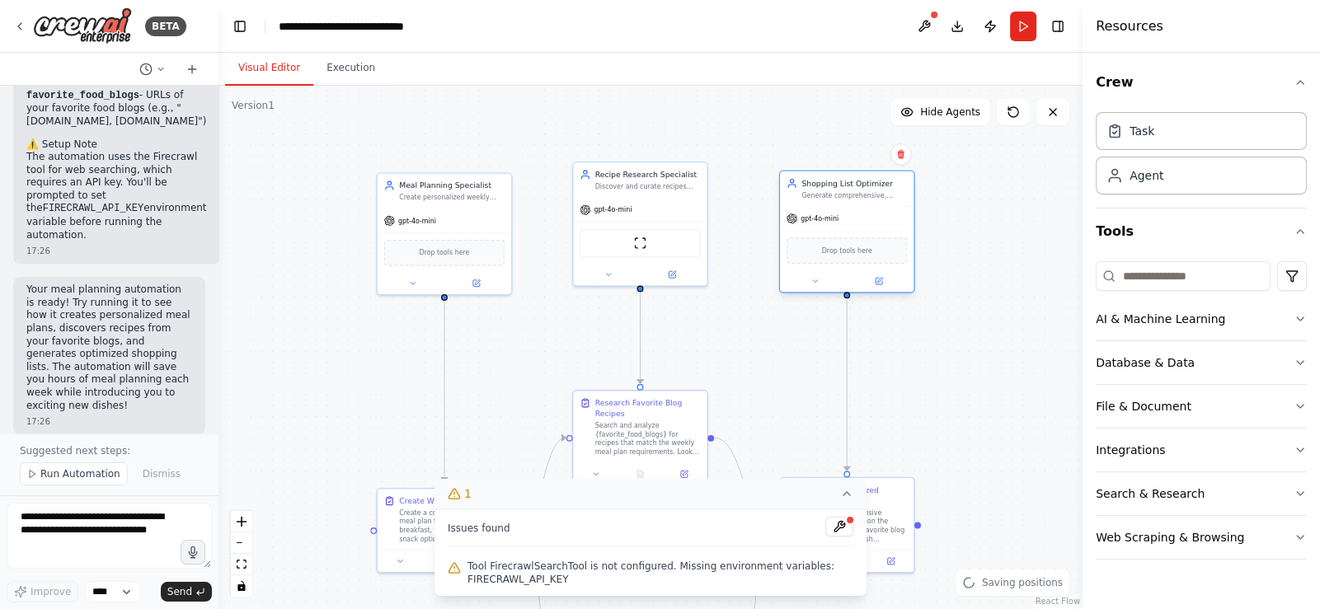
drag, startPoint x: 770, startPoint y: 201, endPoint x: 834, endPoint y: 242, distance: 76.4
click at [824, 199] on div "Shopping List Optimizer Generate comprehensive, organized shopping lists based …" at bounding box center [847, 188] width 134 height 35
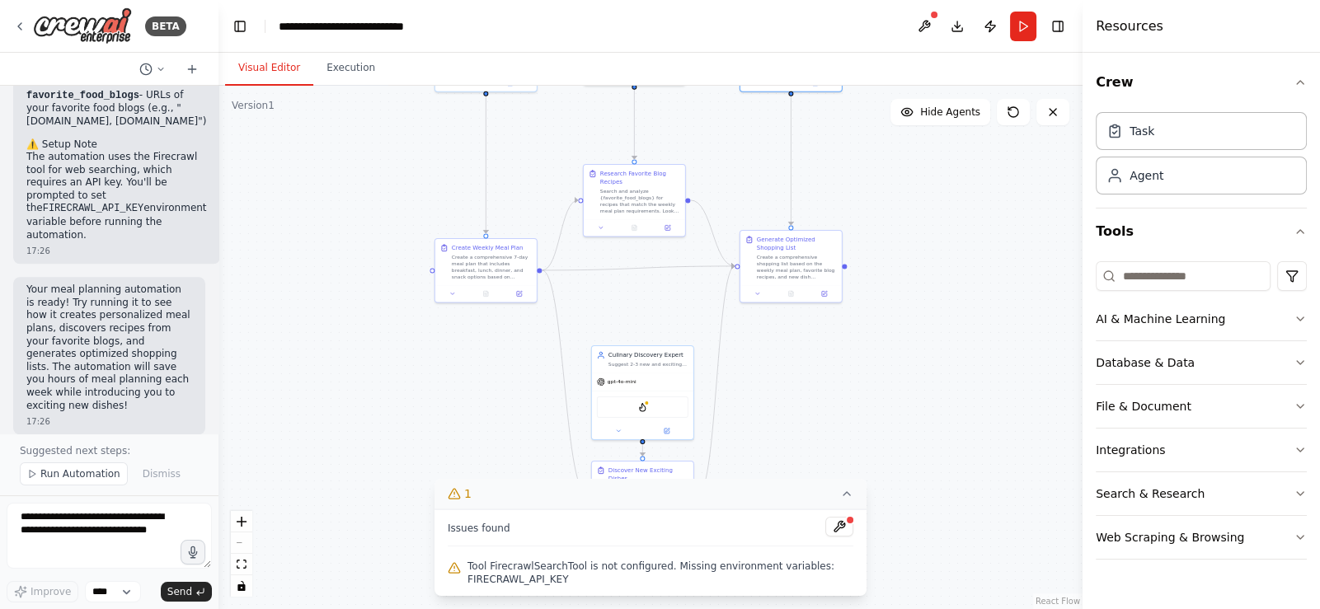
drag, startPoint x: 791, startPoint y: 339, endPoint x: 739, endPoint y: 129, distance: 215.9
click at [739, 129] on div ".deletable-edge-delete-btn { width: 20px; height: 20px; border: 0px solid #ffff…" at bounding box center [650, 347] width 864 height 523
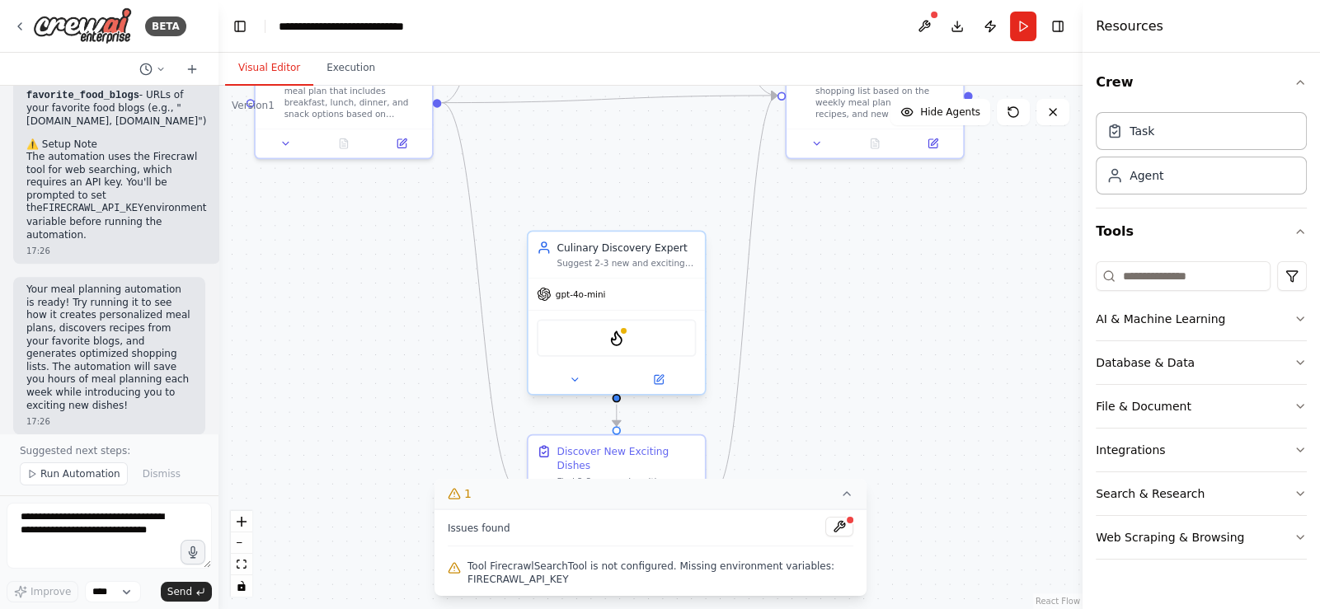
drag, startPoint x: 561, startPoint y: 373, endPoint x: 603, endPoint y: 265, distance: 115.9
click at [585, 191] on div ".deletable-edge-delete-btn { width: 20px; height: 20px; border: 0px solid #ffff…" at bounding box center [650, 347] width 864 height 523
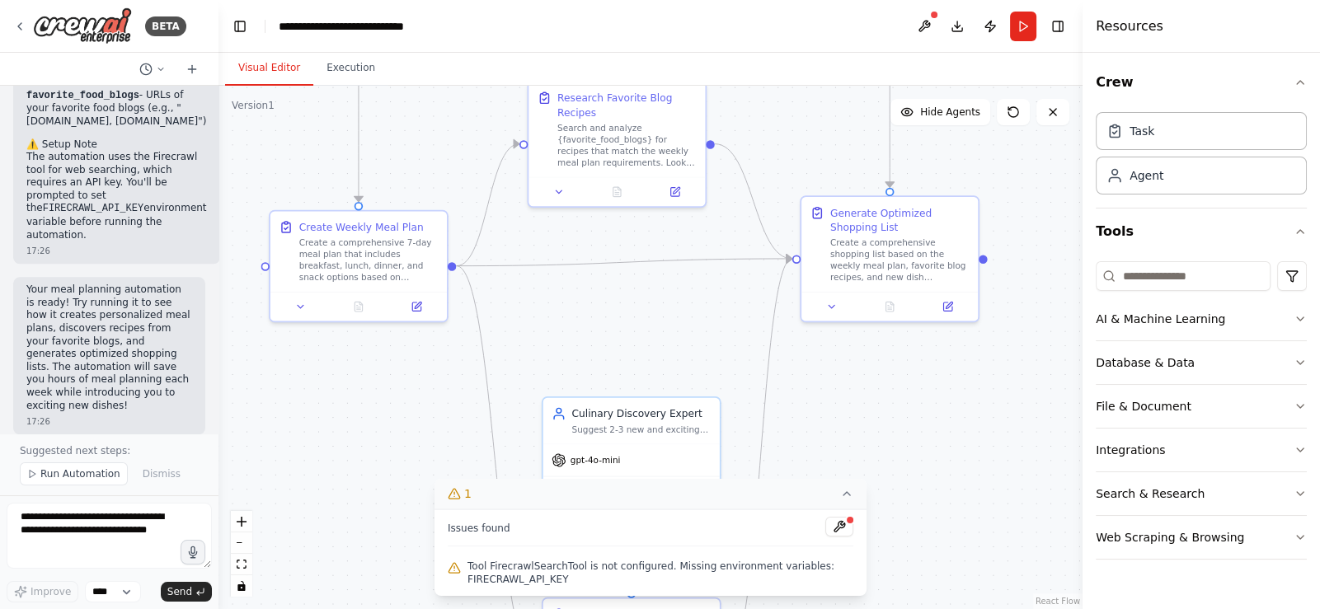
drag, startPoint x: 702, startPoint y: 200, endPoint x: 787, endPoint y: 532, distance: 342.8
click at [787, 532] on div "Version 1 Show Tools Hide Agents .deletable-edge-delete-btn { width: 20px; heig…" at bounding box center [650, 347] width 864 height 523
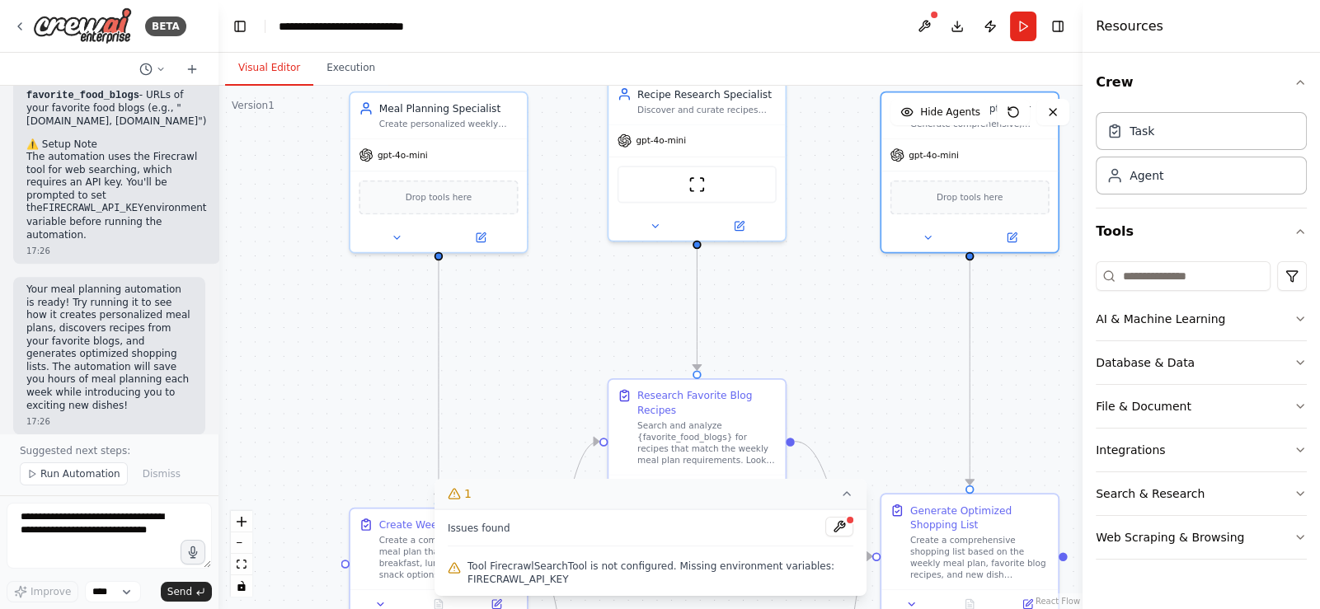
drag, startPoint x: 749, startPoint y: 192, endPoint x: 758, endPoint y: 321, distance: 128.9
click at [758, 321] on div ".deletable-edge-delete-btn { width: 20px; height: 20px; border: 0px solid #ffff…" at bounding box center [650, 347] width 864 height 523
click at [28, 208] on p "The automation uses the Firecrawl tool for web searching, which requires an API…" at bounding box center [116, 196] width 181 height 91
